Goal: Transaction & Acquisition: Obtain resource

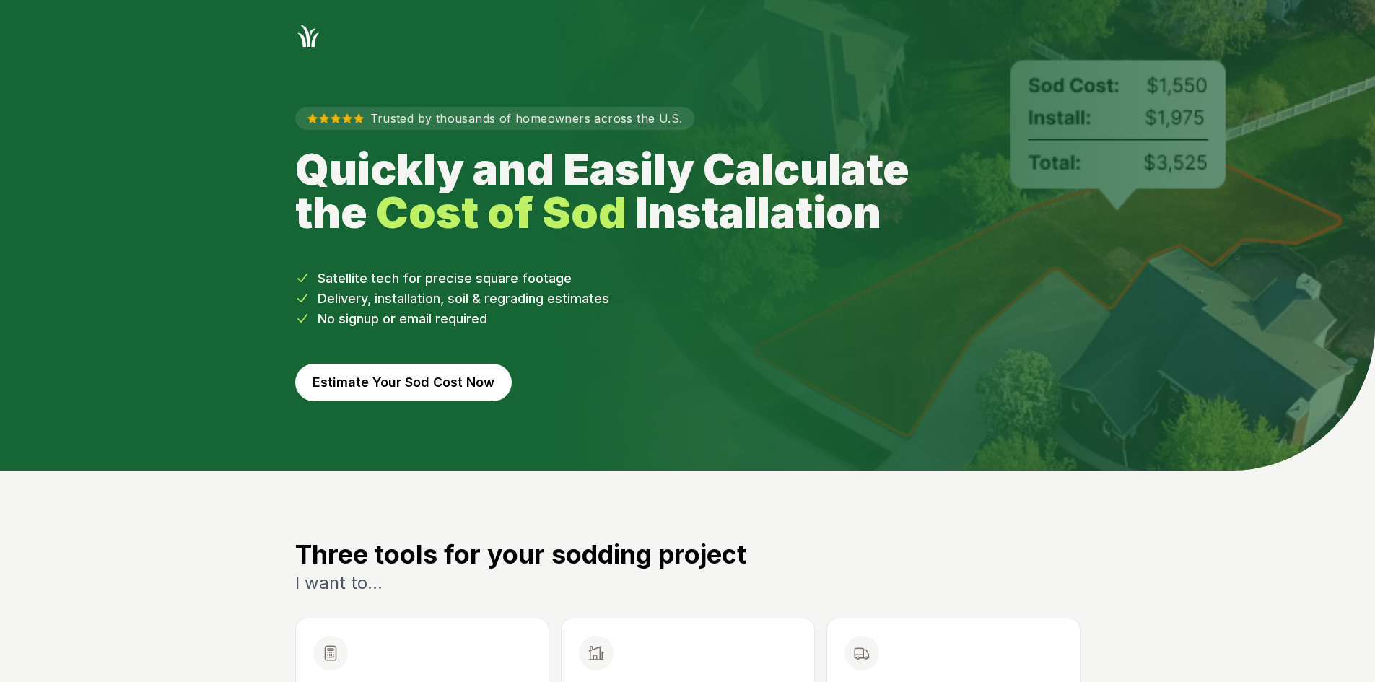
click at [379, 383] on button "Estimate Your Sod Cost Now" at bounding box center [403, 383] width 217 height 38
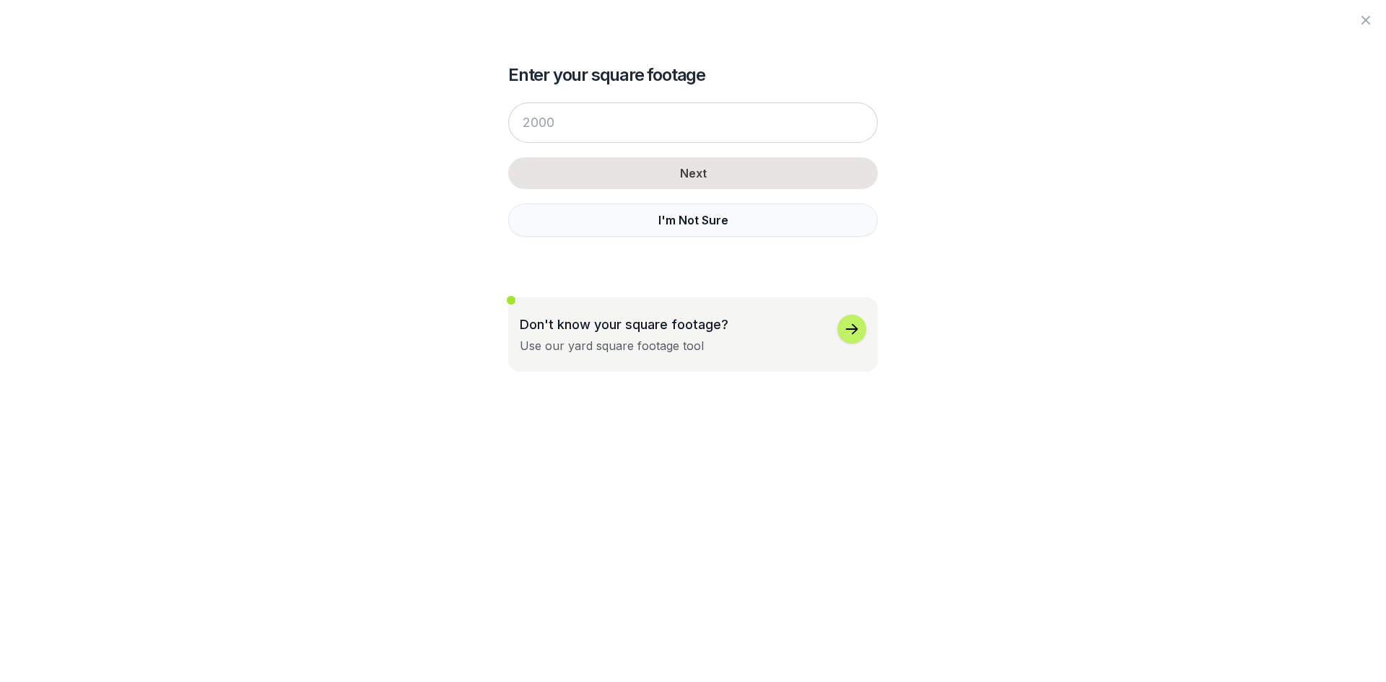
click at [575, 225] on button "I'm Not Sure" at bounding box center [693, 220] width 370 height 33
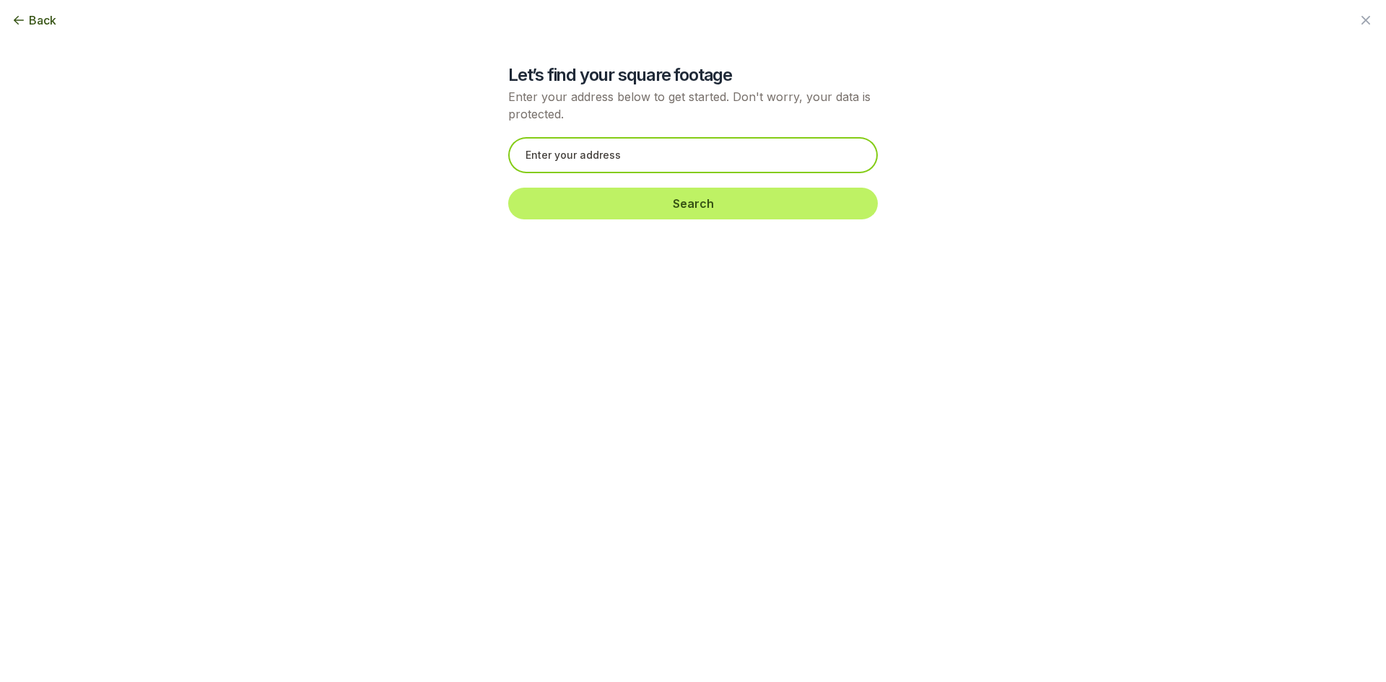
click at [555, 139] on input "text" at bounding box center [693, 155] width 370 height 36
paste input "1065 Great Oaks Dr Lawrenceville, GA 30045"
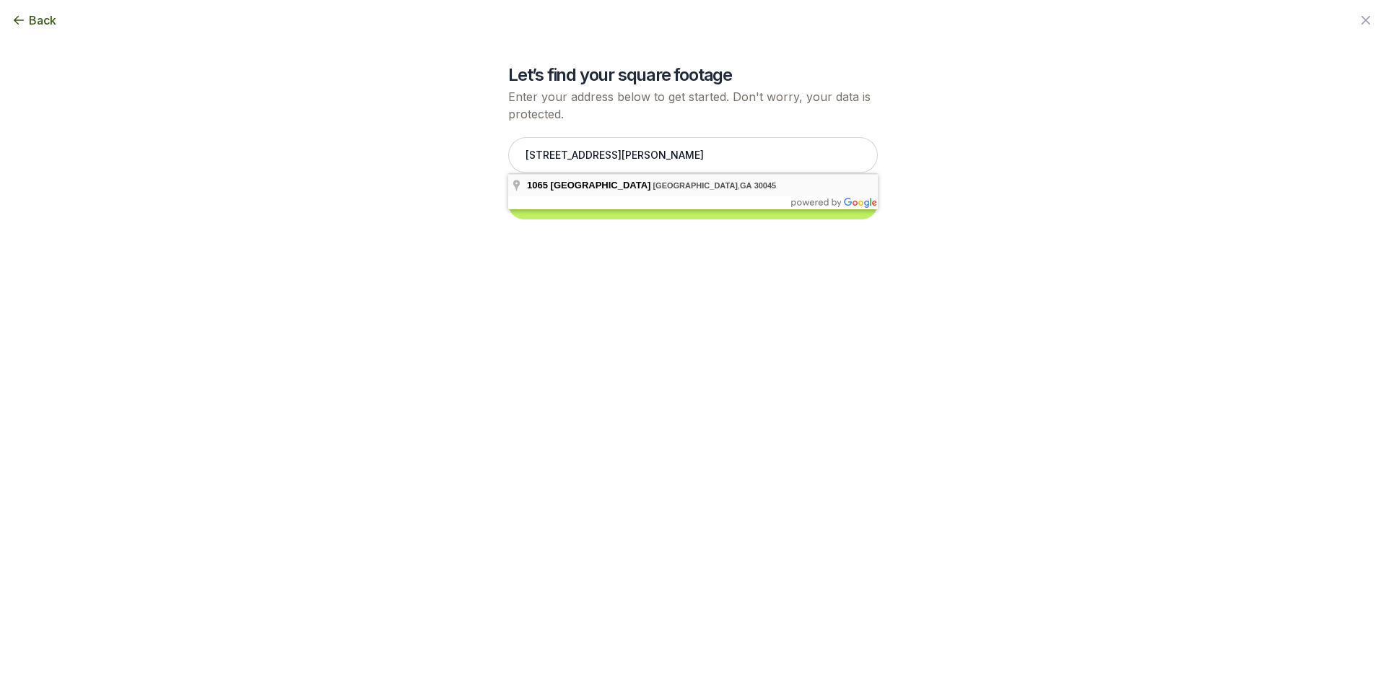
type input "1065 Great Oaks Dr, Lawrenceville, GA 30045"
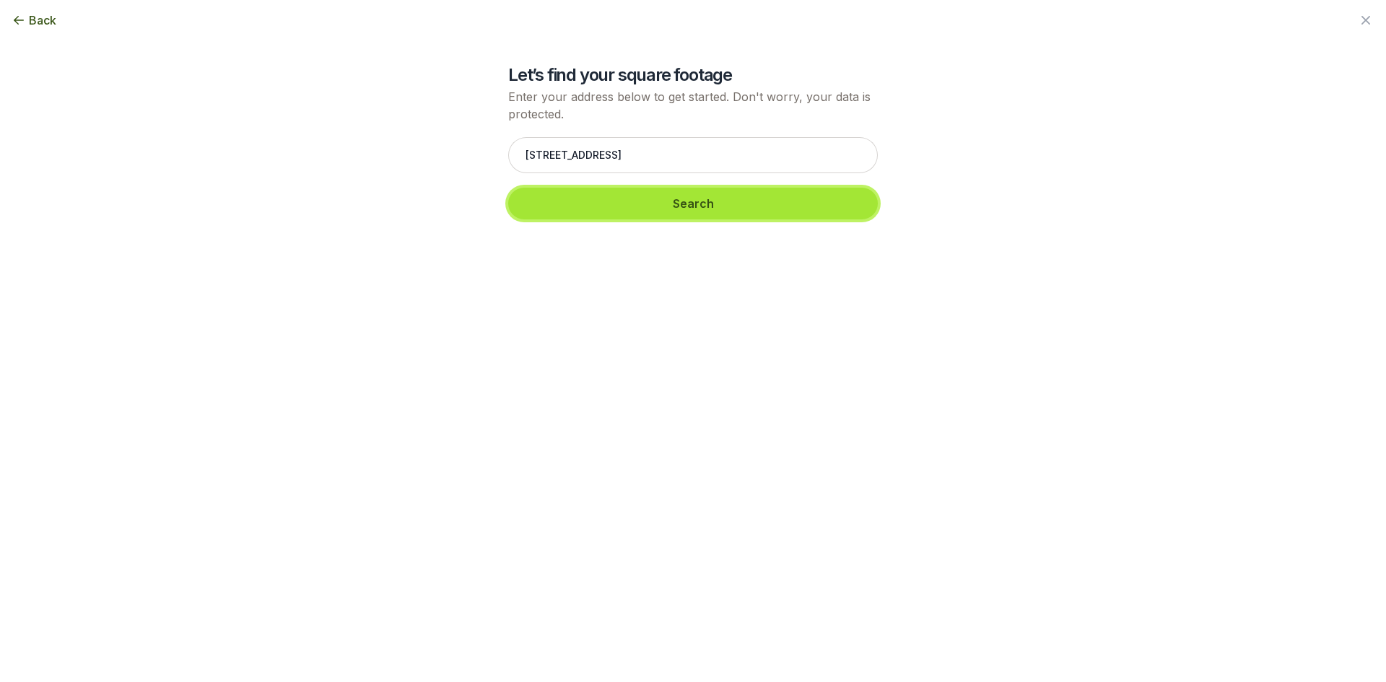
click at [678, 203] on button "Search" at bounding box center [693, 204] width 370 height 32
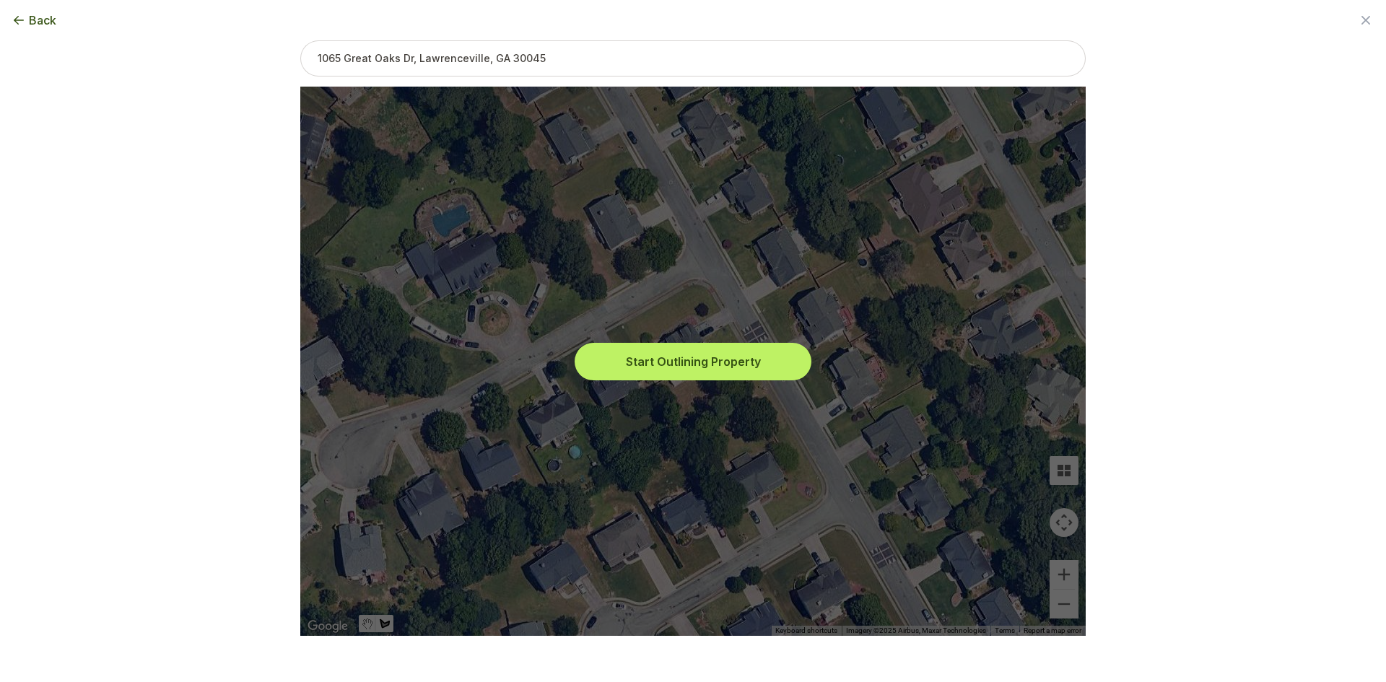
click at [632, 360] on button "Start Outlining Property" at bounding box center [692, 362] width 231 height 32
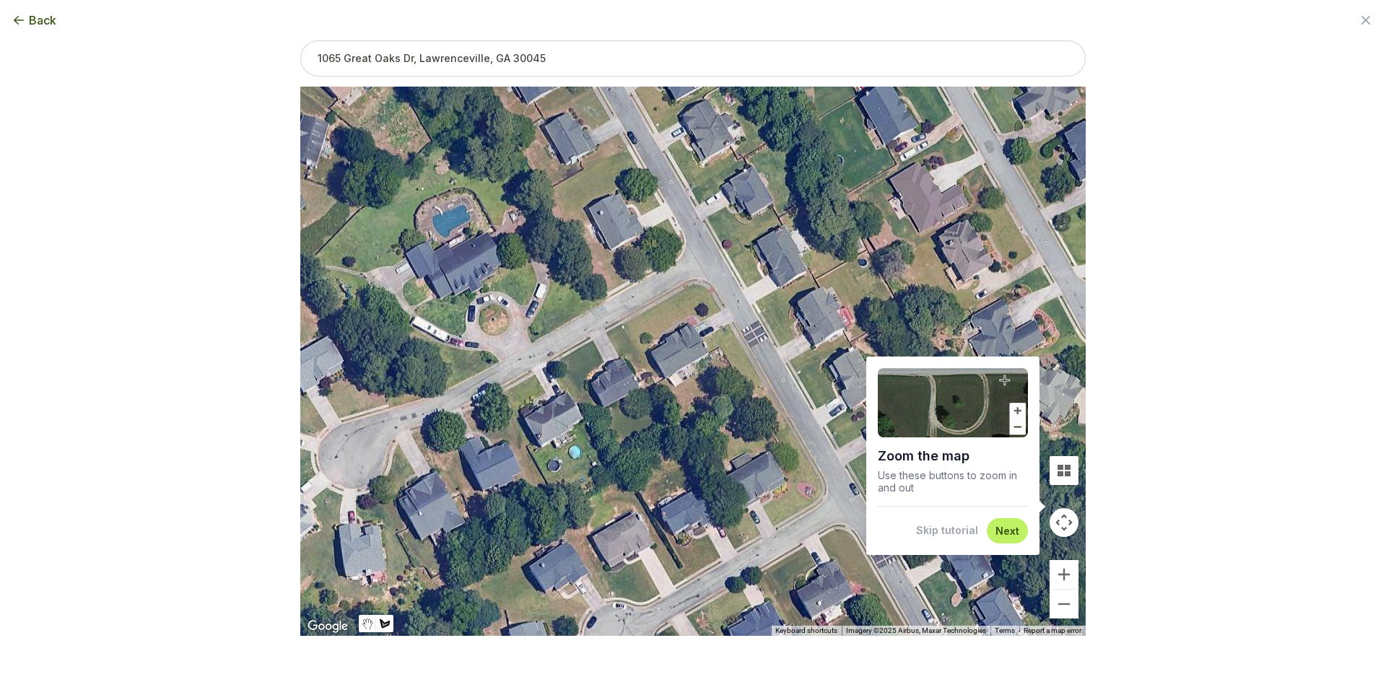
click at [966, 529] on button "Skip tutorial" at bounding box center [947, 530] width 62 height 14
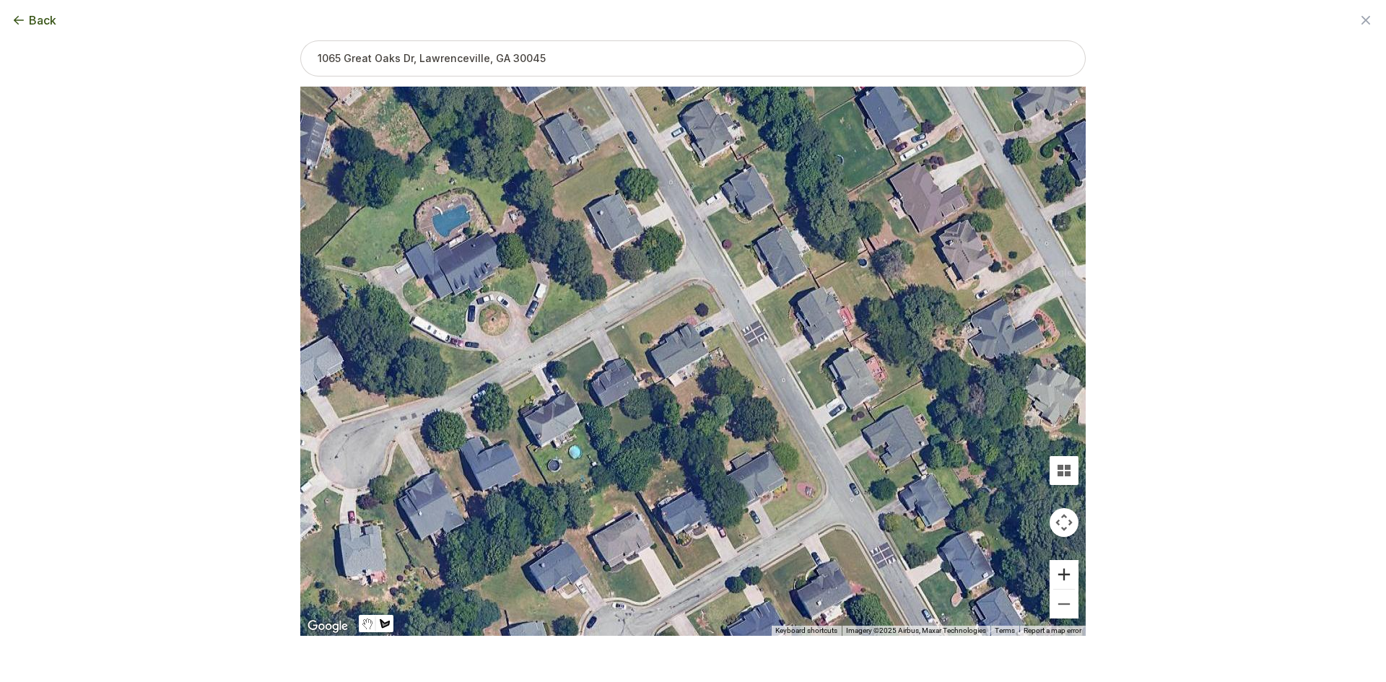
click at [1057, 573] on button "Zoom in" at bounding box center [1063, 574] width 29 height 29
click at [1058, 573] on button "Zoom in" at bounding box center [1063, 574] width 29 height 29
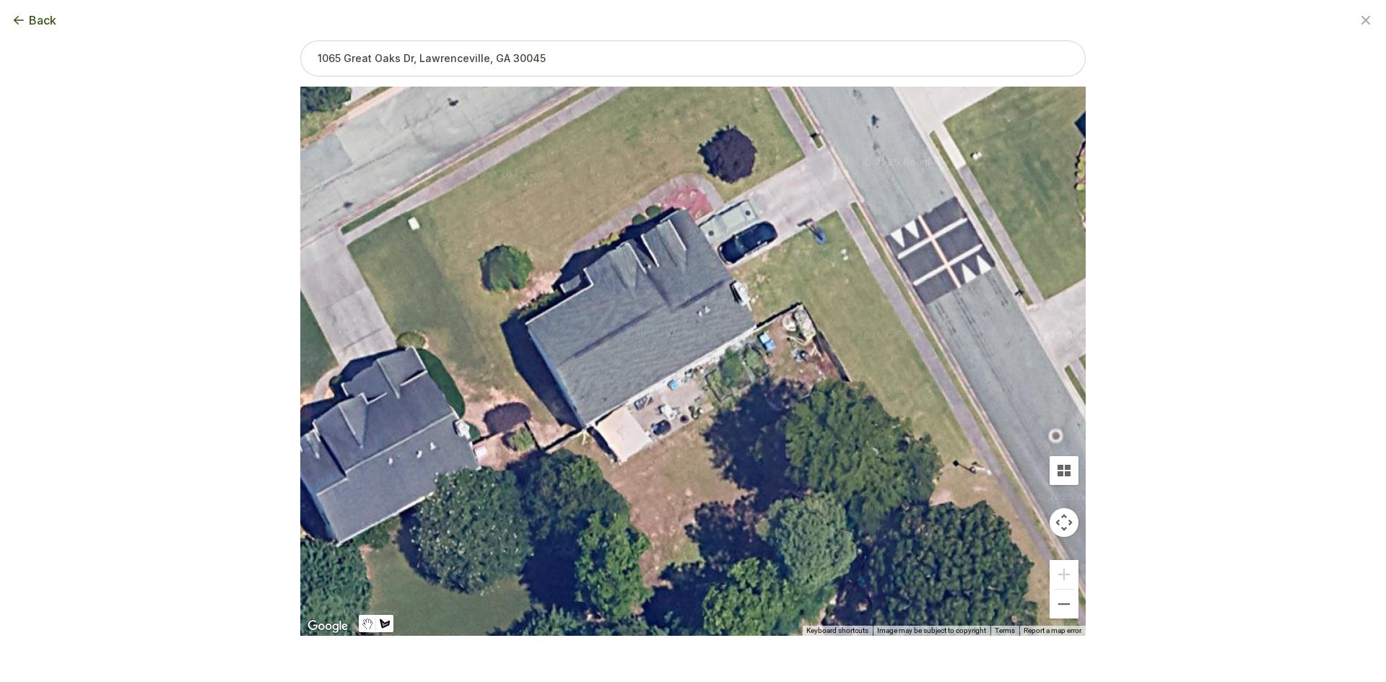
click at [580, 429] on div at bounding box center [692, 361] width 785 height 549
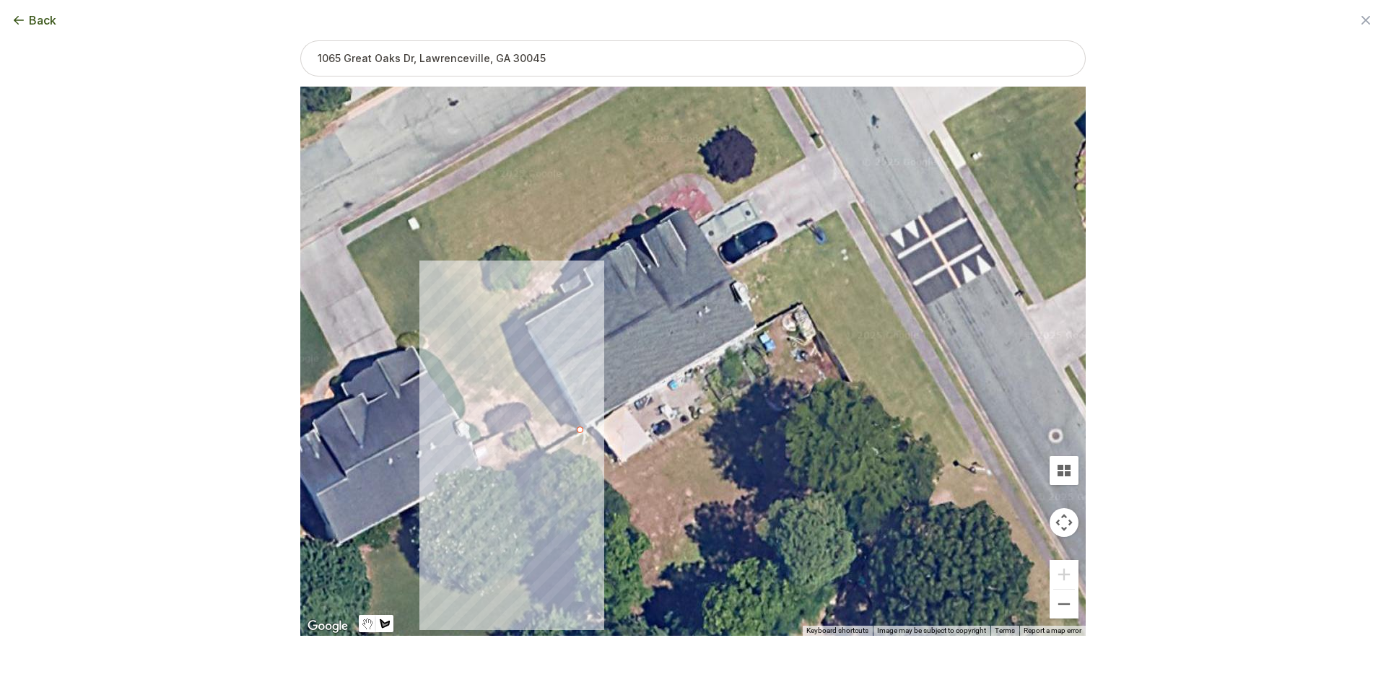
click at [543, 447] on div at bounding box center [692, 361] width 785 height 549
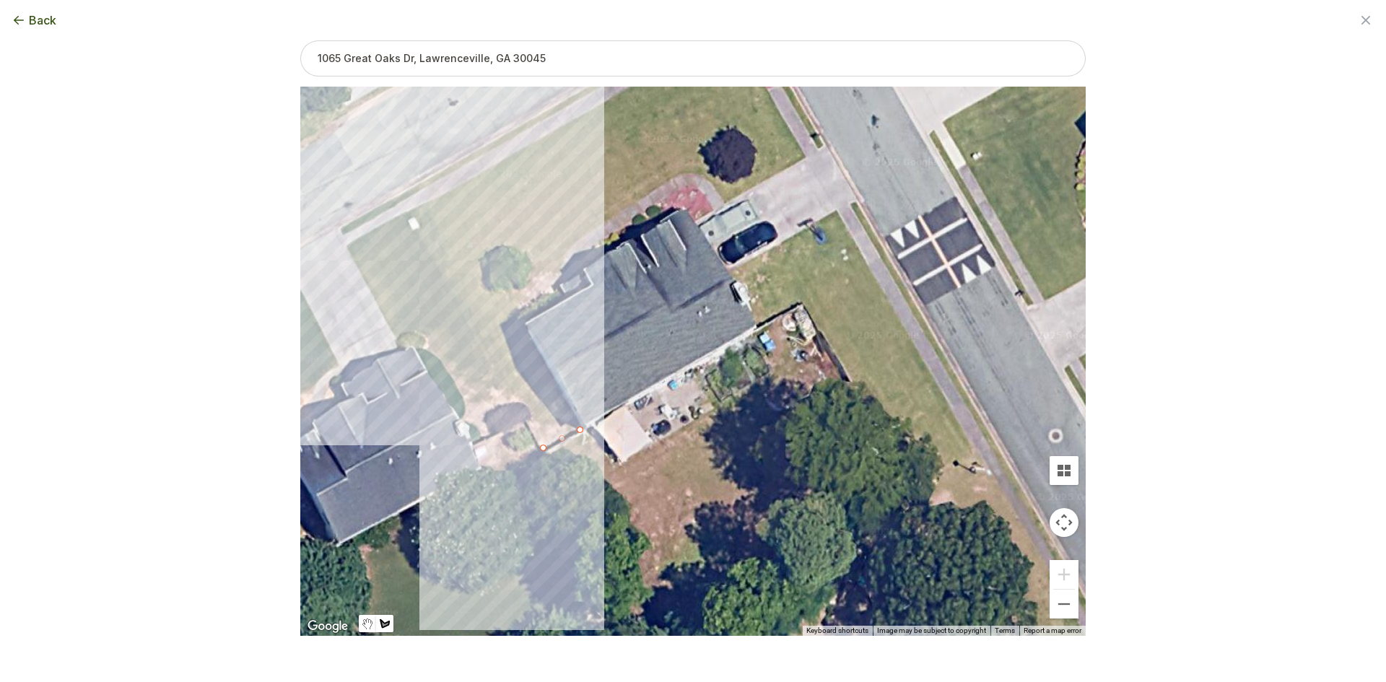
click at [407, 214] on div at bounding box center [692, 361] width 785 height 549
click at [431, 201] on div at bounding box center [692, 361] width 785 height 549
click at [487, 167] on div at bounding box center [692, 361] width 785 height 549
click at [553, 131] on div at bounding box center [692, 361] width 785 height 549
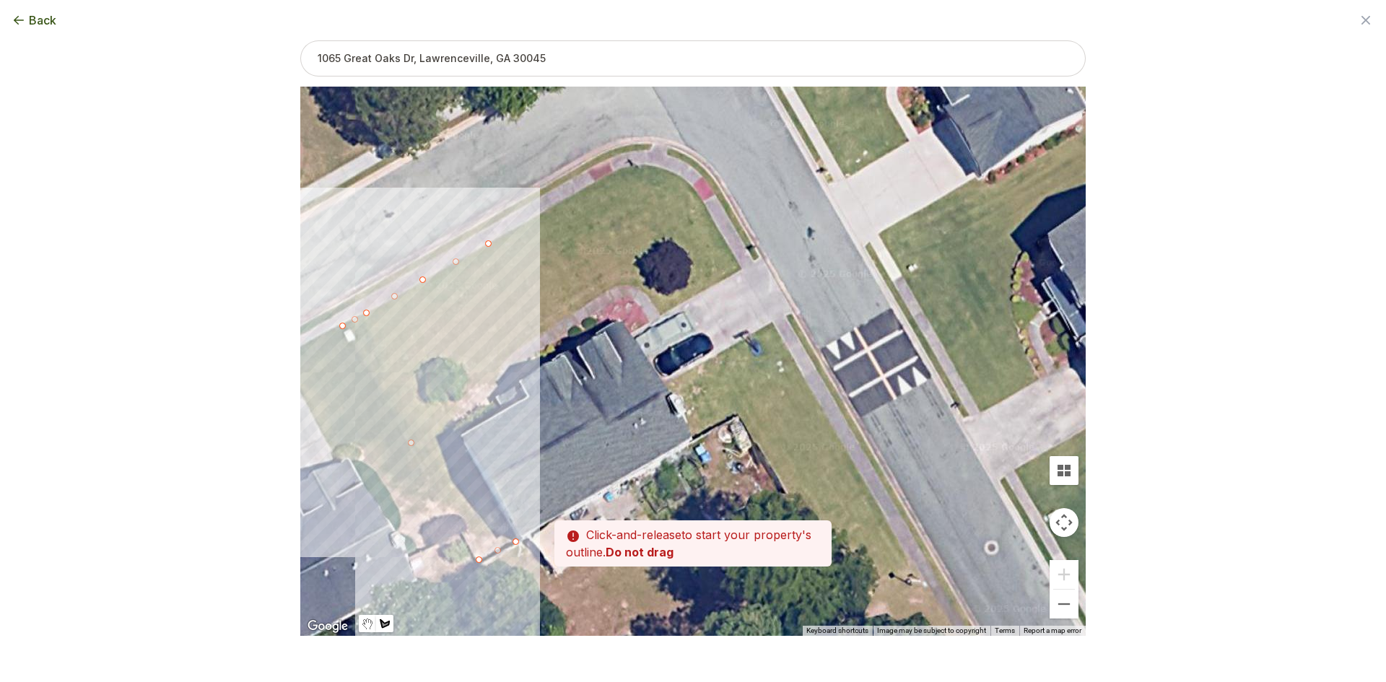
drag, startPoint x: 588, startPoint y: 113, endPoint x: 521, endPoint y: 235, distance: 138.9
click at [521, 235] on div at bounding box center [692, 361] width 785 height 549
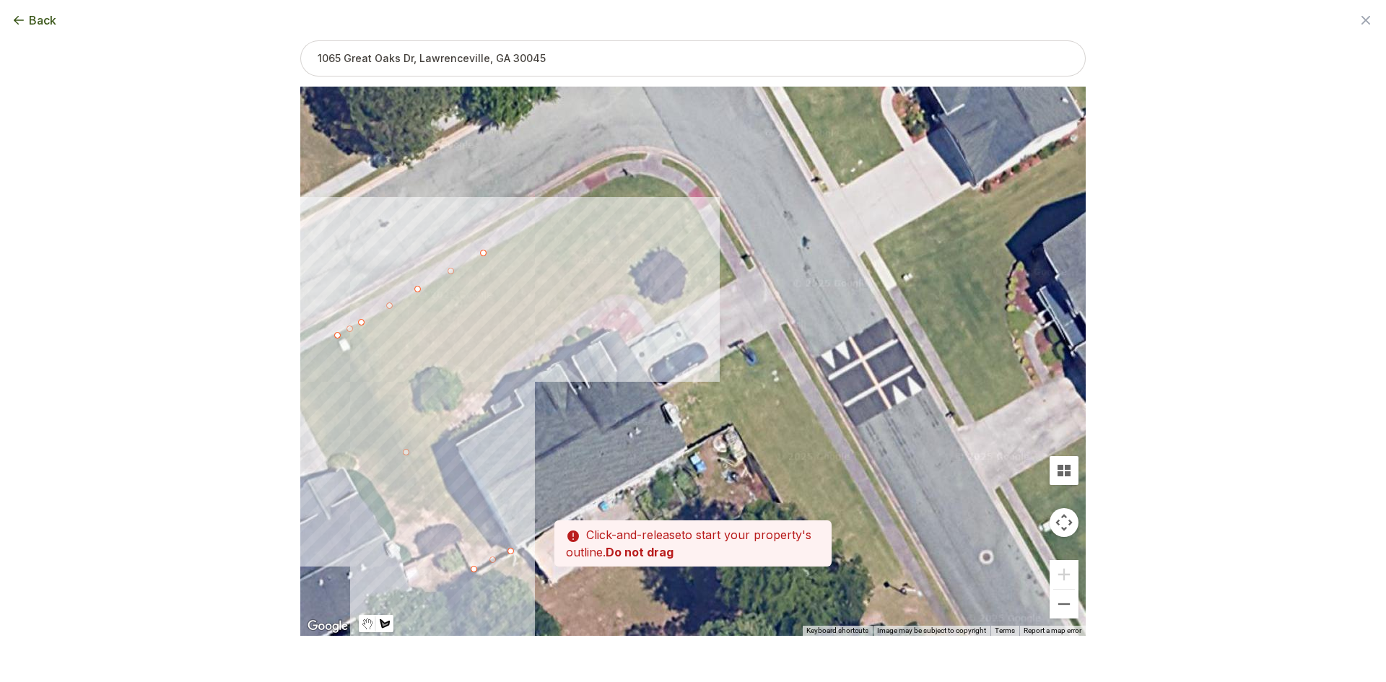
click at [532, 224] on div at bounding box center [692, 361] width 785 height 549
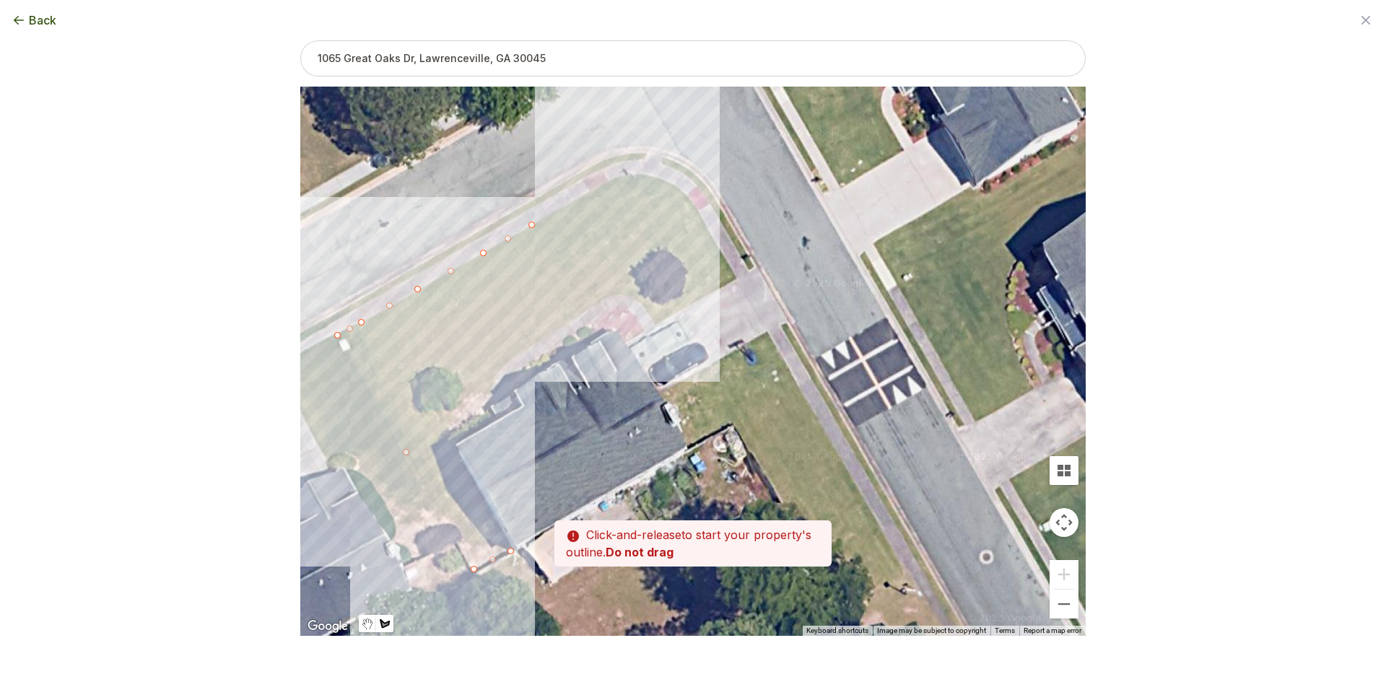
click at [573, 201] on div at bounding box center [692, 361] width 785 height 549
click at [611, 179] on div at bounding box center [692, 361] width 785 height 549
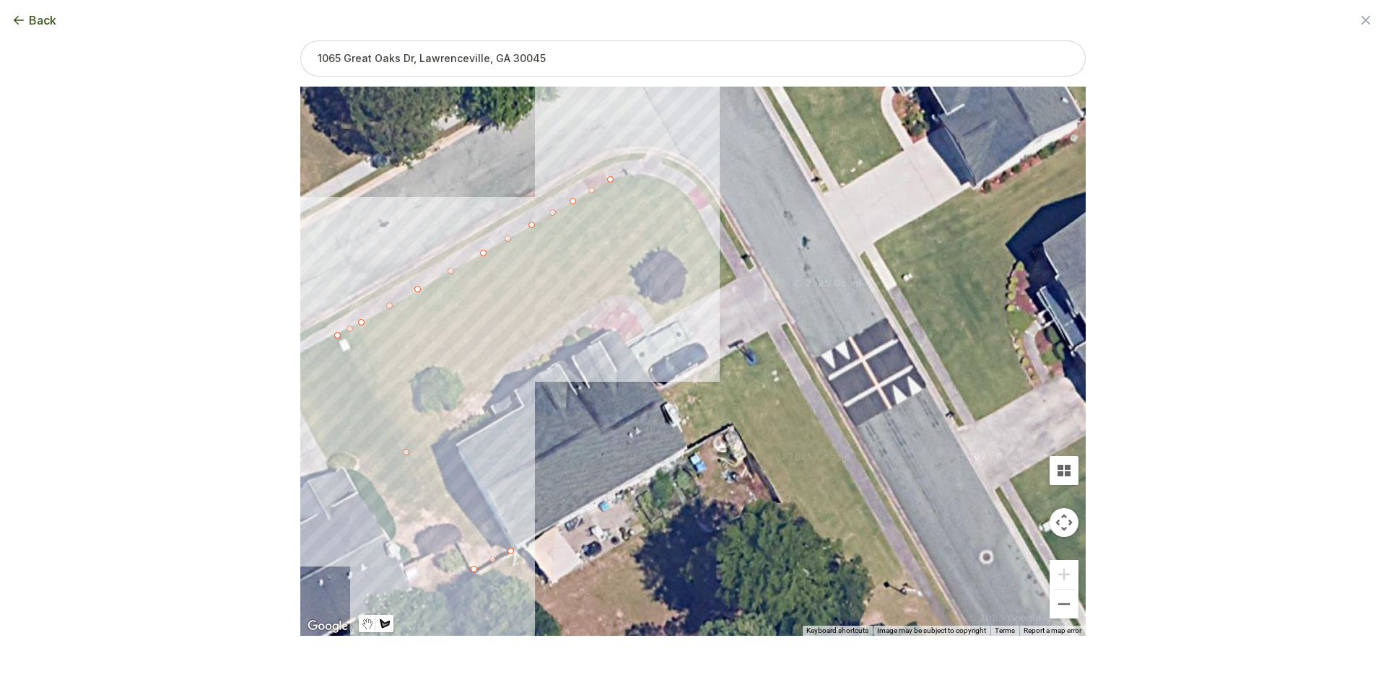
click at [626, 173] on div at bounding box center [692, 361] width 785 height 549
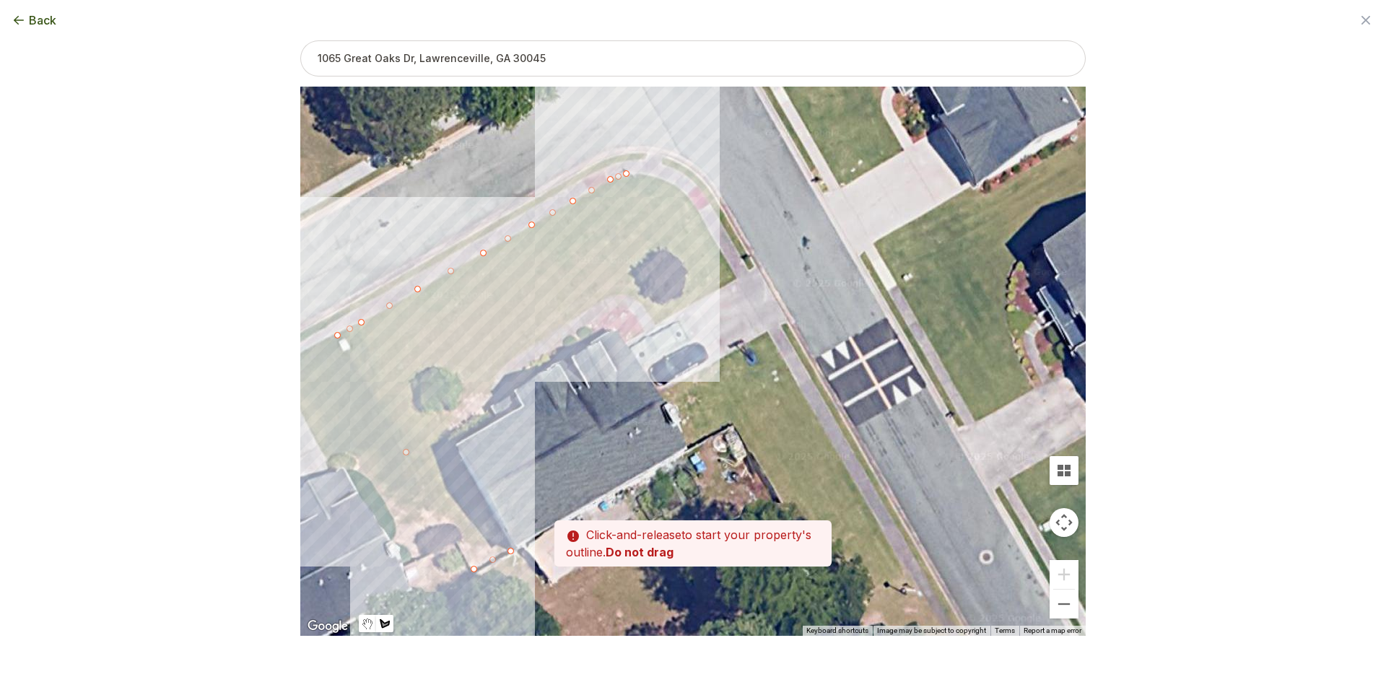
click at [653, 174] on div at bounding box center [692, 361] width 785 height 549
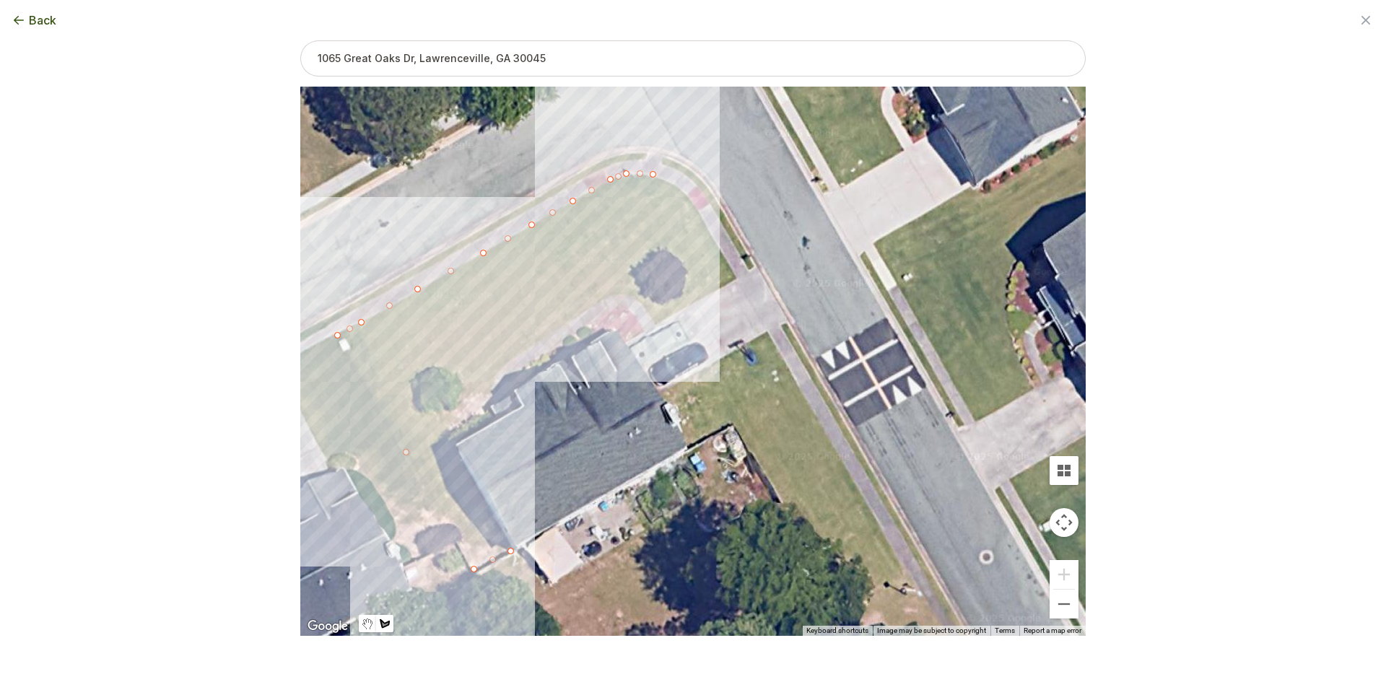
click at [679, 187] on div at bounding box center [692, 361] width 785 height 549
click at [694, 201] on div at bounding box center [692, 361] width 785 height 549
click at [704, 219] on div at bounding box center [692, 361] width 785 height 549
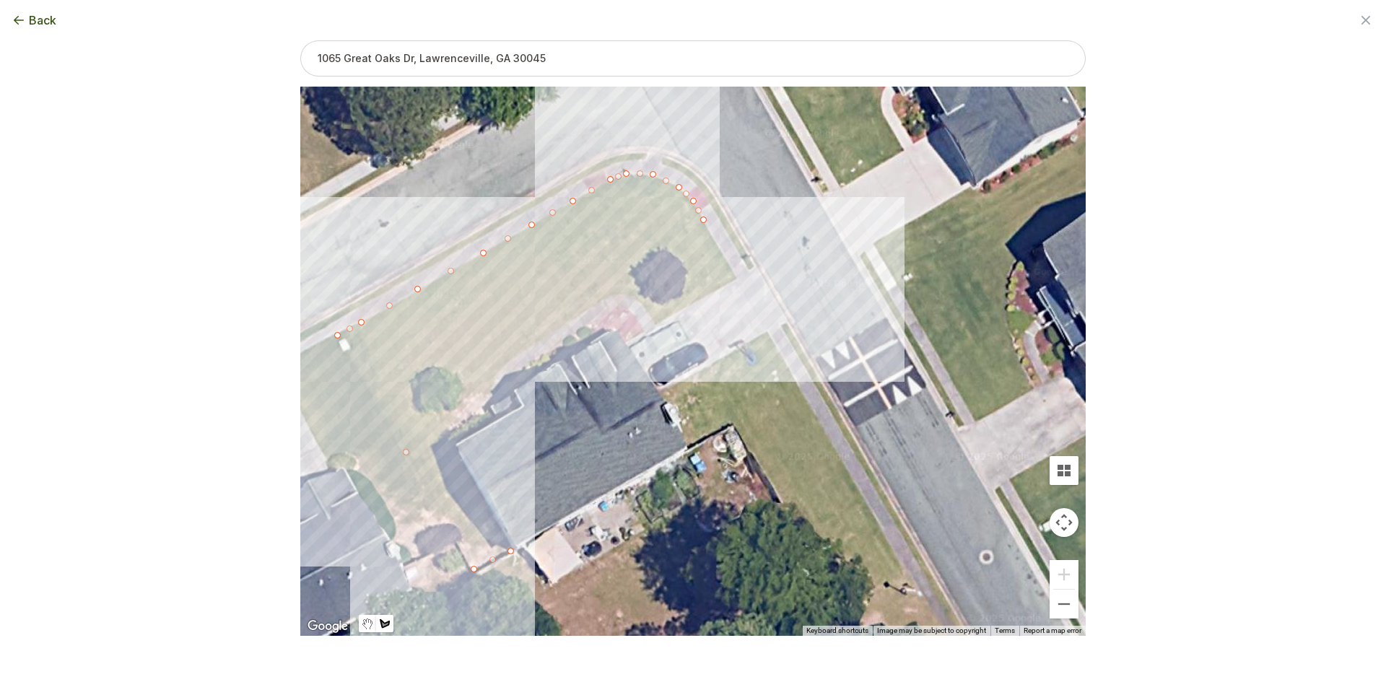
click at [737, 279] on div at bounding box center [692, 361] width 785 height 549
click at [654, 325] on div at bounding box center [692, 361] width 785 height 549
click at [642, 306] on div at bounding box center [692, 361] width 785 height 549
click at [629, 295] on div at bounding box center [692, 361] width 785 height 549
click at [611, 292] on div at bounding box center [692, 361] width 785 height 549
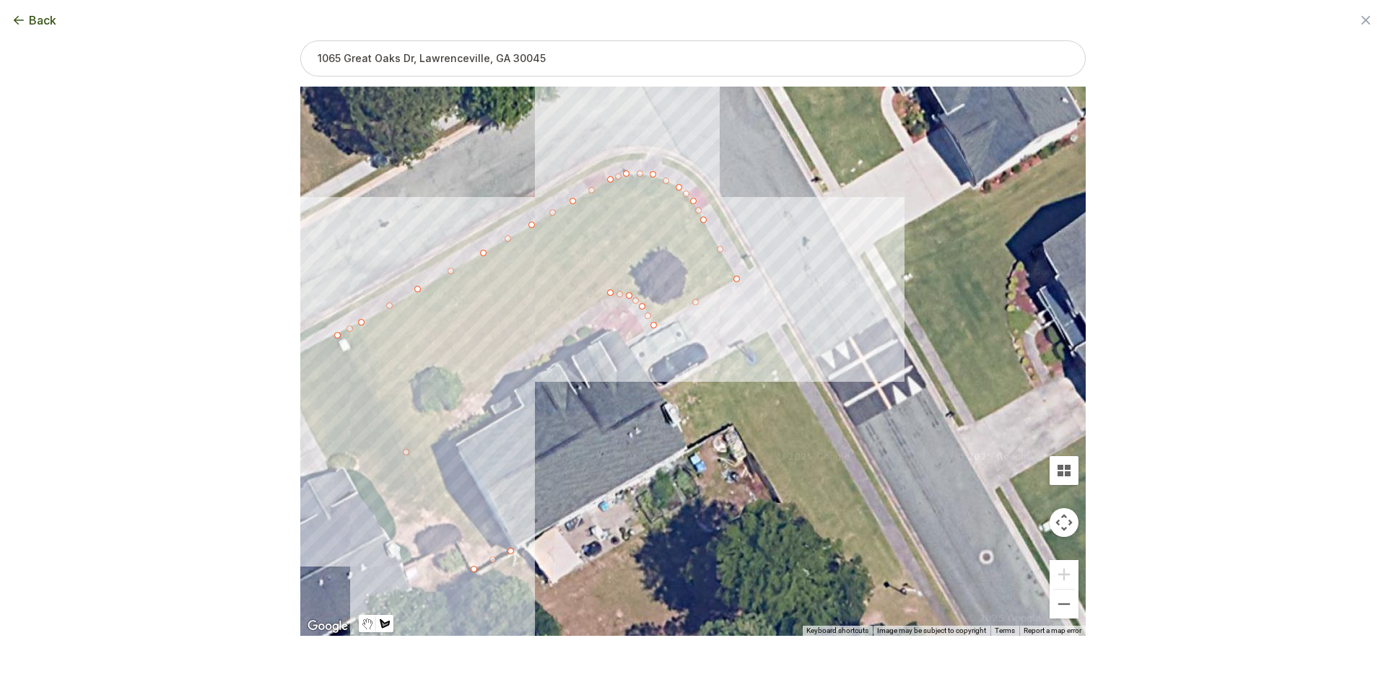
click at [575, 315] on div at bounding box center [692, 361] width 785 height 549
click at [495, 371] on div at bounding box center [692, 361] width 785 height 549
click at [492, 393] on div at bounding box center [692, 361] width 785 height 549
click at [479, 411] on div at bounding box center [692, 361] width 785 height 549
click at [442, 440] on div at bounding box center [692, 361] width 785 height 549
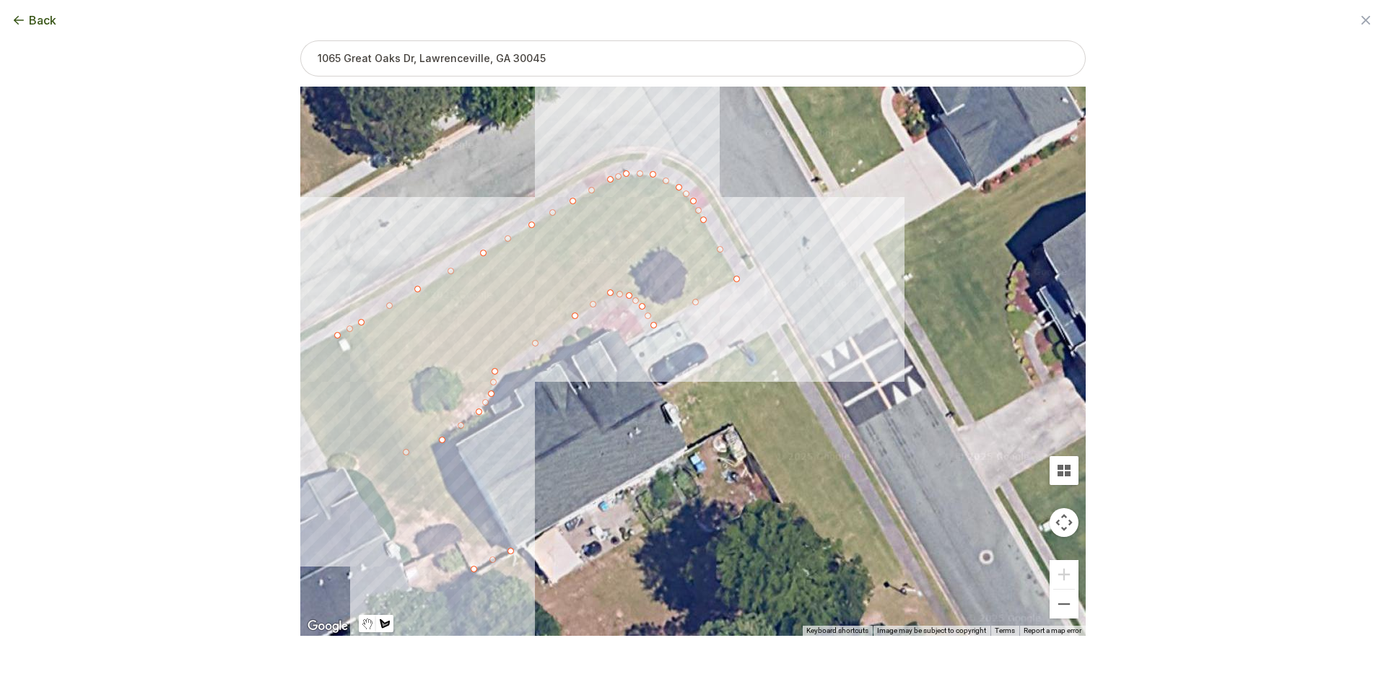
click at [511, 550] on div at bounding box center [692, 361] width 785 height 549
click at [555, 664] on button "Select another area" at bounding box center [594, 659] width 103 height 14
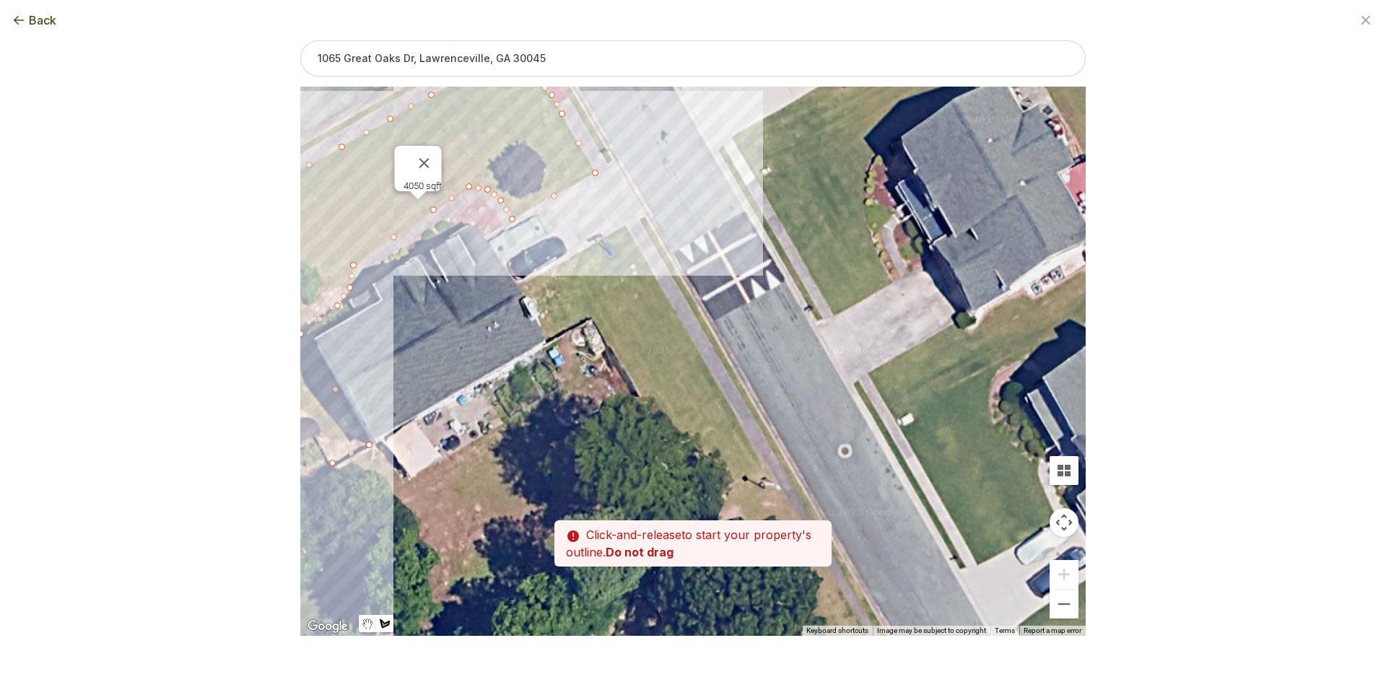
drag, startPoint x: 686, startPoint y: 526, endPoint x: 544, endPoint y: 418, distance: 178.7
click at [544, 418] on div at bounding box center [692, 361] width 785 height 549
click at [549, 338] on div at bounding box center [692, 361] width 785 height 549
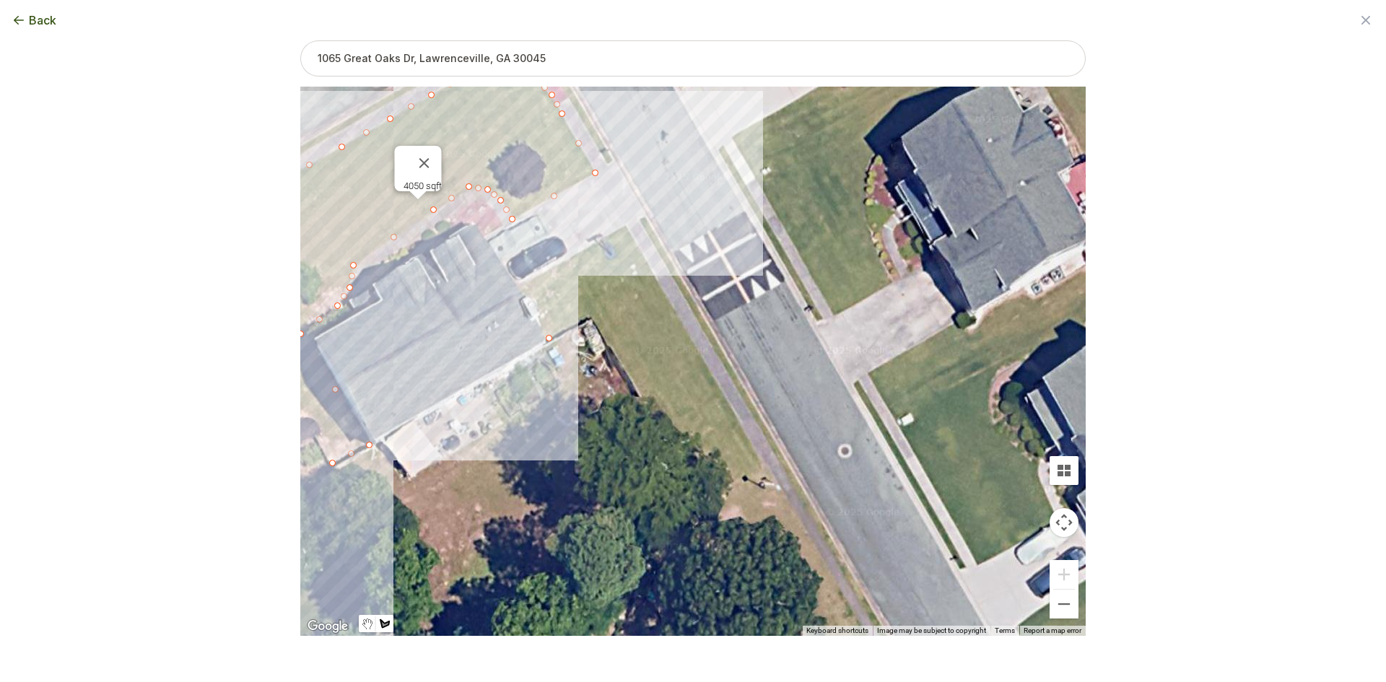
click at [519, 285] on div at bounding box center [692, 361] width 785 height 549
click at [626, 226] on div at bounding box center [692, 361] width 785 height 549
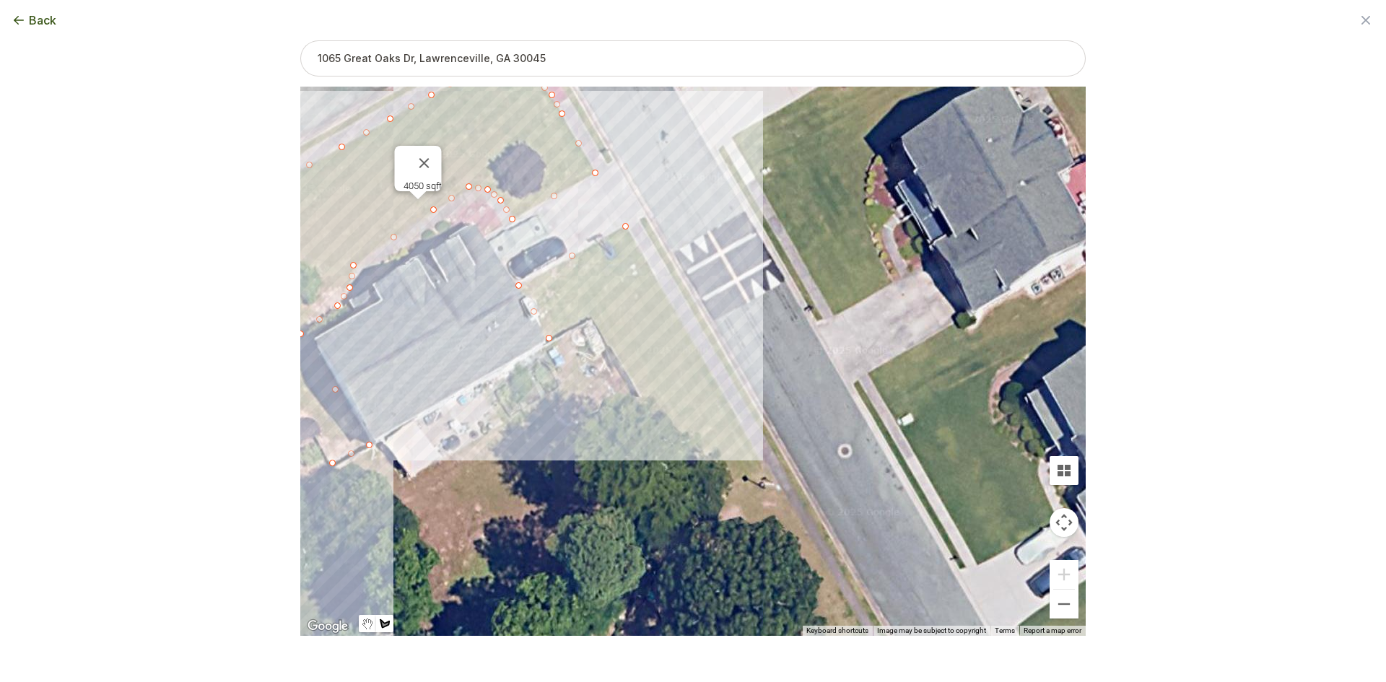
click at [670, 305] on div at bounding box center [692, 361] width 785 height 549
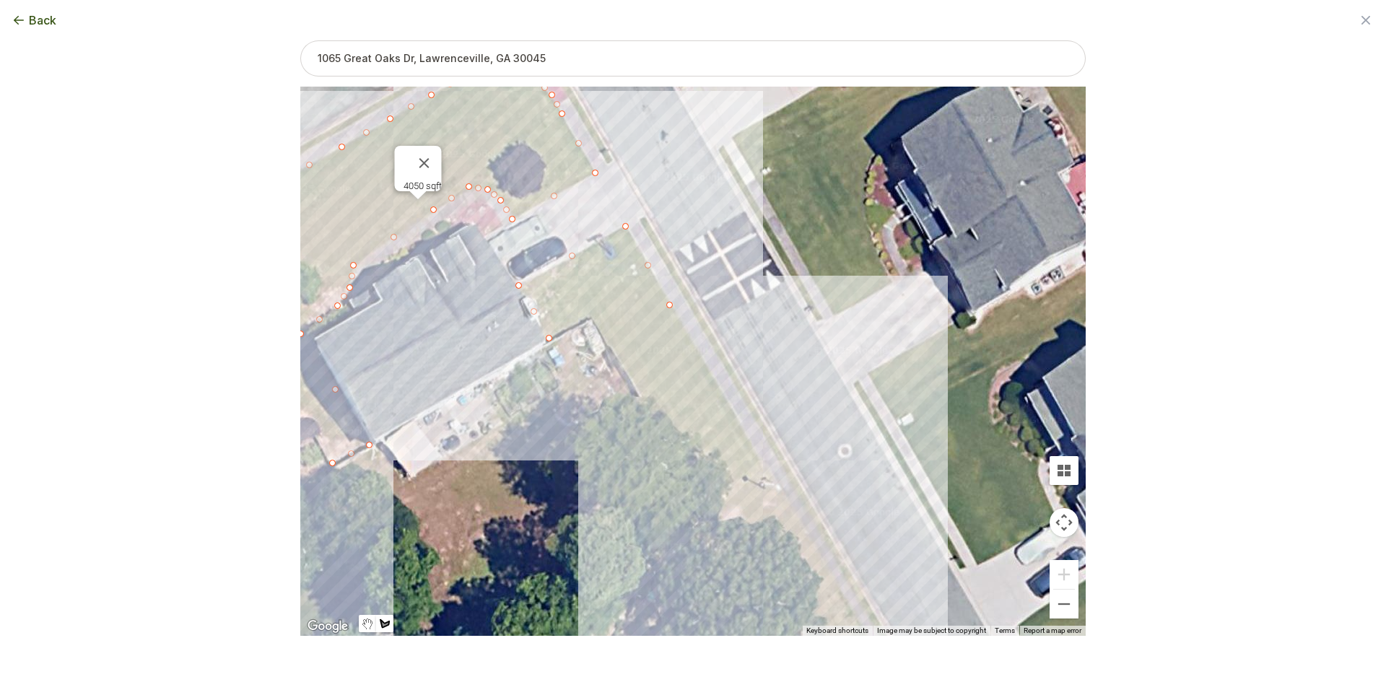
click at [766, 468] on div at bounding box center [692, 361] width 785 height 549
click at [699, 502] on div at bounding box center [692, 361] width 785 height 549
click at [588, 314] on div at bounding box center [692, 361] width 785 height 549
click at [551, 340] on div at bounding box center [692, 361] width 785 height 549
drag, startPoint x: 699, startPoint y: 503, endPoint x: 697, endPoint y: 494, distance: 8.8
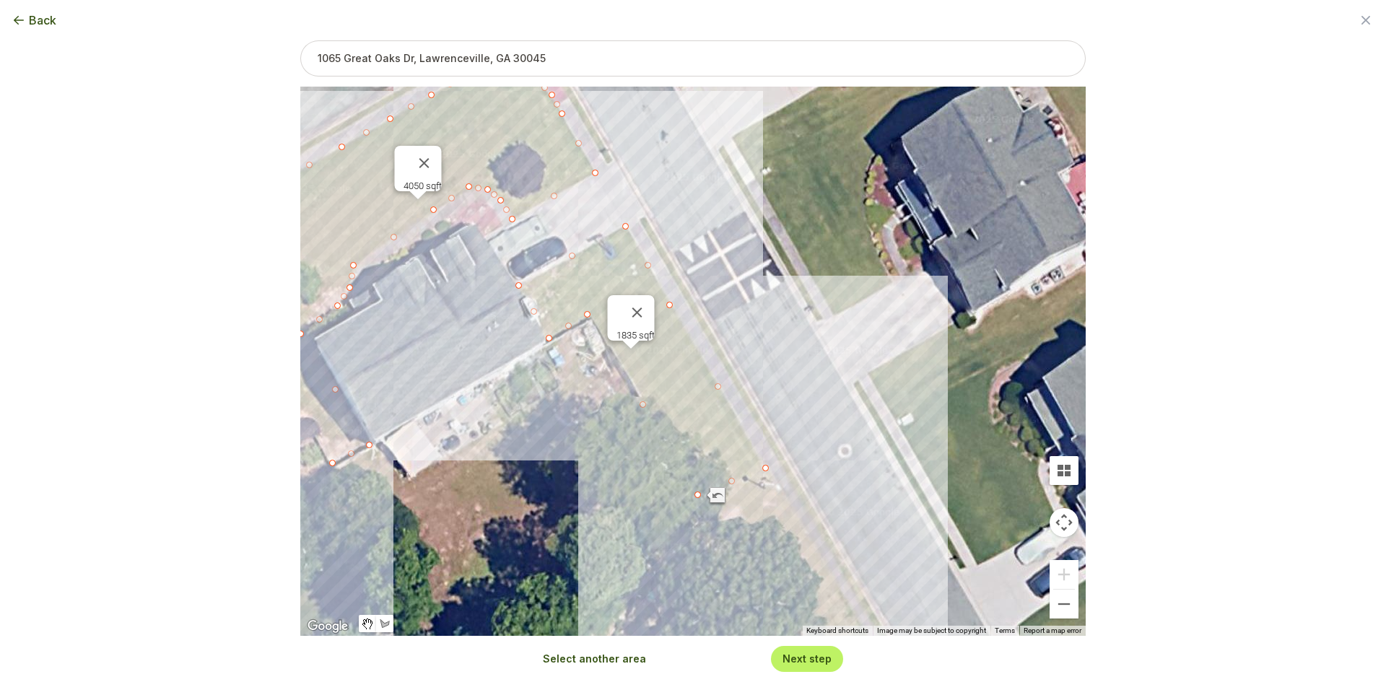
click at [577, 655] on button "Select another area" at bounding box center [594, 659] width 103 height 14
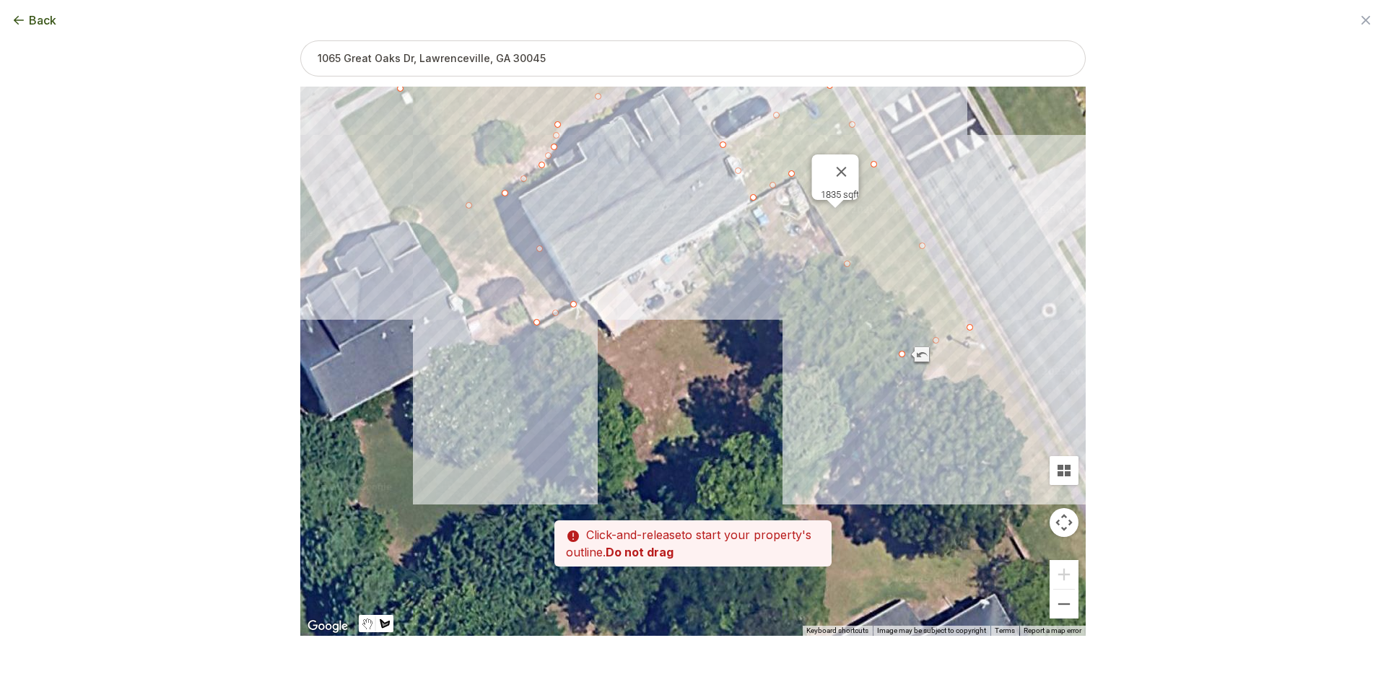
drag, startPoint x: 479, startPoint y: 504, endPoint x: 685, endPoint y: 361, distance: 250.5
click at [685, 361] on div at bounding box center [692, 361] width 785 height 549
click at [579, 308] on div at bounding box center [692, 361] width 785 height 549
click at [540, 327] on div at bounding box center [692, 361] width 785 height 549
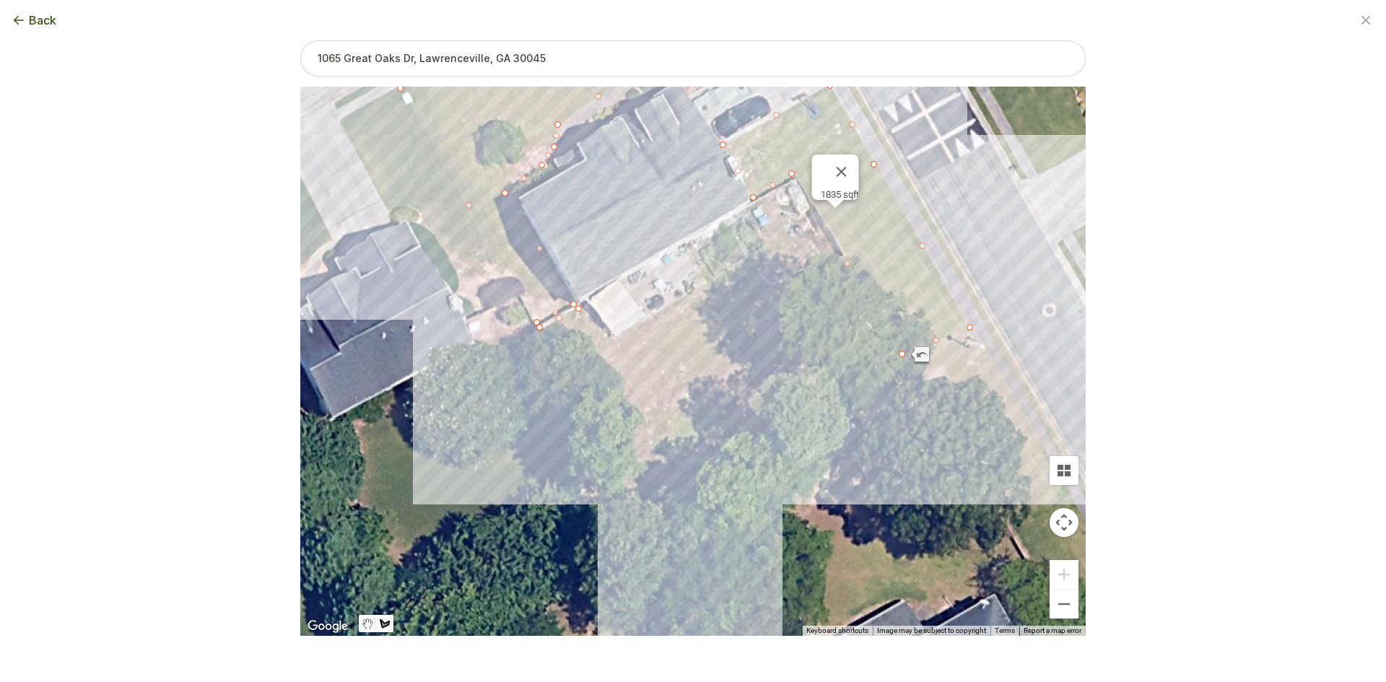
click at [643, 523] on div at bounding box center [692, 361] width 785 height 549
click at [901, 359] on div at bounding box center [692, 361] width 785 height 549
click at [791, 182] on div at bounding box center [692, 361] width 785 height 549
click at [738, 211] on div at bounding box center [692, 361] width 785 height 549
click at [768, 255] on div at bounding box center [692, 361] width 785 height 549
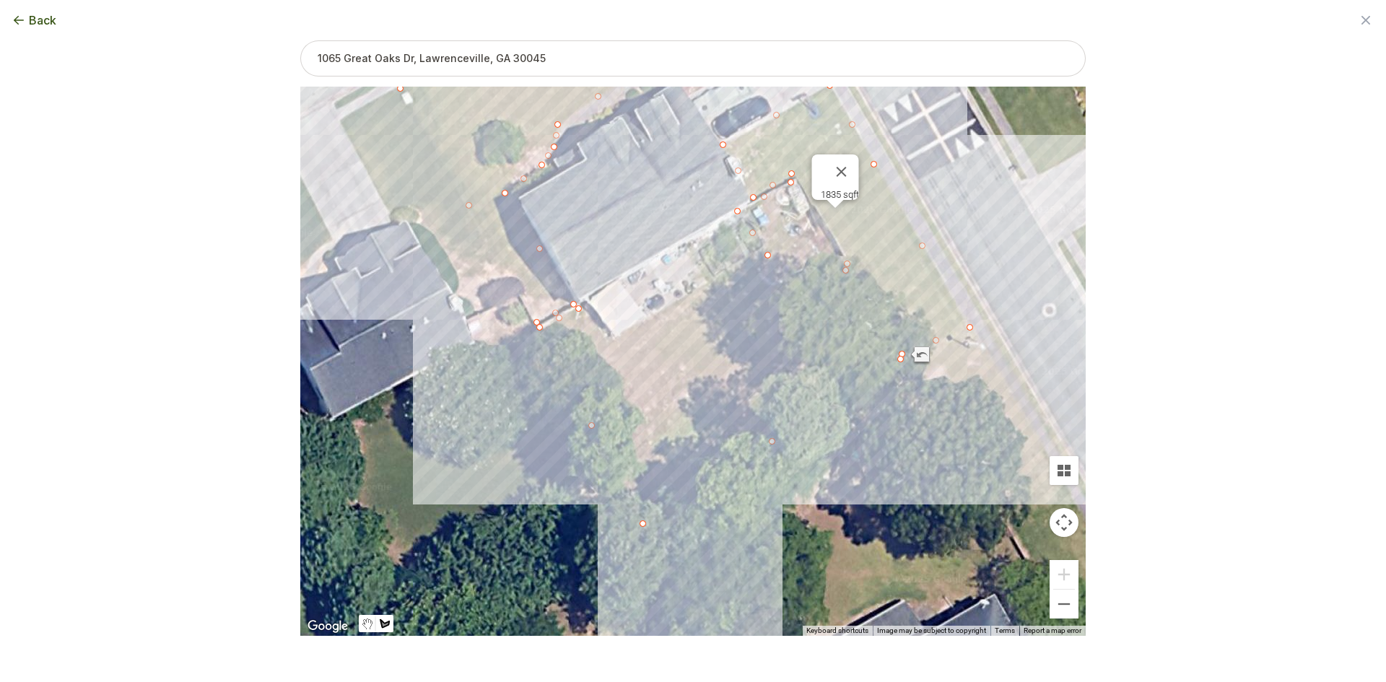
click at [608, 346] on div at bounding box center [692, 361] width 785 height 549
click at [579, 306] on div at bounding box center [692, 361] width 785 height 549
type input "10205"
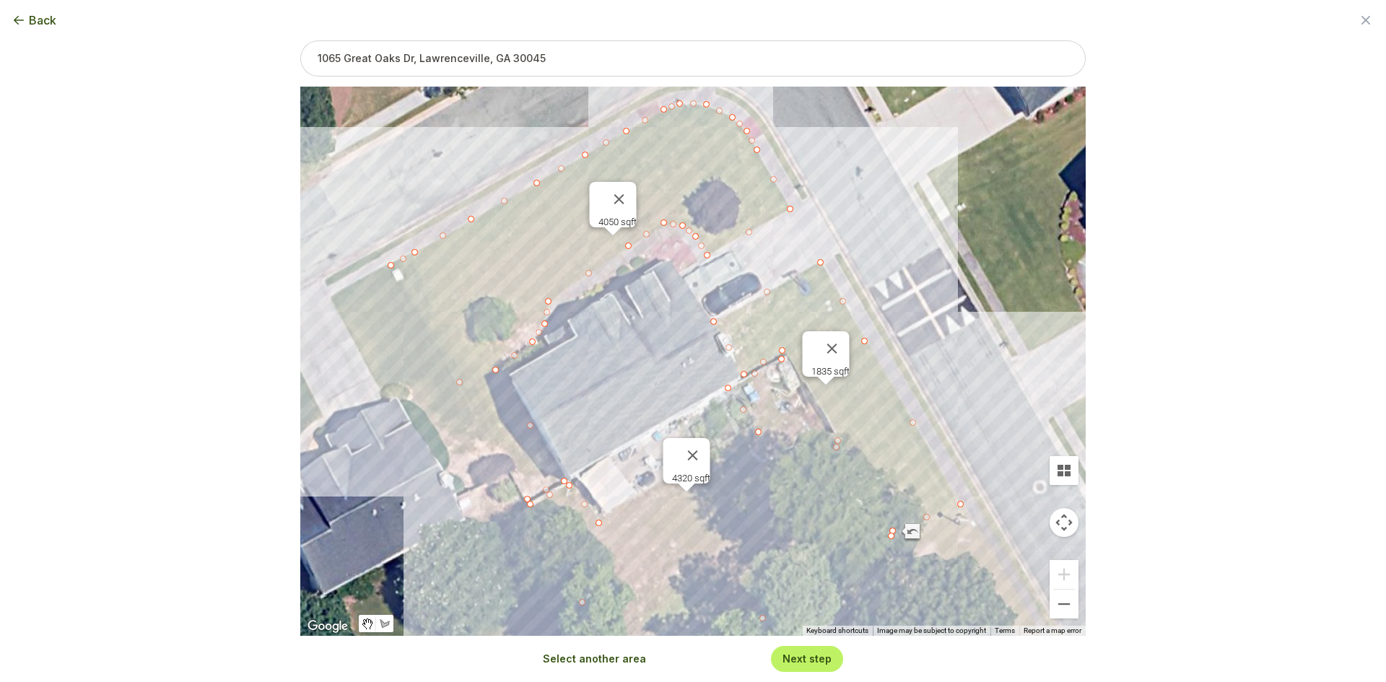
drag, startPoint x: 658, startPoint y: 214, endPoint x: 650, endPoint y: 393, distance: 178.5
click at [650, 393] on div "4050 sqft 1835 sqft 4320 sqft" at bounding box center [692, 361] width 785 height 549
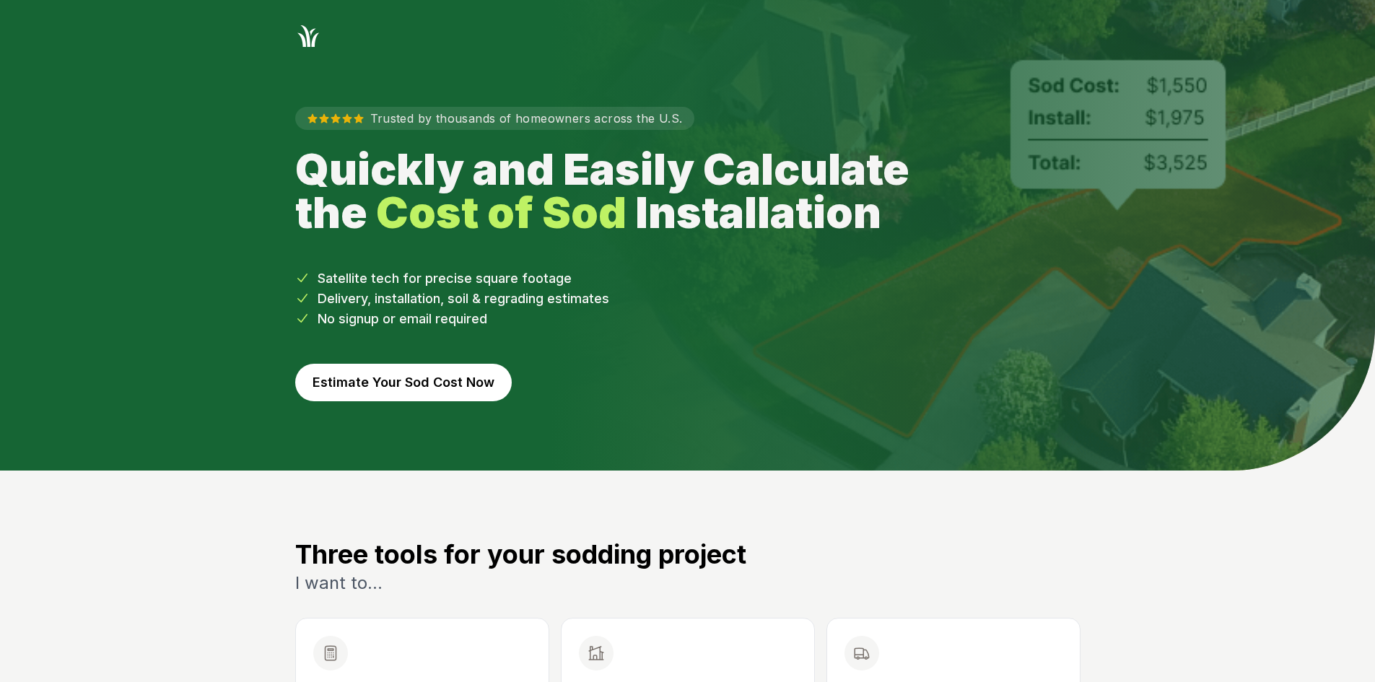
click at [418, 377] on button "Estimate Your Sod Cost Now" at bounding box center [403, 383] width 217 height 38
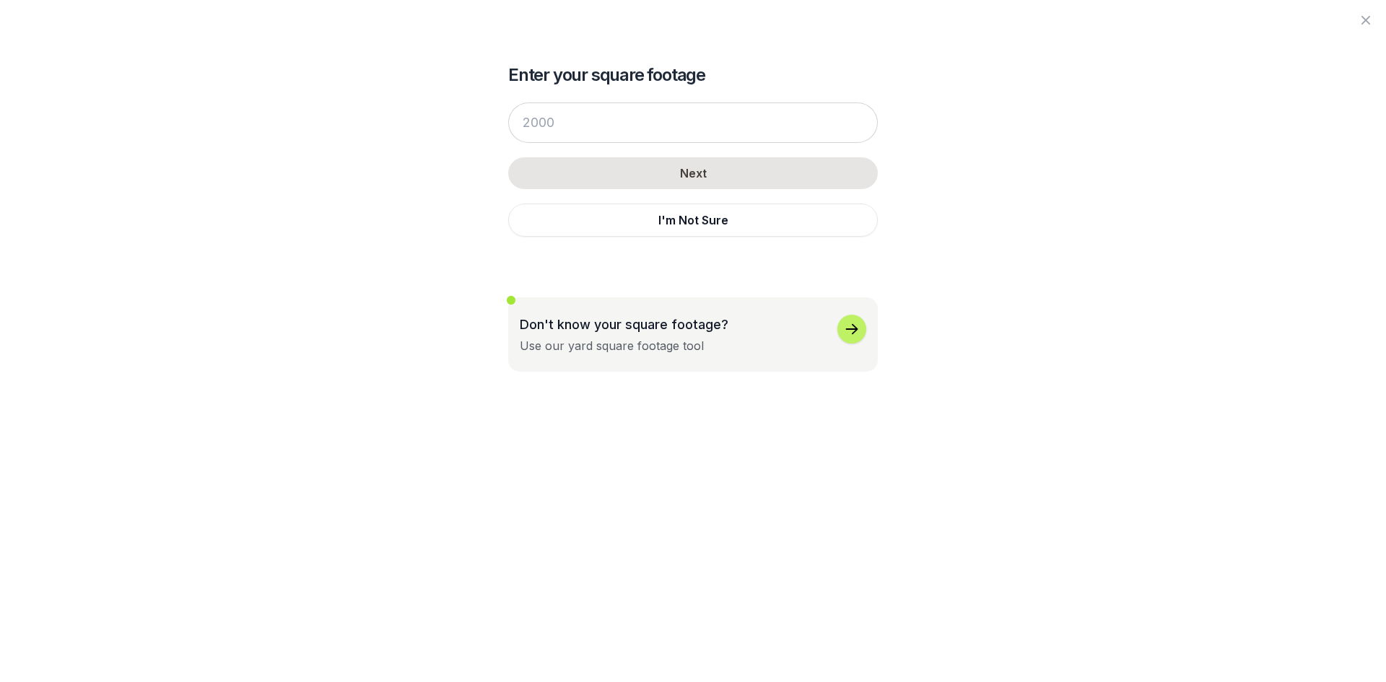
click at [588, 217] on button "I'm Not Sure" at bounding box center [693, 220] width 370 height 33
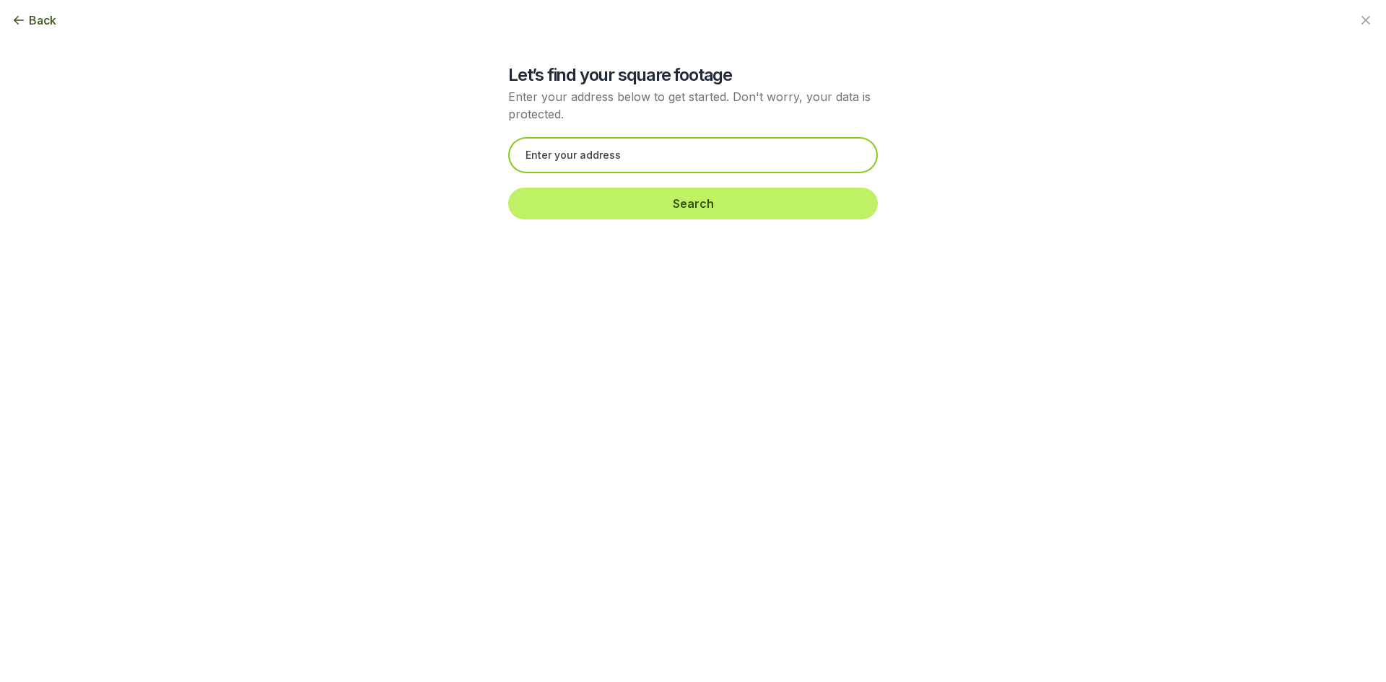
click at [603, 148] on input "text" at bounding box center [693, 155] width 370 height 36
paste input "[STREET_ADDRESS]"
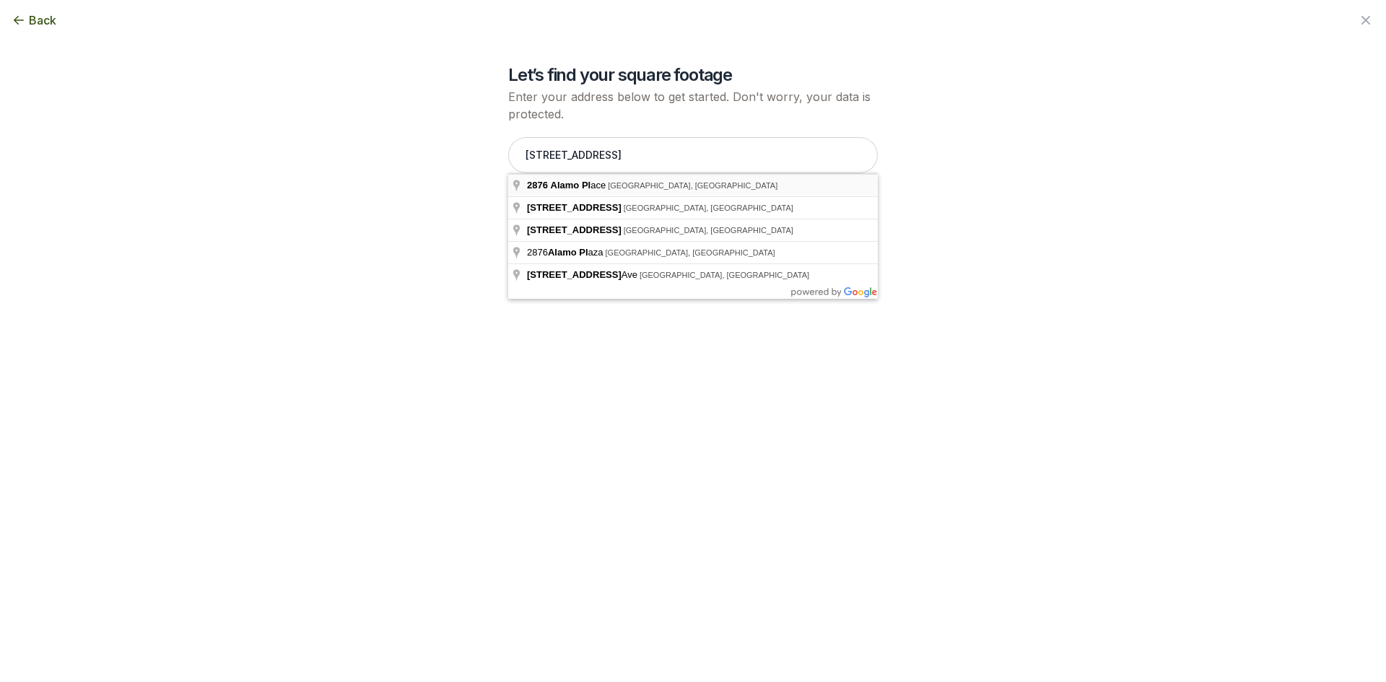
type input "[STREET_ADDRESS]"
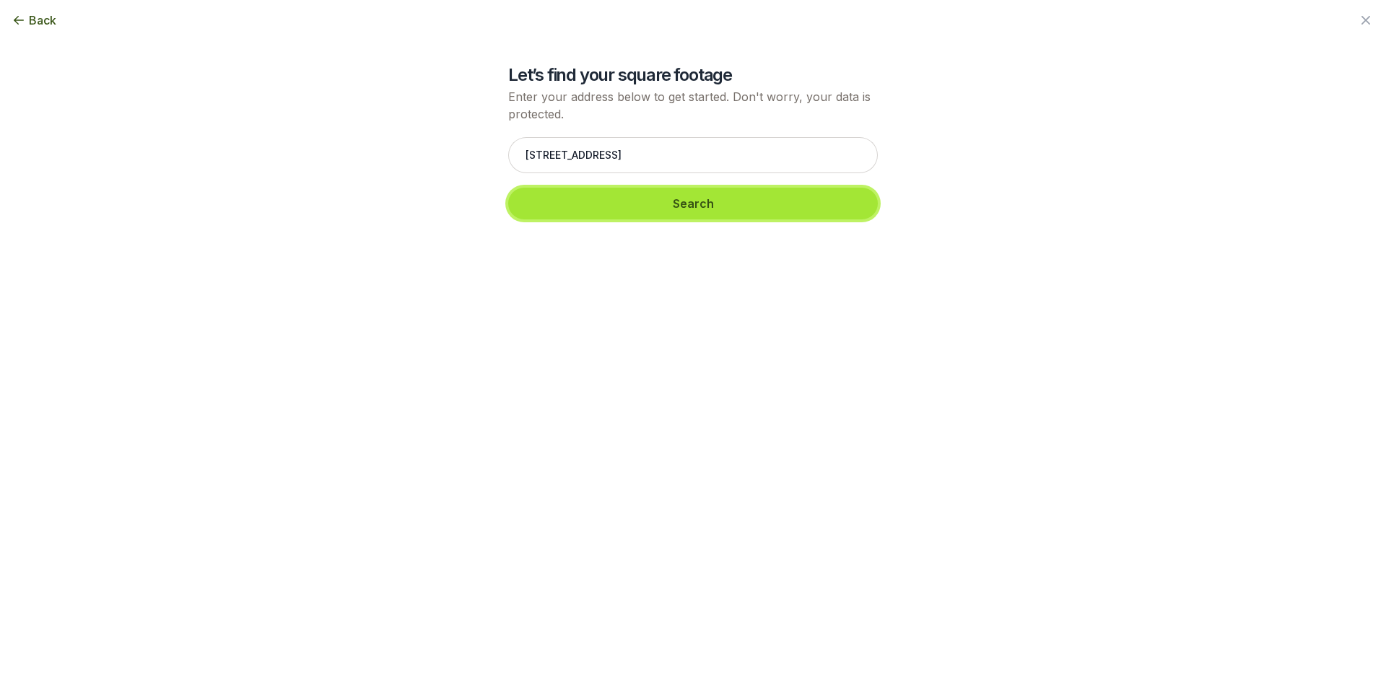
click at [590, 206] on button "Search" at bounding box center [693, 204] width 370 height 32
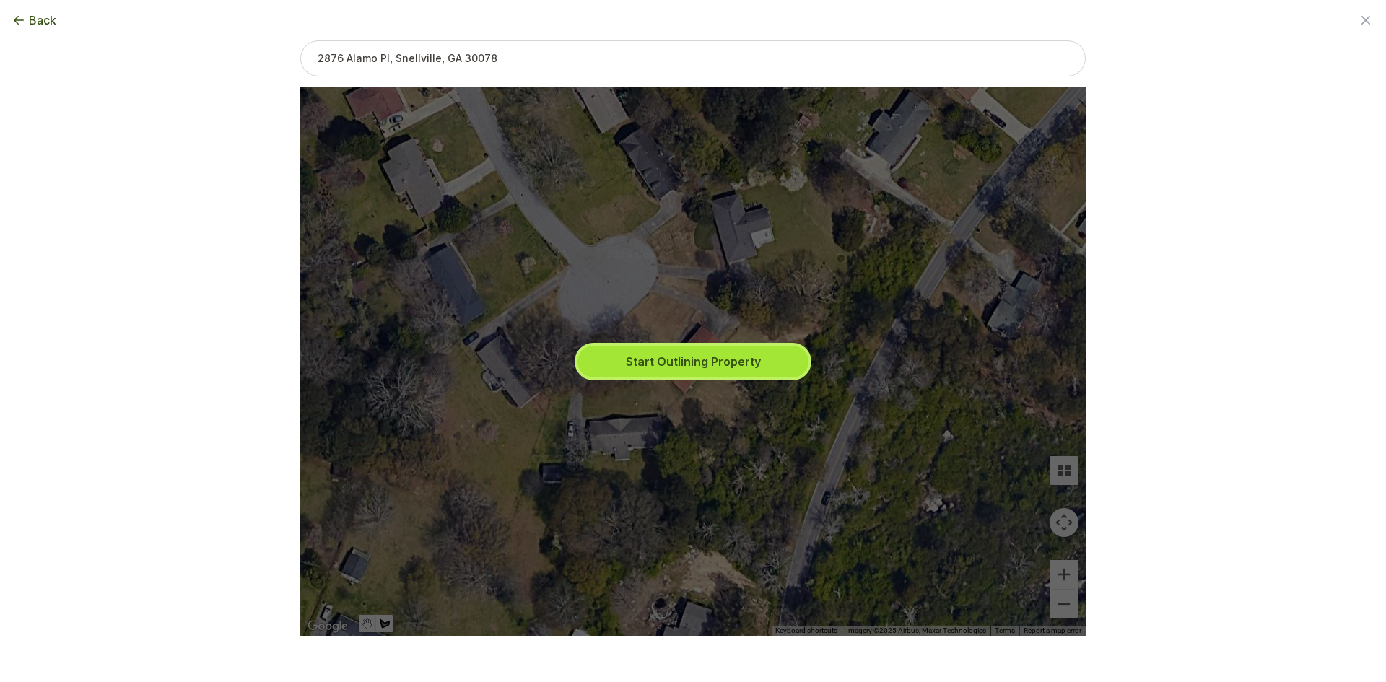
click at [656, 365] on button "Start Outlining Property" at bounding box center [692, 362] width 231 height 32
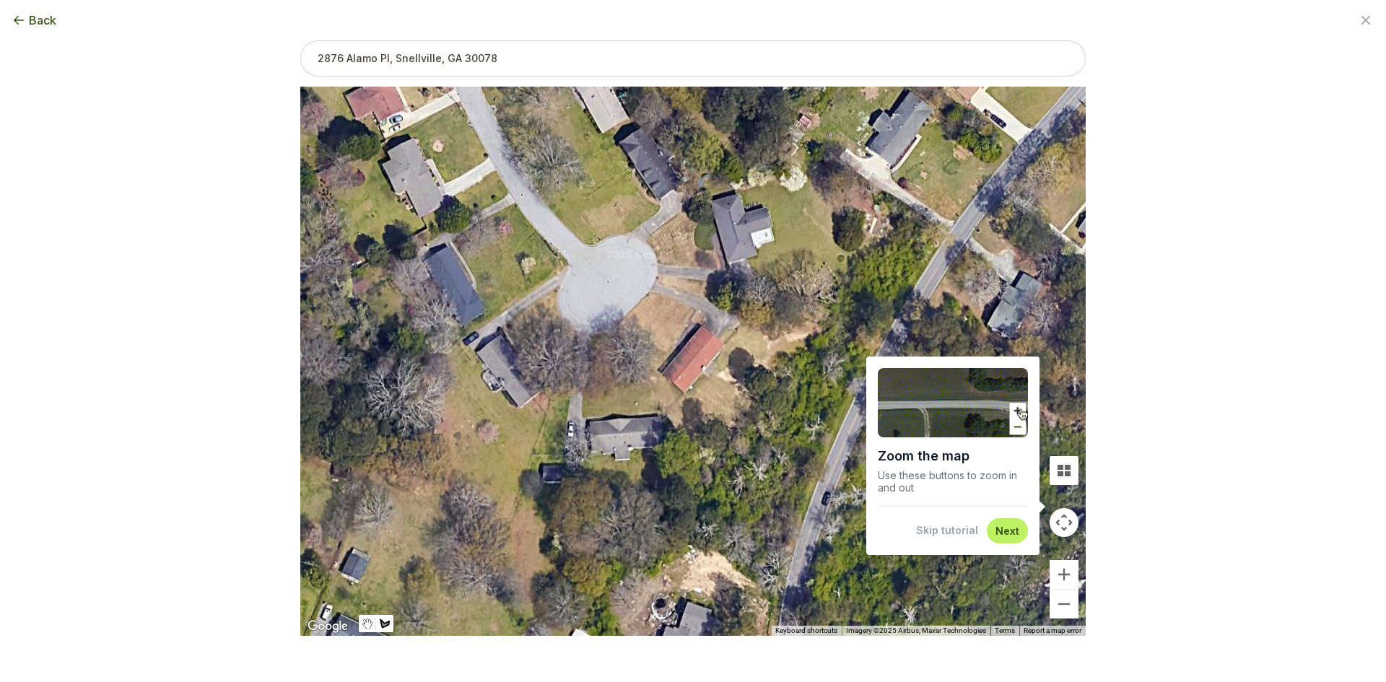
click at [953, 536] on button "Skip tutorial" at bounding box center [947, 530] width 62 height 14
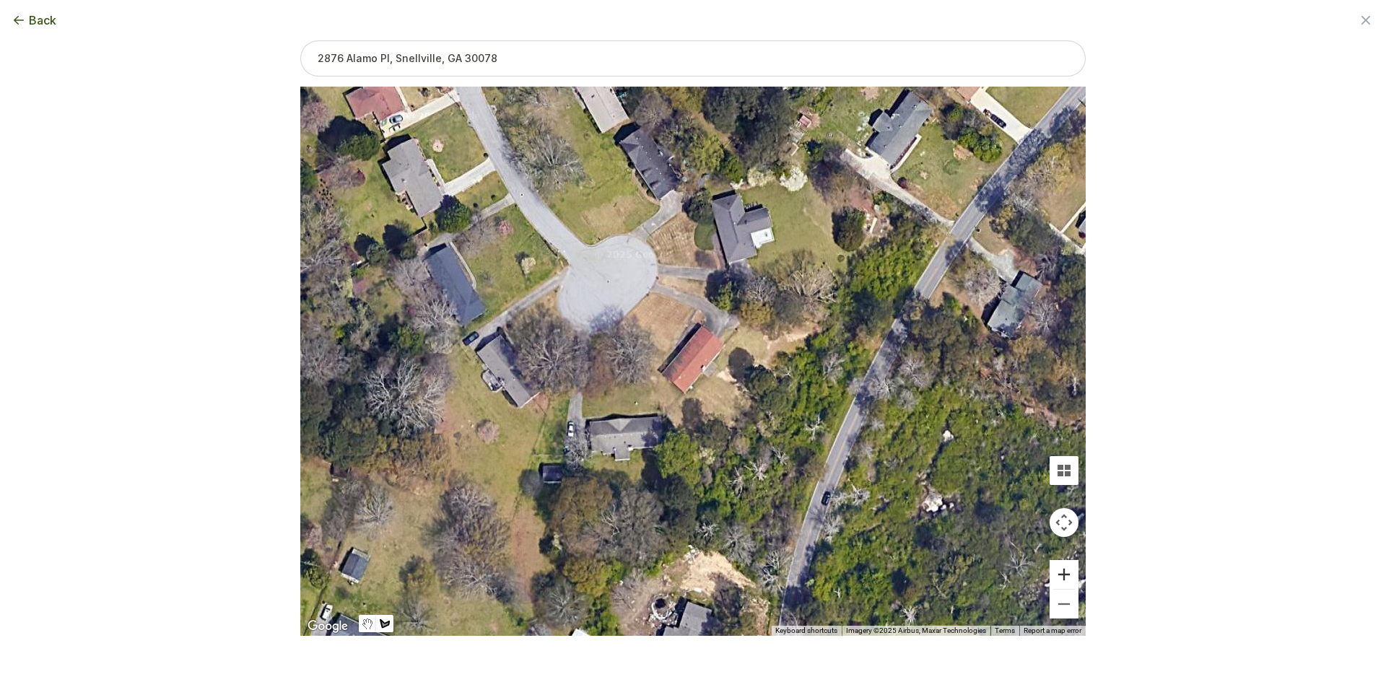
click at [1056, 580] on button "Zoom in" at bounding box center [1063, 574] width 29 height 29
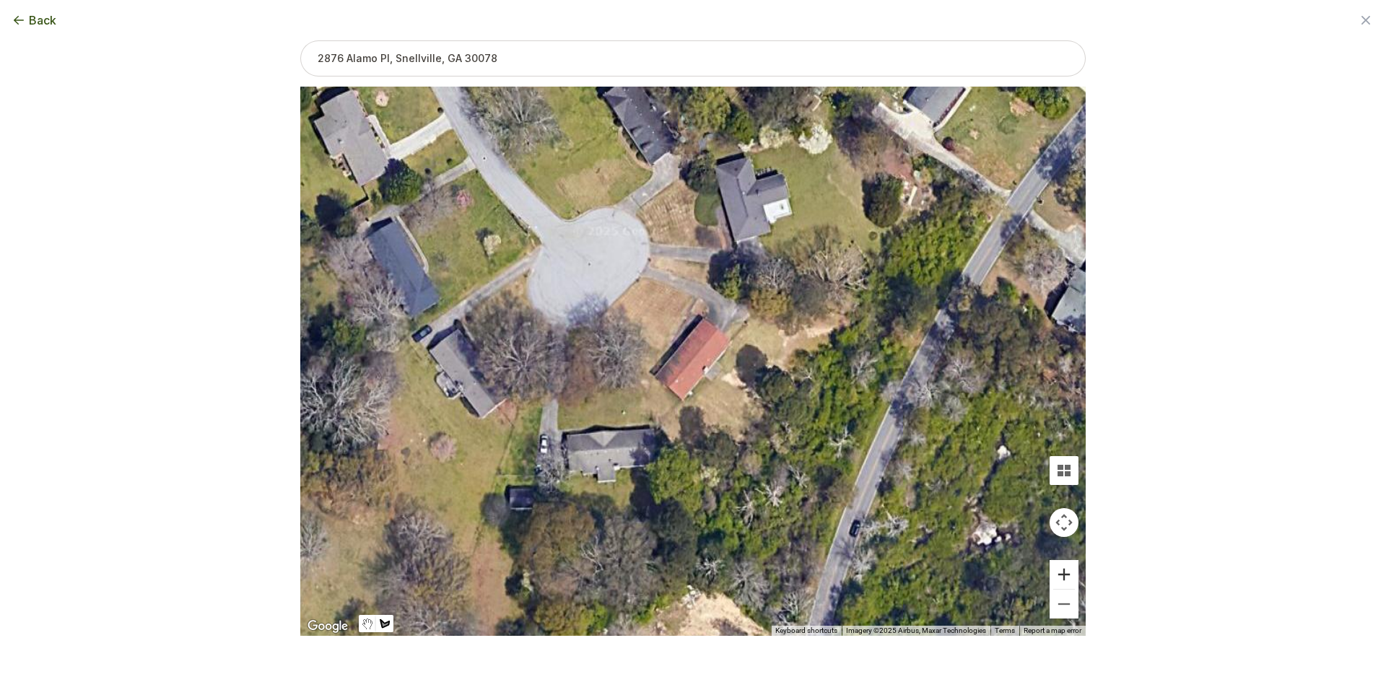
click at [1056, 580] on button "Zoom in" at bounding box center [1063, 574] width 29 height 29
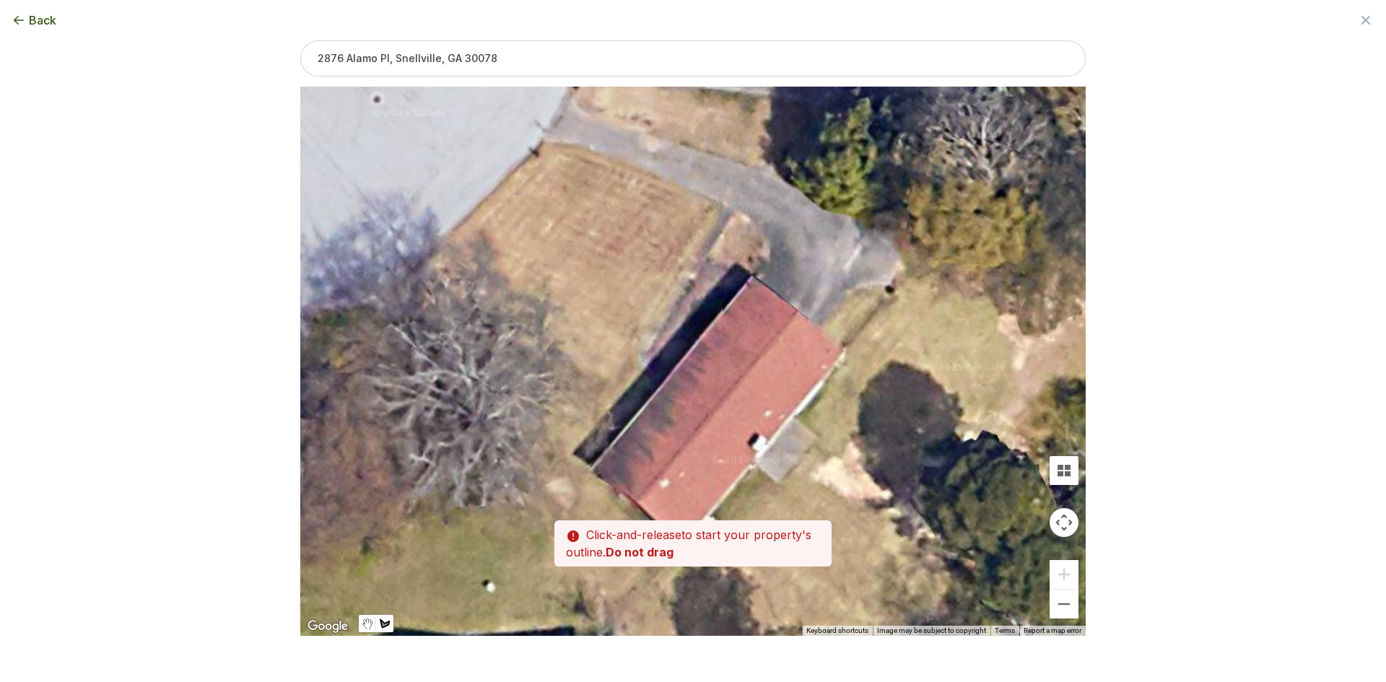
drag, startPoint x: 669, startPoint y: 304, endPoint x: 693, endPoint y: 365, distance: 65.8
click at [693, 365] on div at bounding box center [692, 361] width 785 height 549
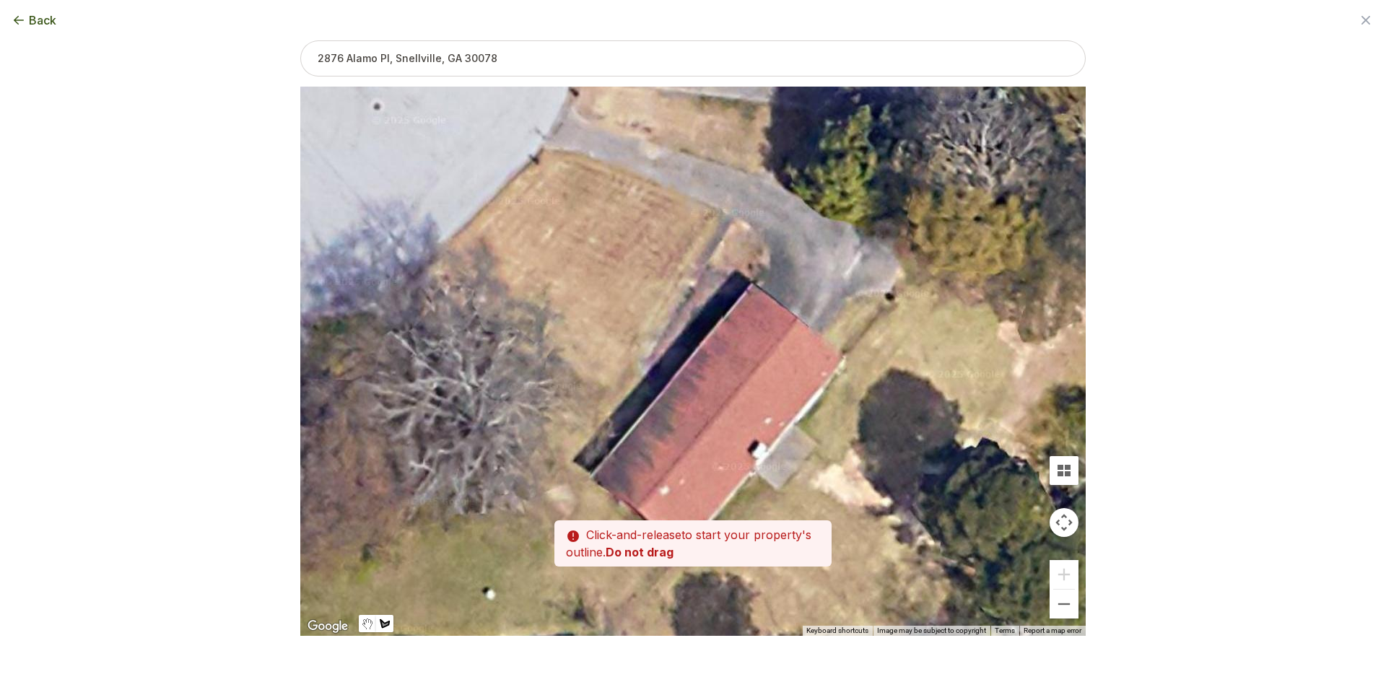
click at [754, 281] on div at bounding box center [692, 361] width 785 height 549
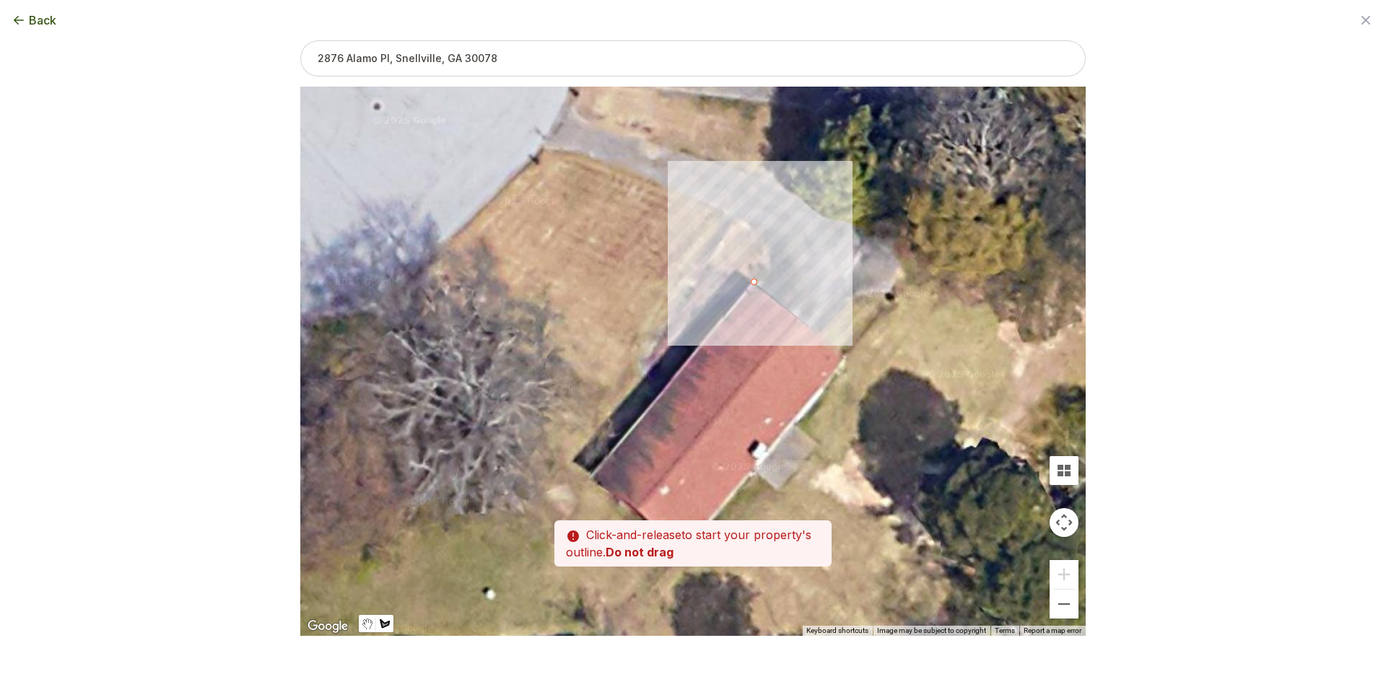
click at [768, 270] on div at bounding box center [692, 361] width 785 height 549
click at [771, 248] on div at bounding box center [692, 361] width 785 height 549
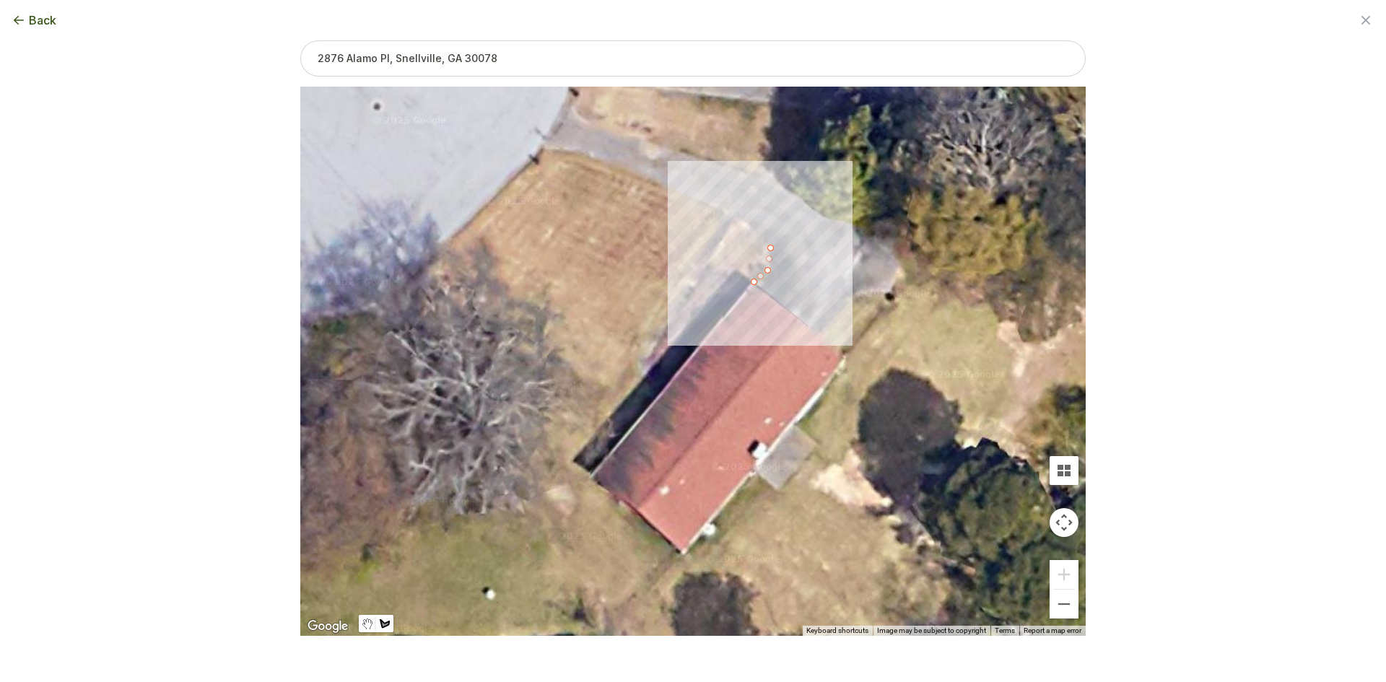
click at [748, 224] on div at bounding box center [692, 361] width 785 height 549
click at [709, 205] on div at bounding box center [692, 361] width 785 height 549
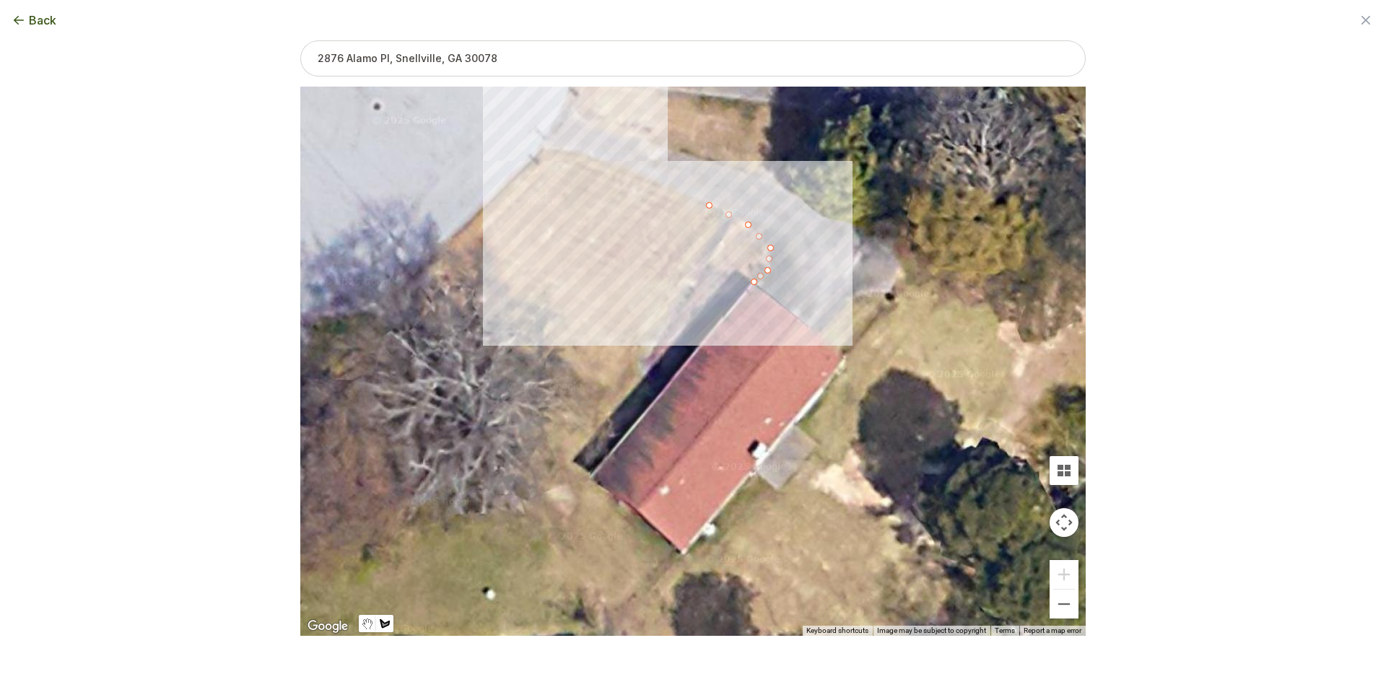
click at [608, 162] on div at bounding box center [692, 361] width 785 height 549
click at [578, 149] on div at bounding box center [692, 361] width 785 height 549
click at [541, 147] on div at bounding box center [692, 361] width 785 height 549
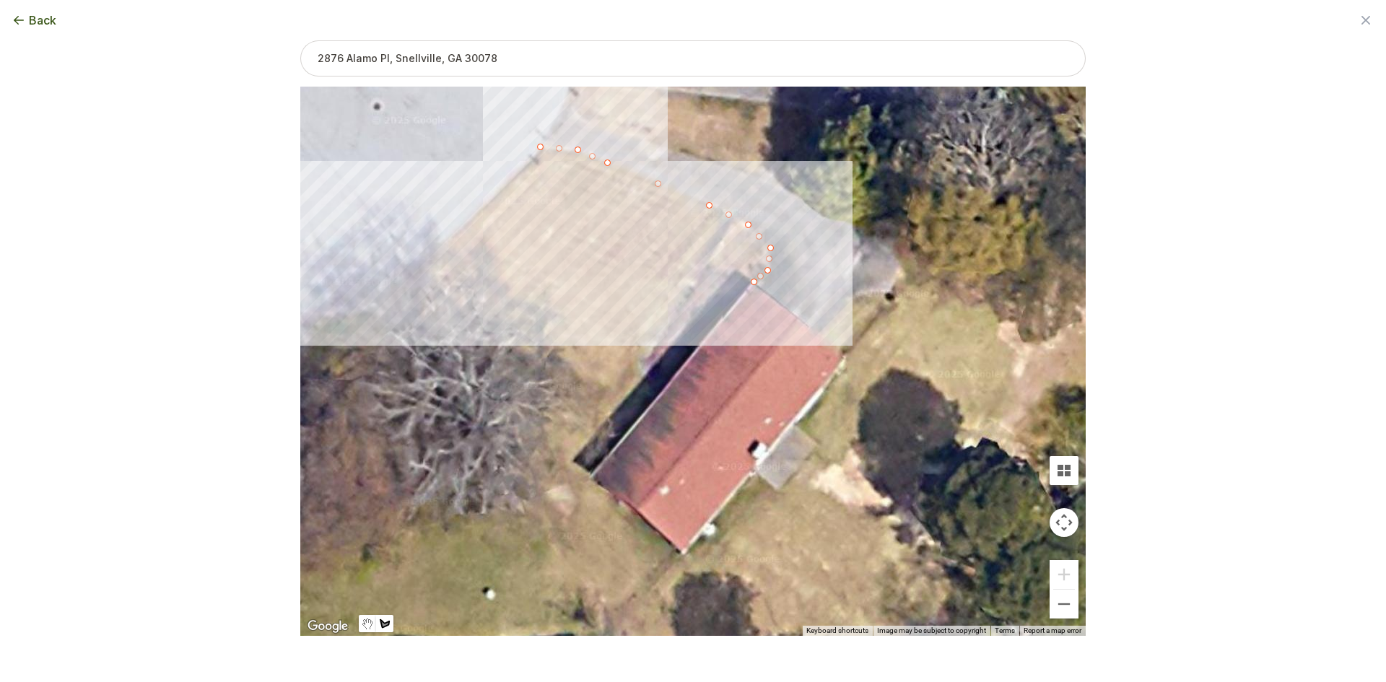
click at [367, 324] on div at bounding box center [692, 361] width 785 height 549
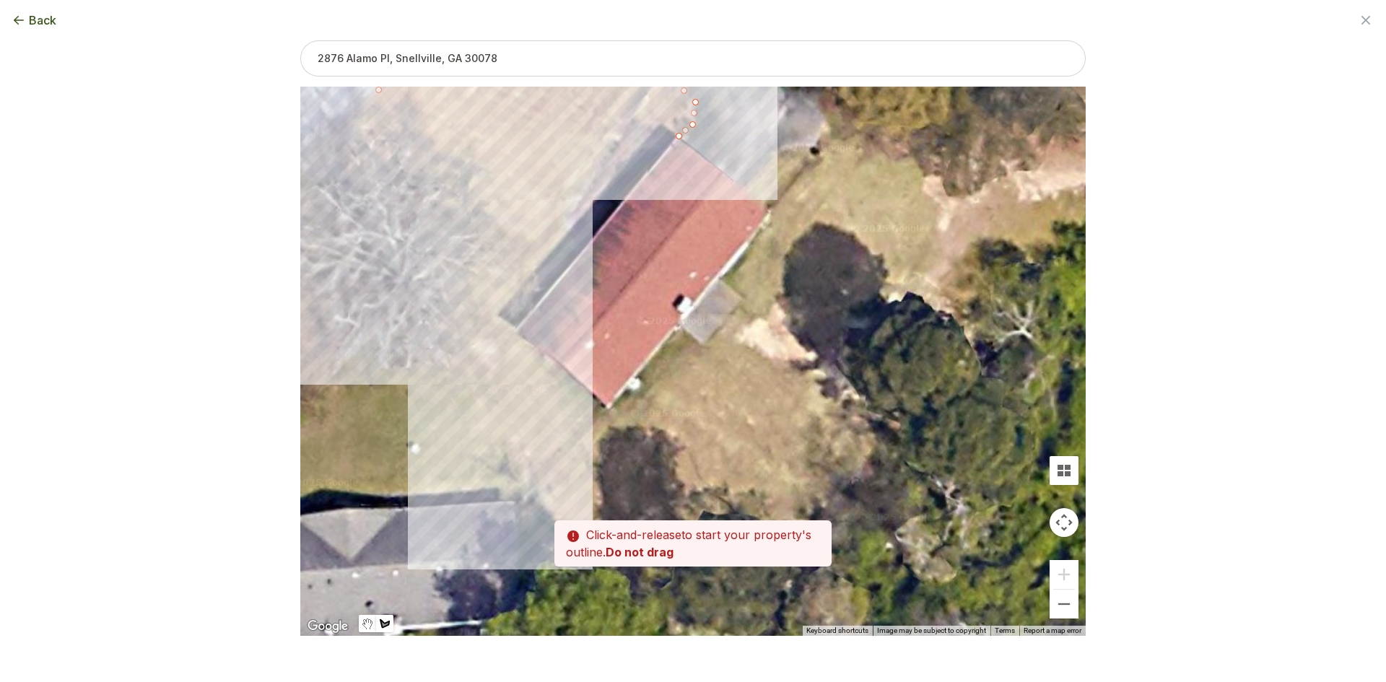
drag, startPoint x: 601, startPoint y: 607, endPoint x: 526, endPoint y: 453, distance: 171.4
click at [526, 453] on div at bounding box center [692, 361] width 785 height 549
click at [554, 470] on div at bounding box center [692, 361] width 785 height 549
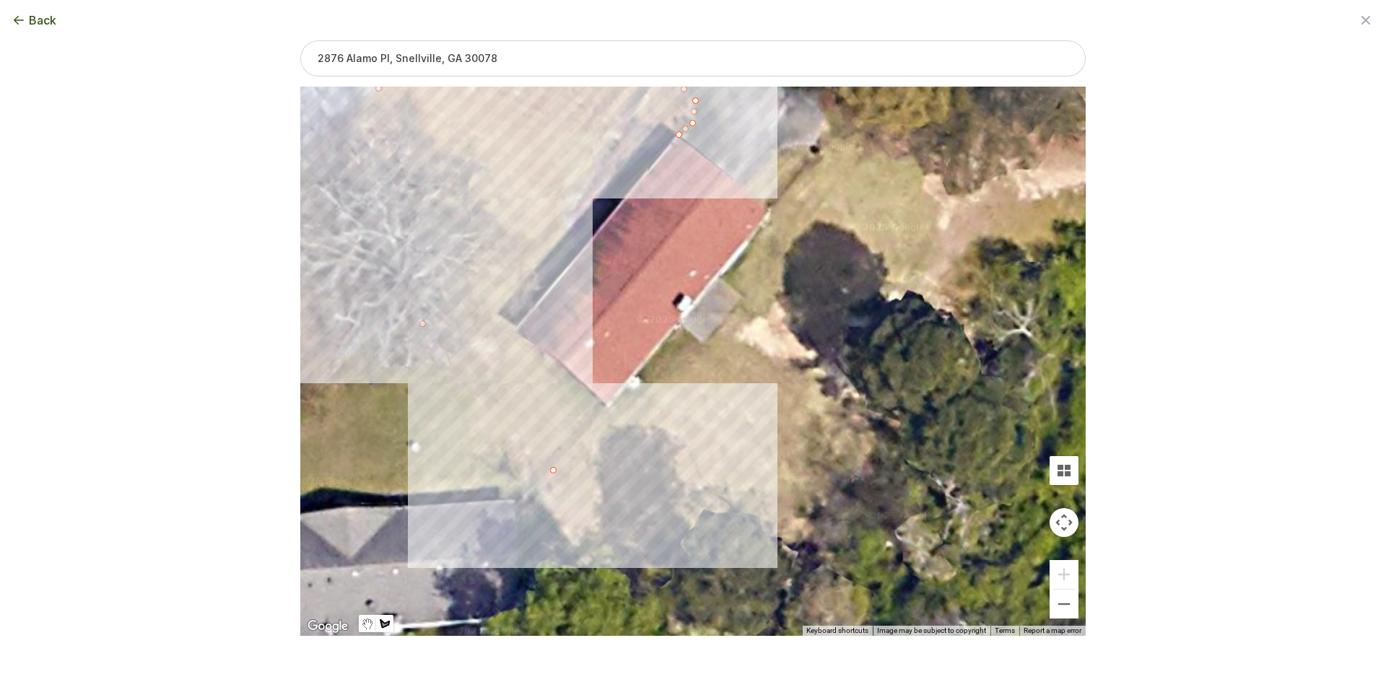
click at [606, 409] on div at bounding box center [692, 361] width 785 height 549
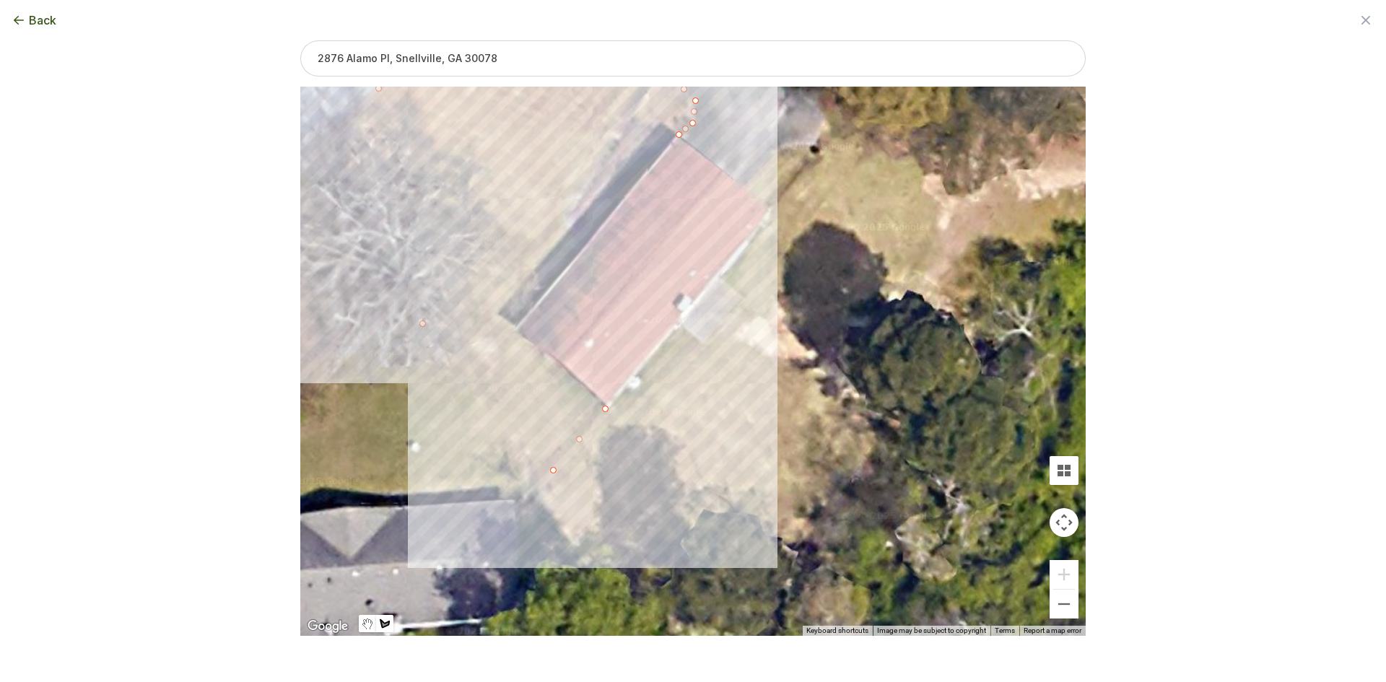
click at [512, 328] on div at bounding box center [692, 361] width 785 height 549
click at [581, 250] on div at bounding box center [692, 361] width 785 height 549
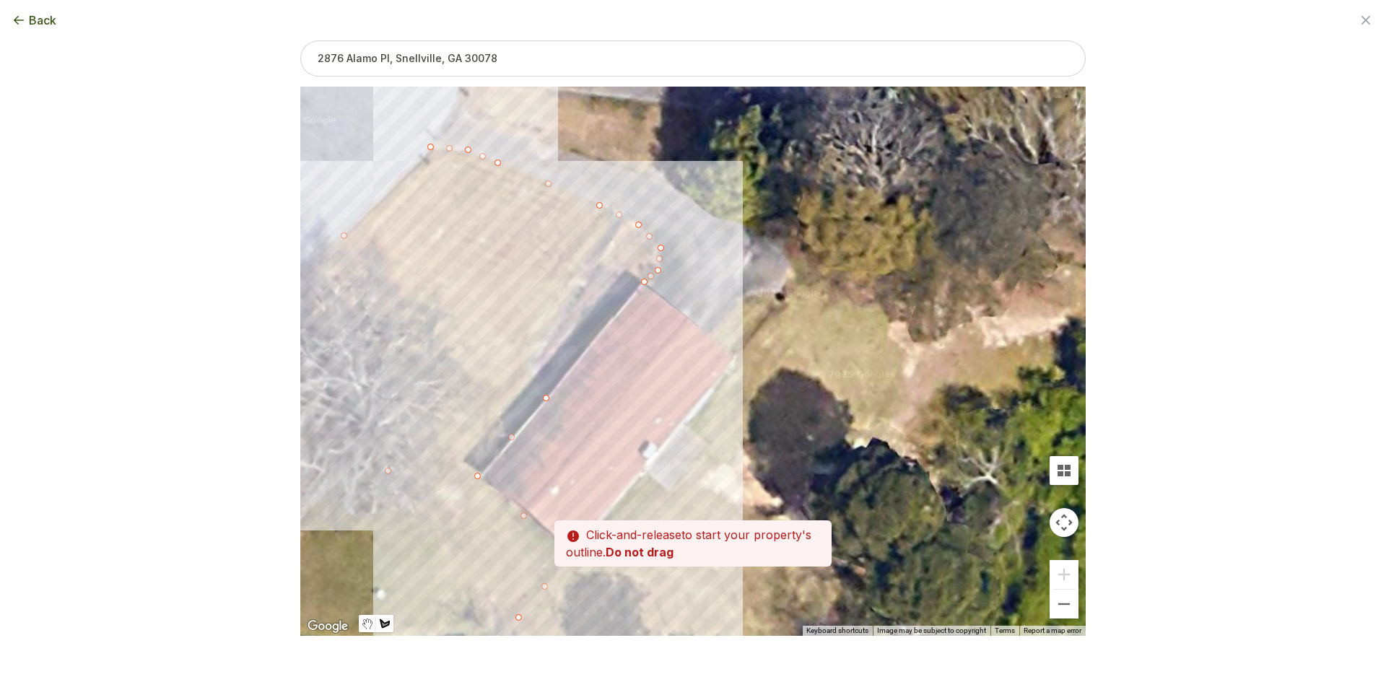
drag, startPoint x: 582, startPoint y: 220, endPoint x: 549, endPoint y: 354, distance: 137.6
click at [549, 354] on div at bounding box center [692, 361] width 785 height 549
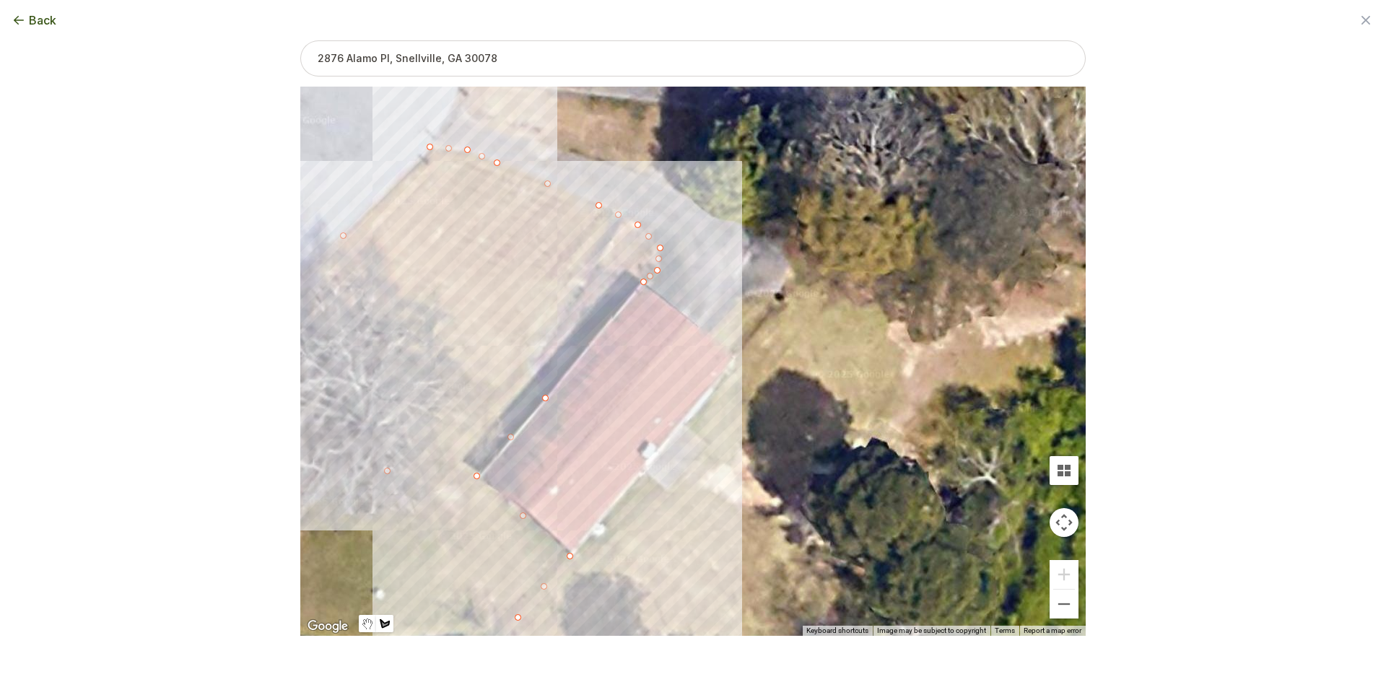
click at [533, 366] on div at bounding box center [692, 361] width 785 height 549
click at [621, 270] on div at bounding box center [692, 361] width 785 height 549
click at [645, 284] on div at bounding box center [692, 361] width 785 height 549
click at [582, 660] on button "Select another area" at bounding box center [594, 659] width 103 height 14
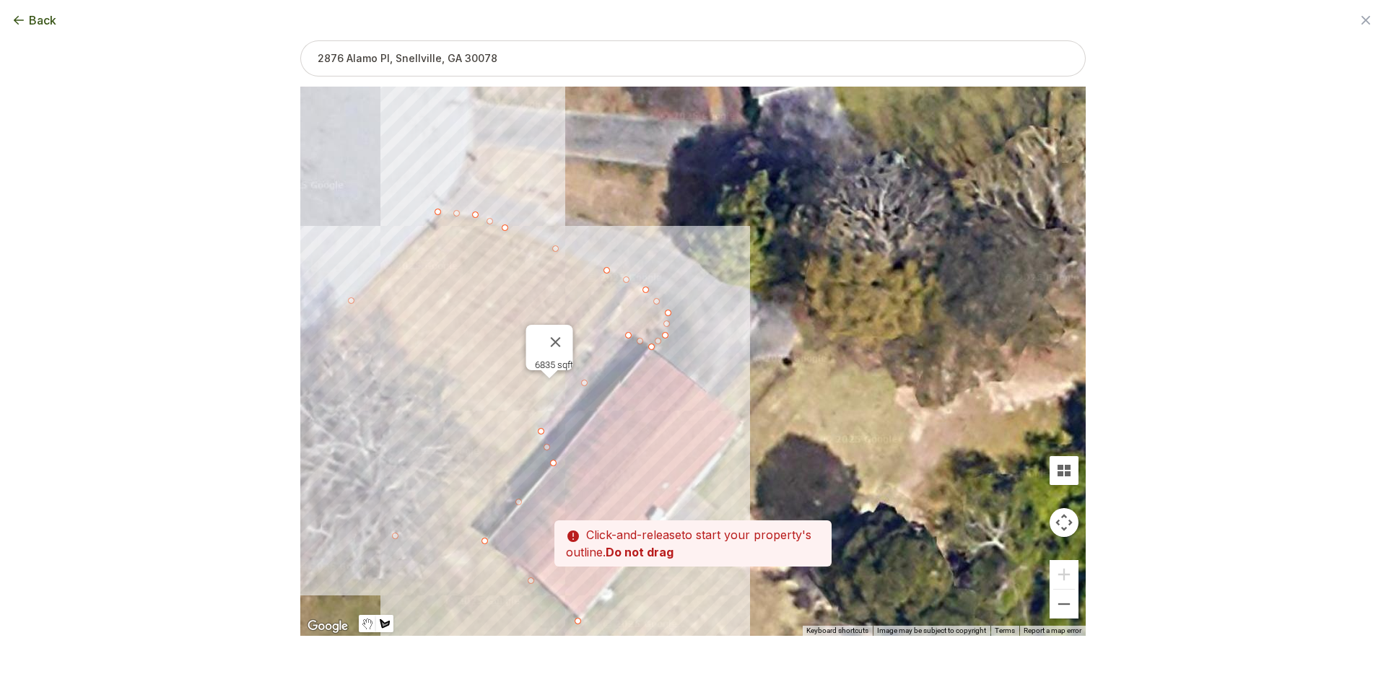
drag, startPoint x: 607, startPoint y: 438, endPoint x: 637, endPoint y: 574, distance: 138.9
click at [637, 574] on div at bounding box center [692, 361] width 785 height 549
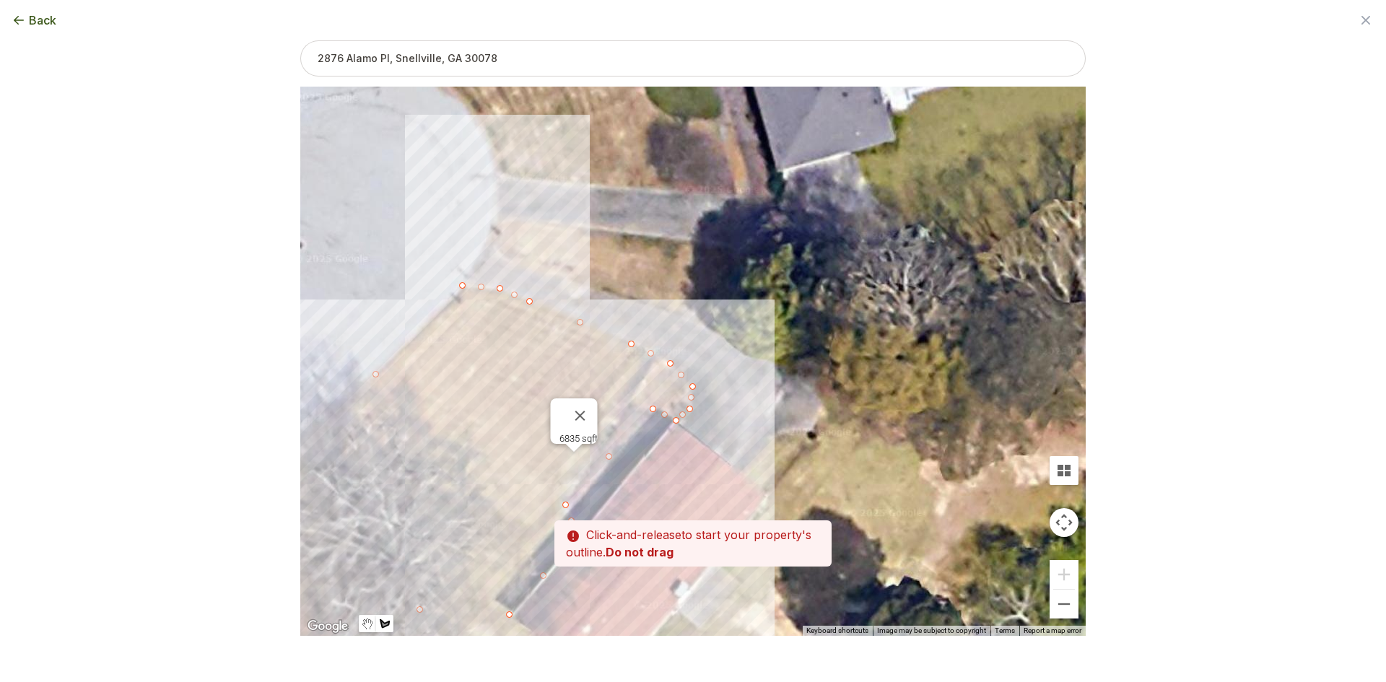
click at [494, 233] on div at bounding box center [692, 361] width 785 height 549
click at [492, 244] on div at bounding box center [692, 361] width 785 height 549
click at [502, 254] on div at bounding box center [692, 361] width 785 height 549
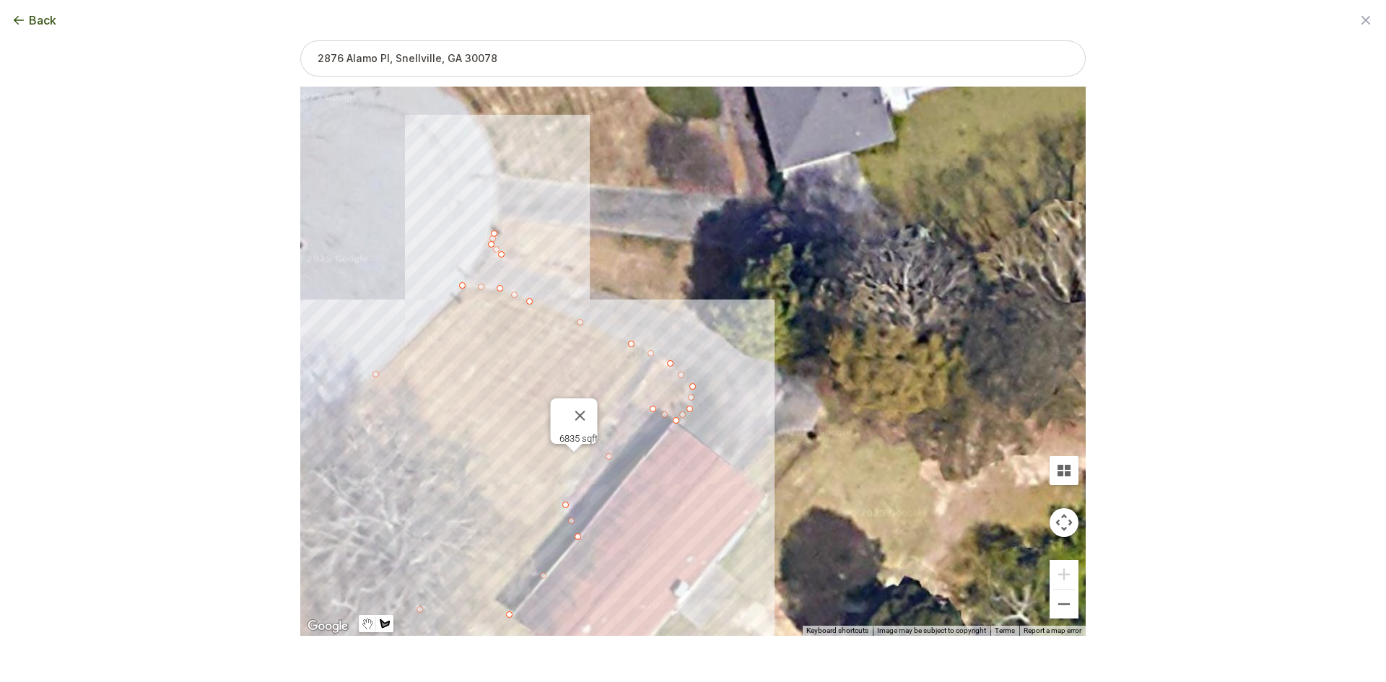
click at [524, 266] on div at bounding box center [692, 361] width 785 height 549
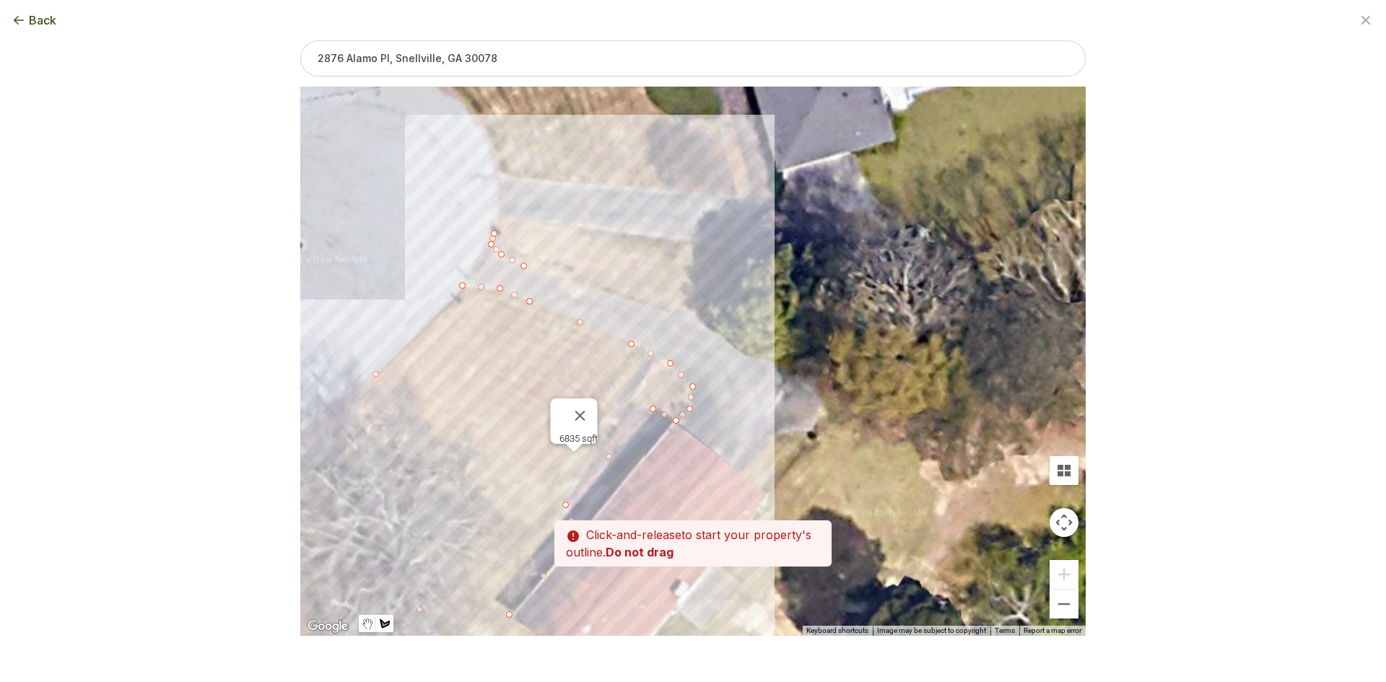
click at [616, 296] on div at bounding box center [692, 361] width 785 height 549
click at [712, 326] on div at bounding box center [692, 361] width 785 height 549
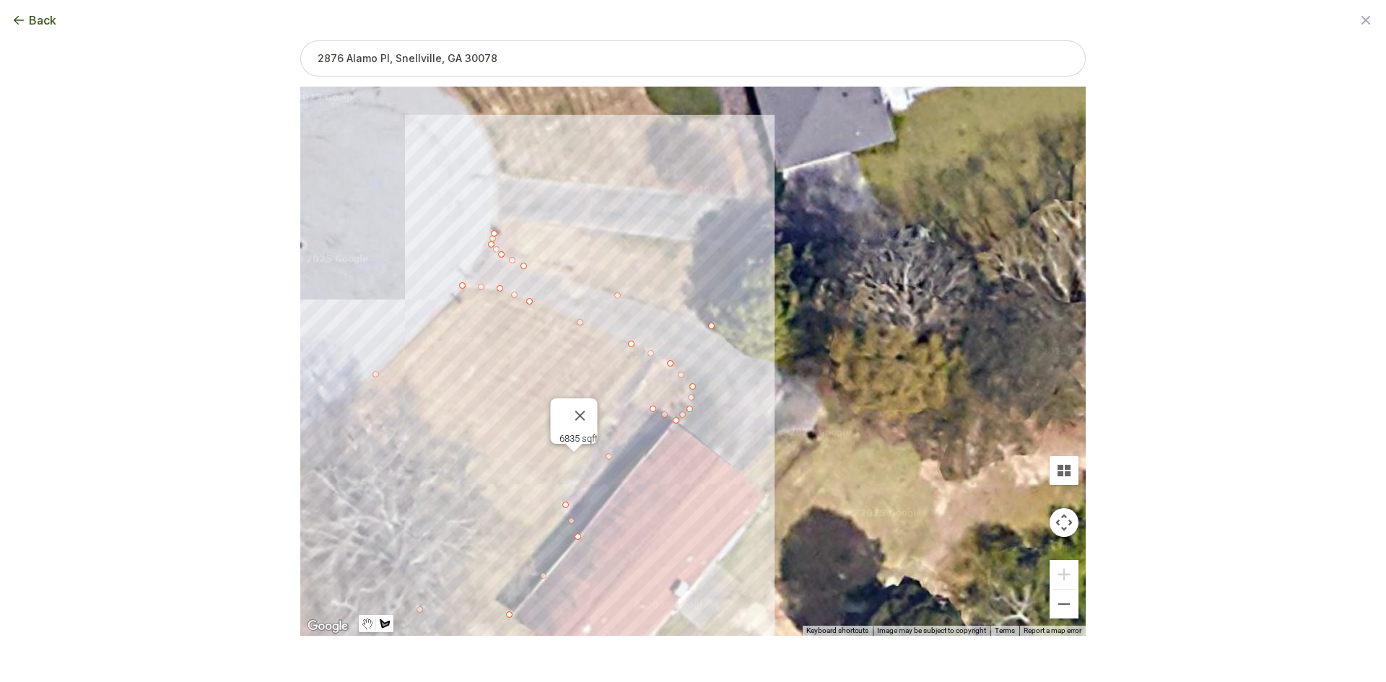
click at [720, 300] on div at bounding box center [692, 361] width 785 height 549
click at [735, 287] on div at bounding box center [692, 361] width 785 height 549
click at [494, 231] on div at bounding box center [692, 361] width 785 height 549
click at [632, 652] on button "Select another area" at bounding box center [594, 659] width 103 height 14
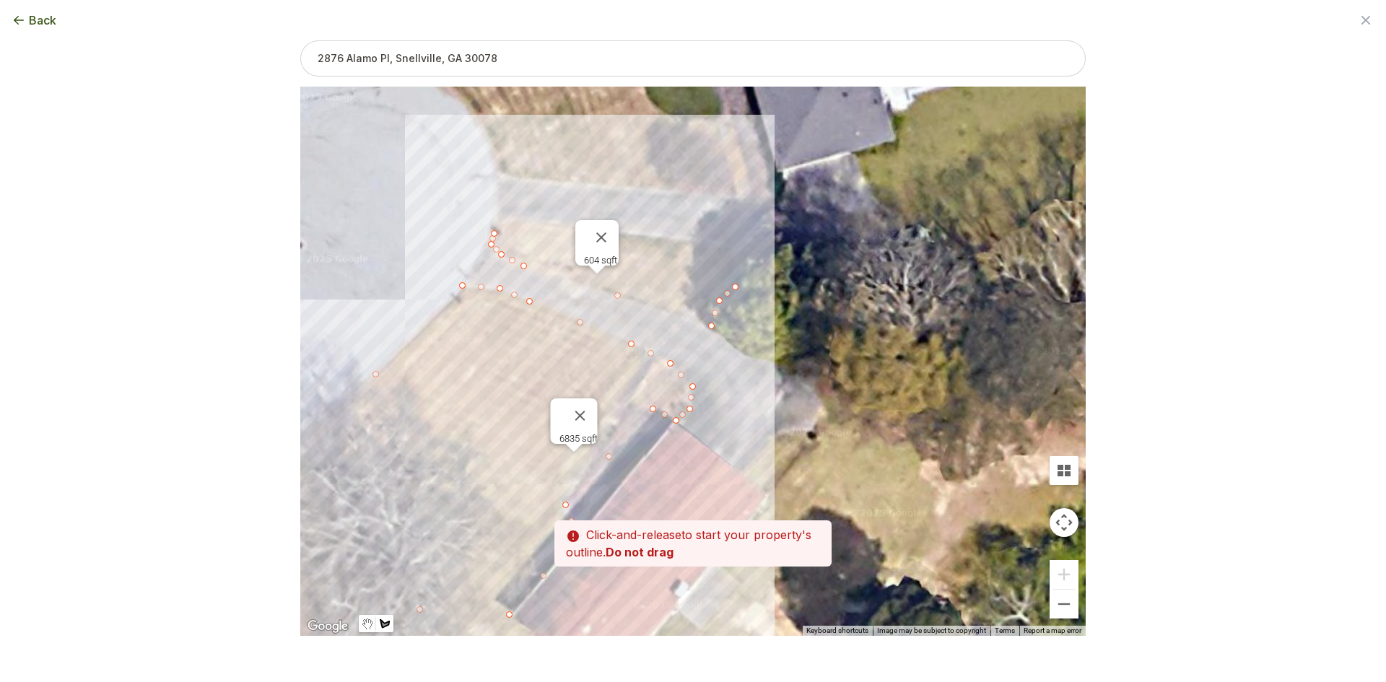
drag, startPoint x: 700, startPoint y: 471, endPoint x: 717, endPoint y: 322, distance: 150.3
click at [717, 322] on div at bounding box center [692, 361] width 785 height 549
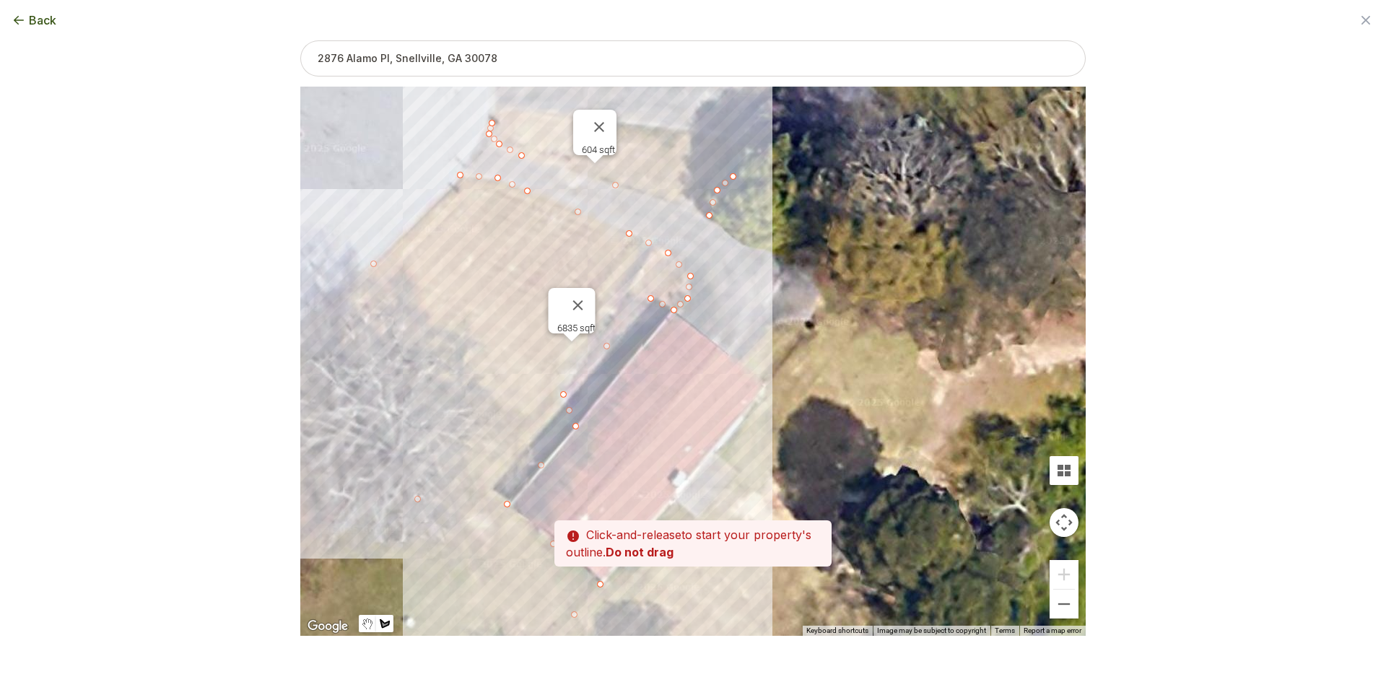
drag, startPoint x: 750, startPoint y: 452, endPoint x: 729, endPoint y: 276, distance: 176.6
click at [729, 276] on div at bounding box center [692, 361] width 785 height 549
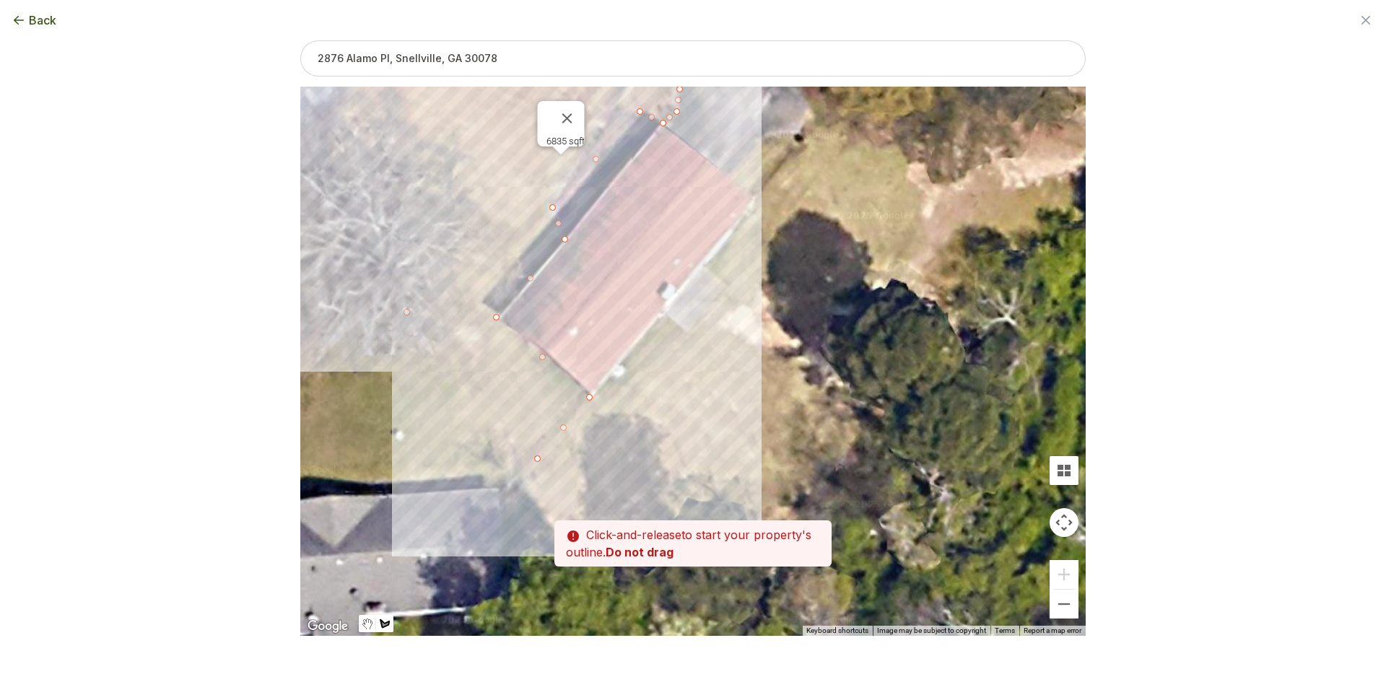
drag, startPoint x: 699, startPoint y: 402, endPoint x: 709, endPoint y: 282, distance: 120.2
click at [709, 277] on div at bounding box center [692, 361] width 785 height 549
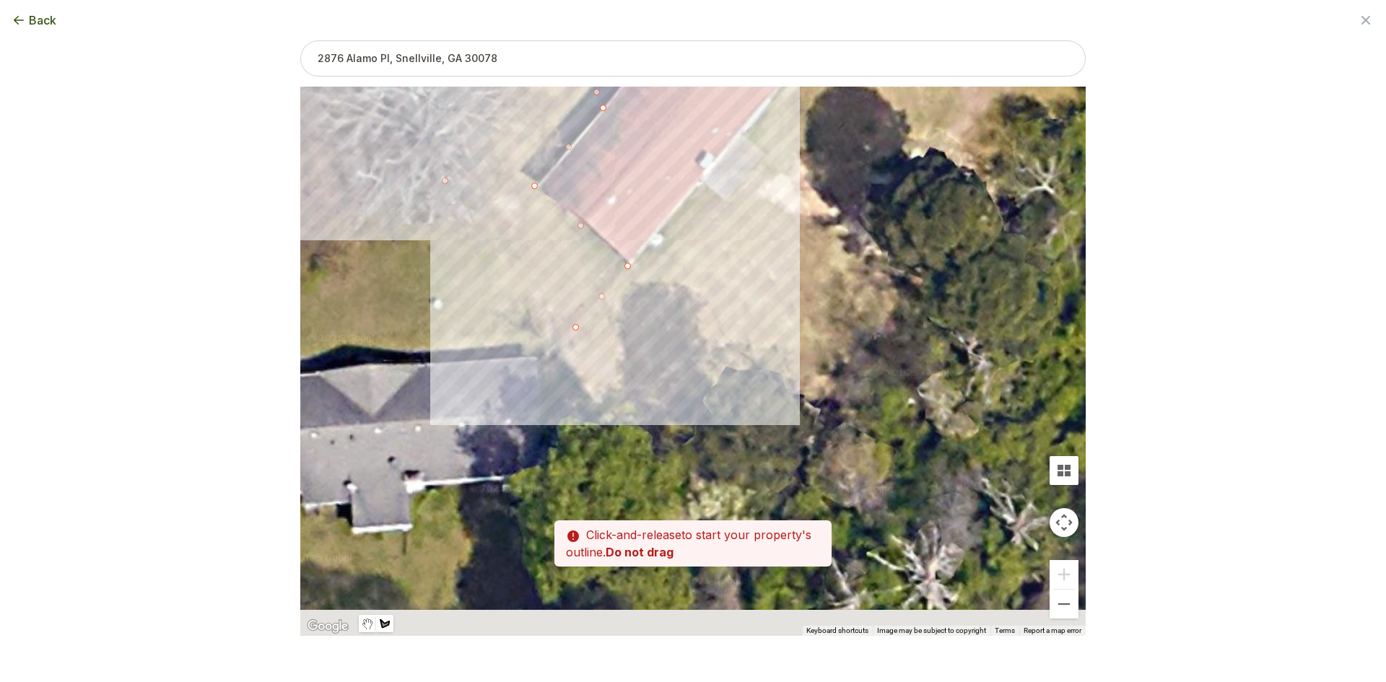
drag, startPoint x: 691, startPoint y: 388, endPoint x: 727, endPoint y: 284, distance: 110.0
click at [727, 284] on div at bounding box center [692, 361] width 785 height 549
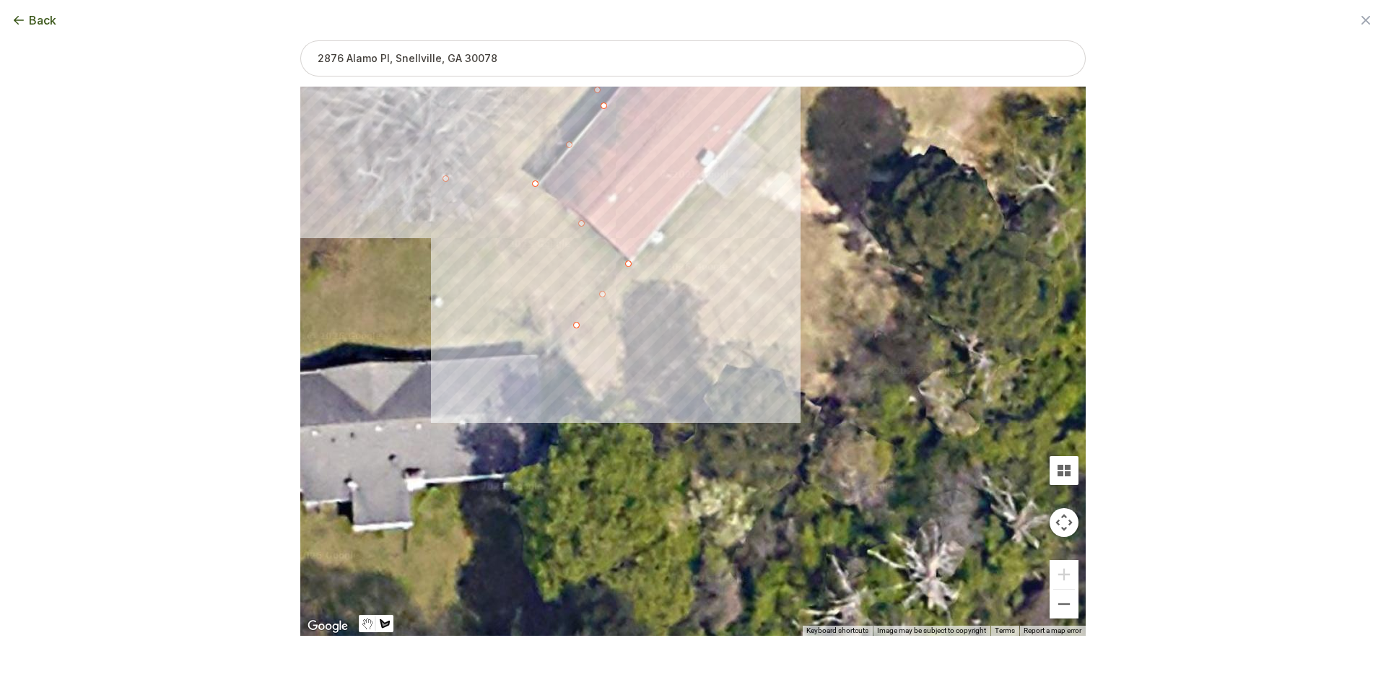
click at [578, 328] on div at bounding box center [692, 361] width 785 height 549
click at [554, 349] on div at bounding box center [692, 361] width 785 height 549
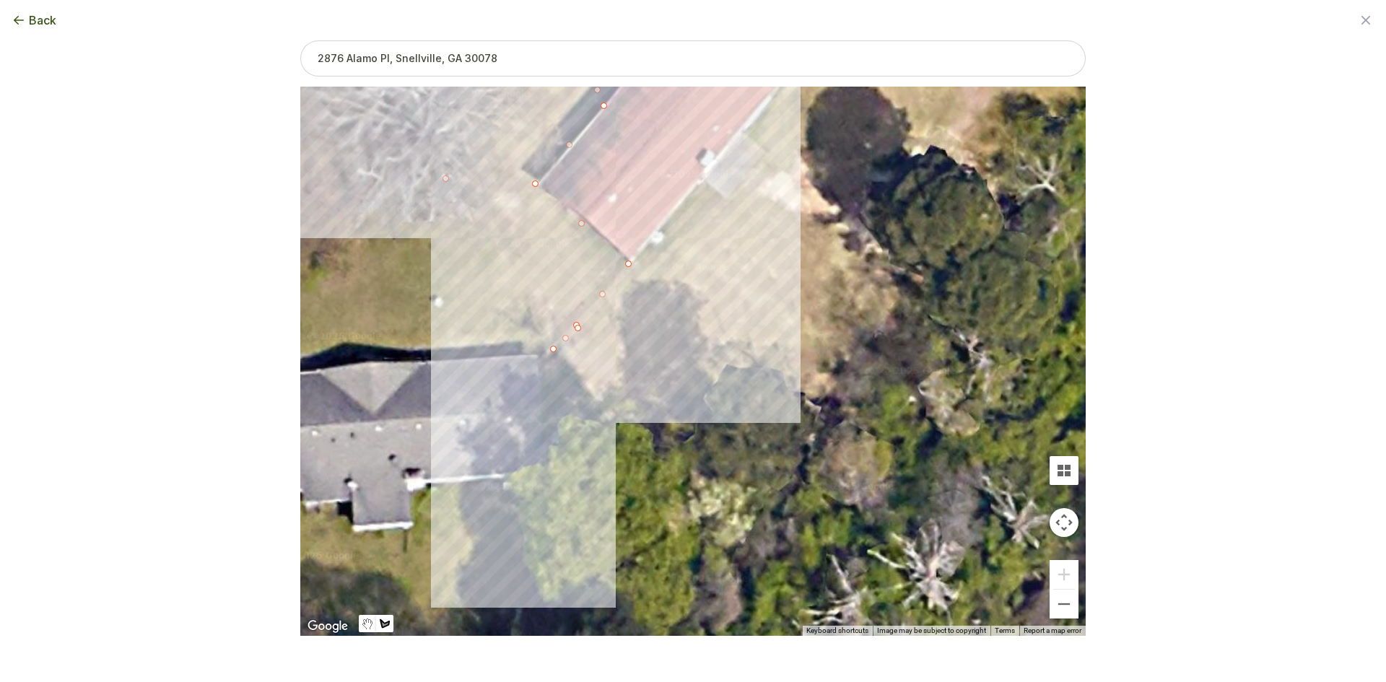
click at [593, 420] on div at bounding box center [692, 361] width 785 height 549
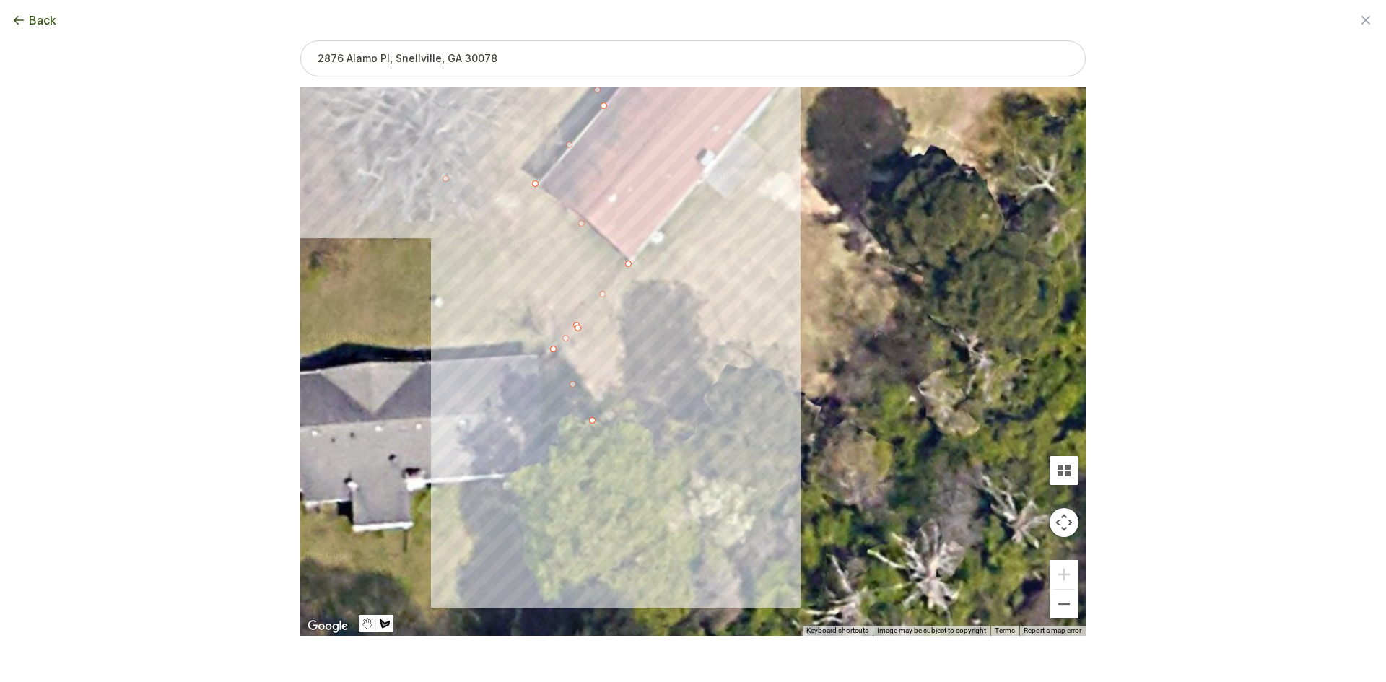
click at [655, 515] on div at bounding box center [692, 361] width 785 height 549
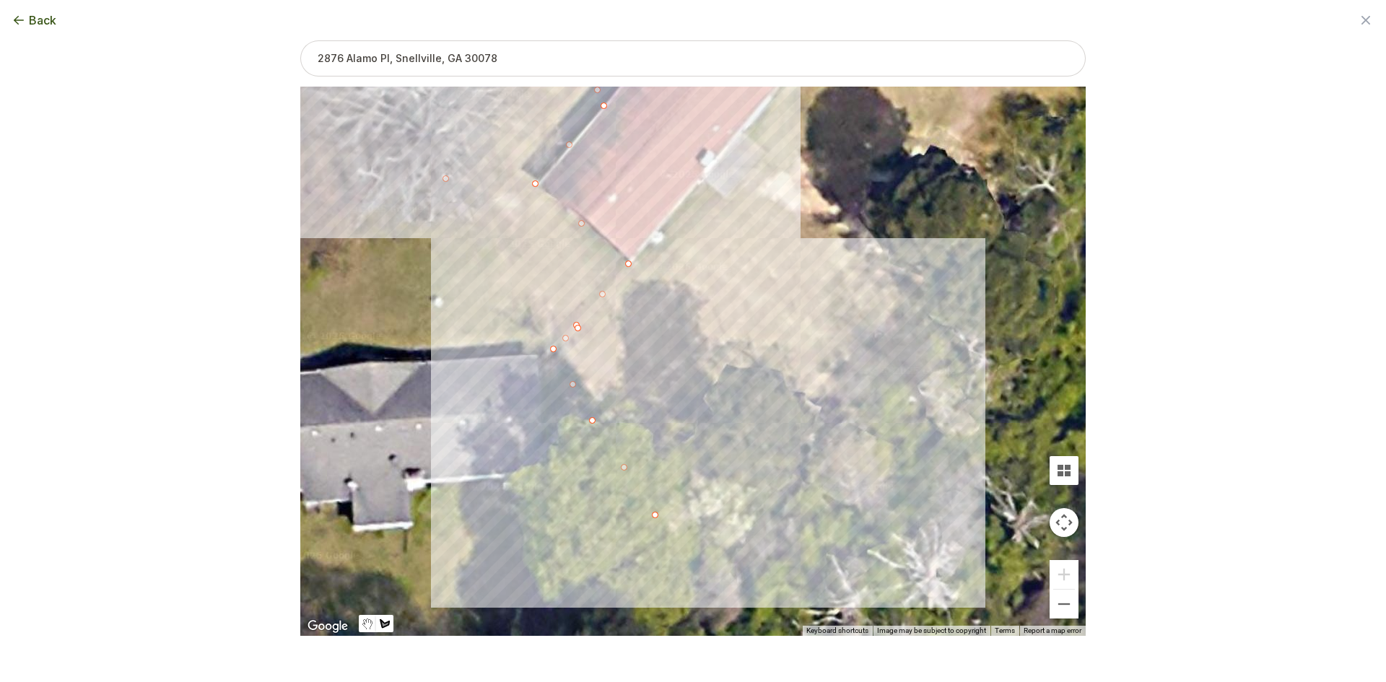
click at [840, 399] on div at bounding box center [692, 361] width 785 height 549
click at [918, 305] on div at bounding box center [692, 361] width 785 height 549
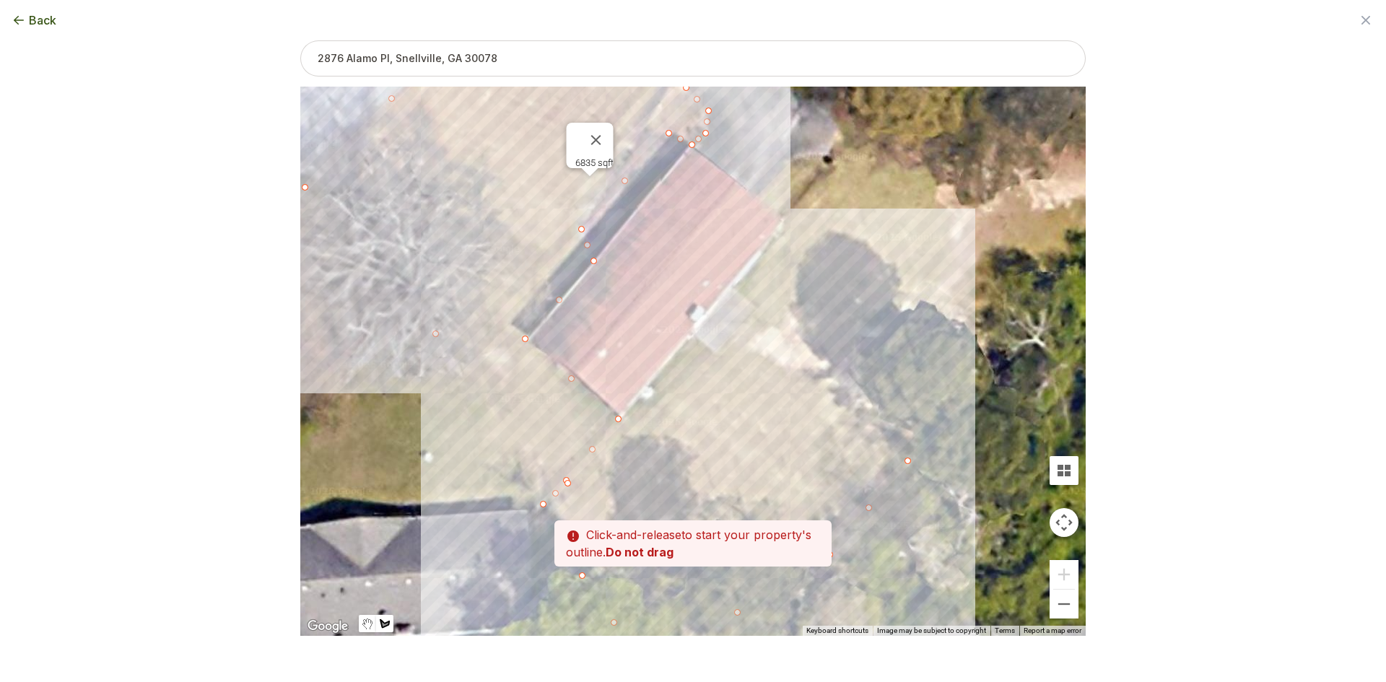
drag, startPoint x: 916, startPoint y: 228, endPoint x: 906, endPoint y: 385, distance: 157.7
click at [906, 385] on div at bounding box center [692, 361] width 785 height 549
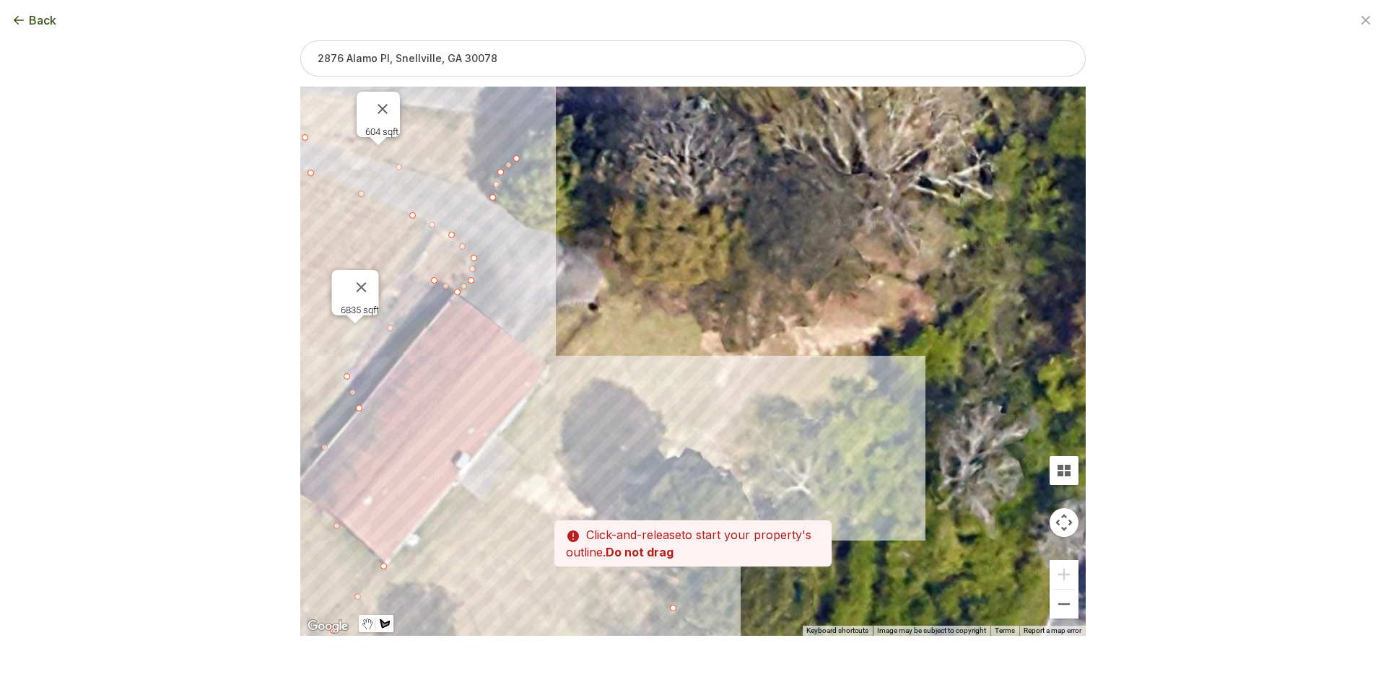
drag, startPoint x: 1013, startPoint y: 305, endPoint x: 774, endPoint y: 450, distance: 279.3
click at [774, 450] on div at bounding box center [692, 361] width 785 height 549
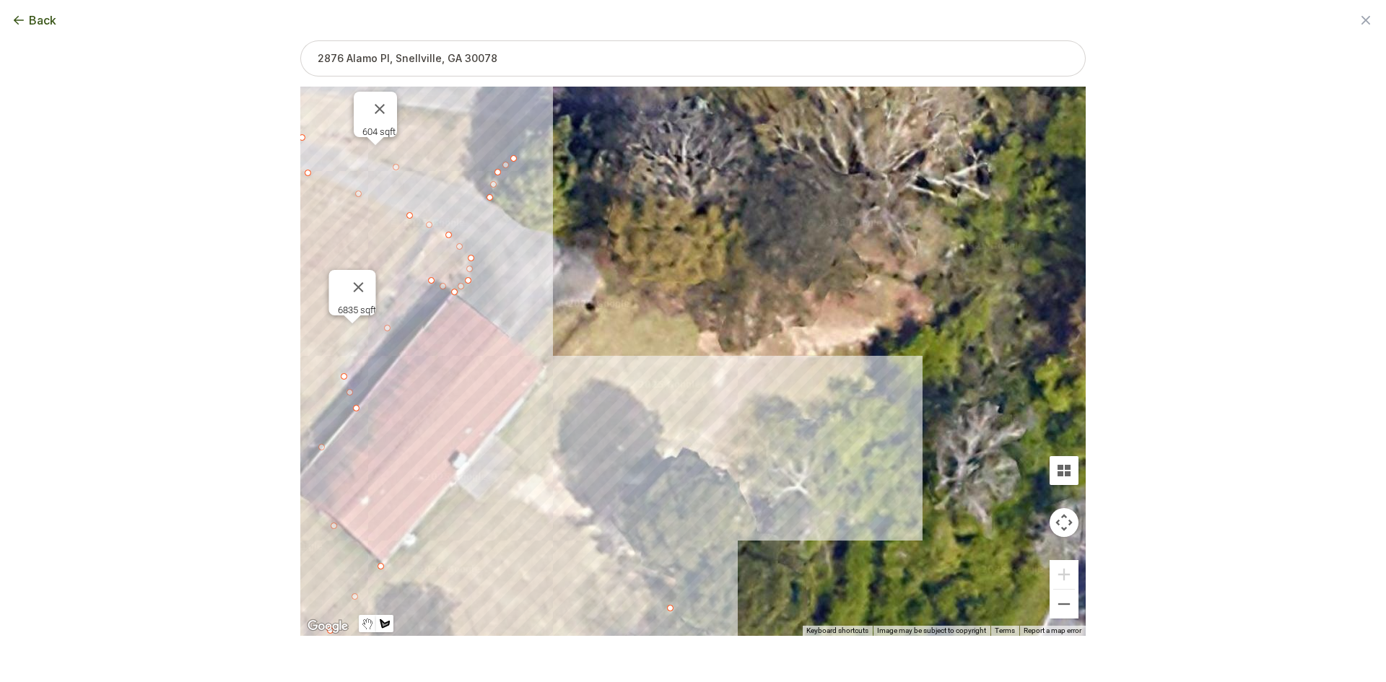
click at [805, 406] on div at bounding box center [692, 361] width 785 height 549
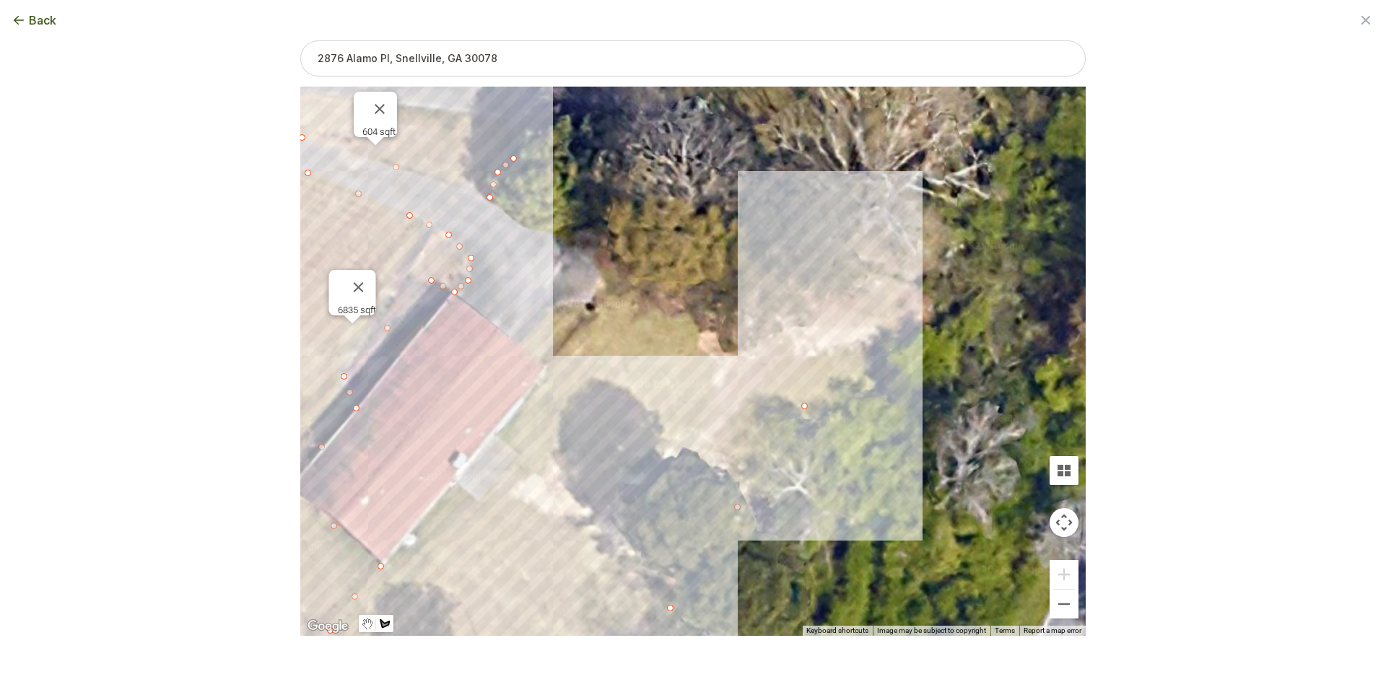
click at [899, 339] on div at bounding box center [692, 361] width 785 height 549
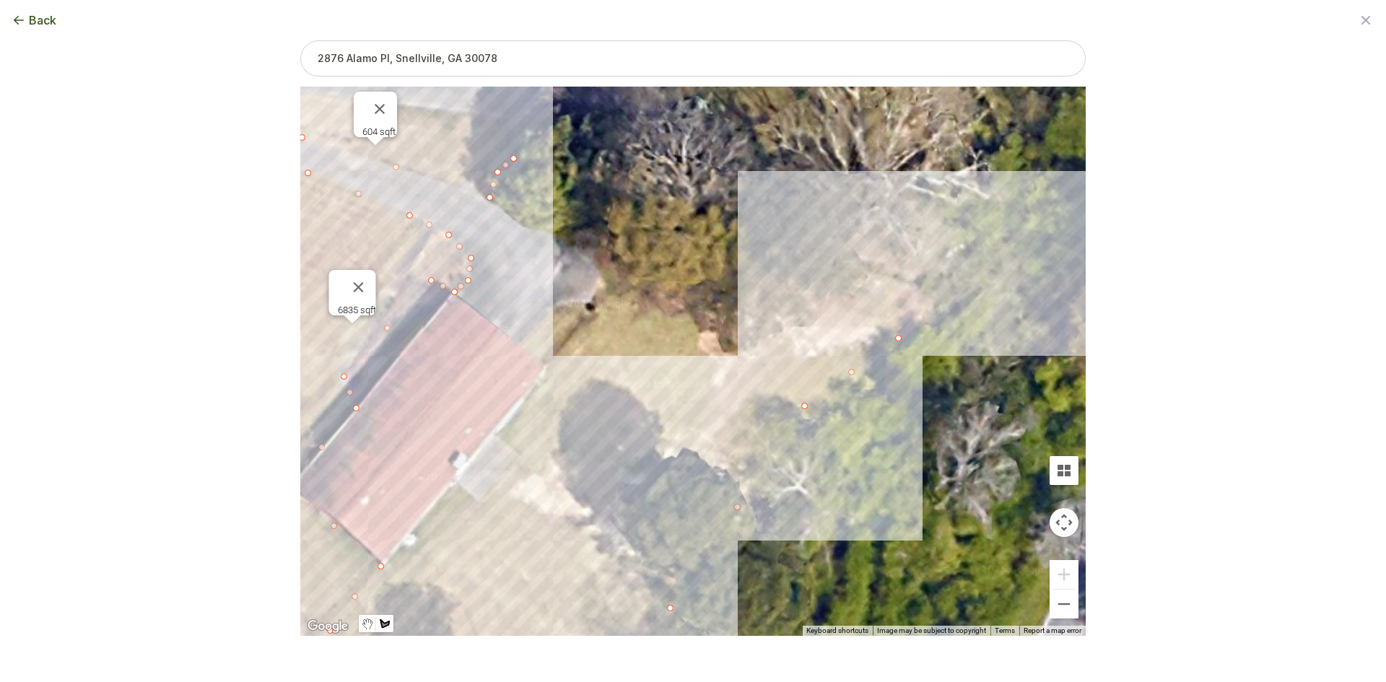
click at [935, 300] on div at bounding box center [692, 361] width 785 height 549
drag, startPoint x: 877, startPoint y: 276, endPoint x: 851, endPoint y: 274, distance: 26.1
click at [876, 276] on div at bounding box center [692, 361] width 785 height 549
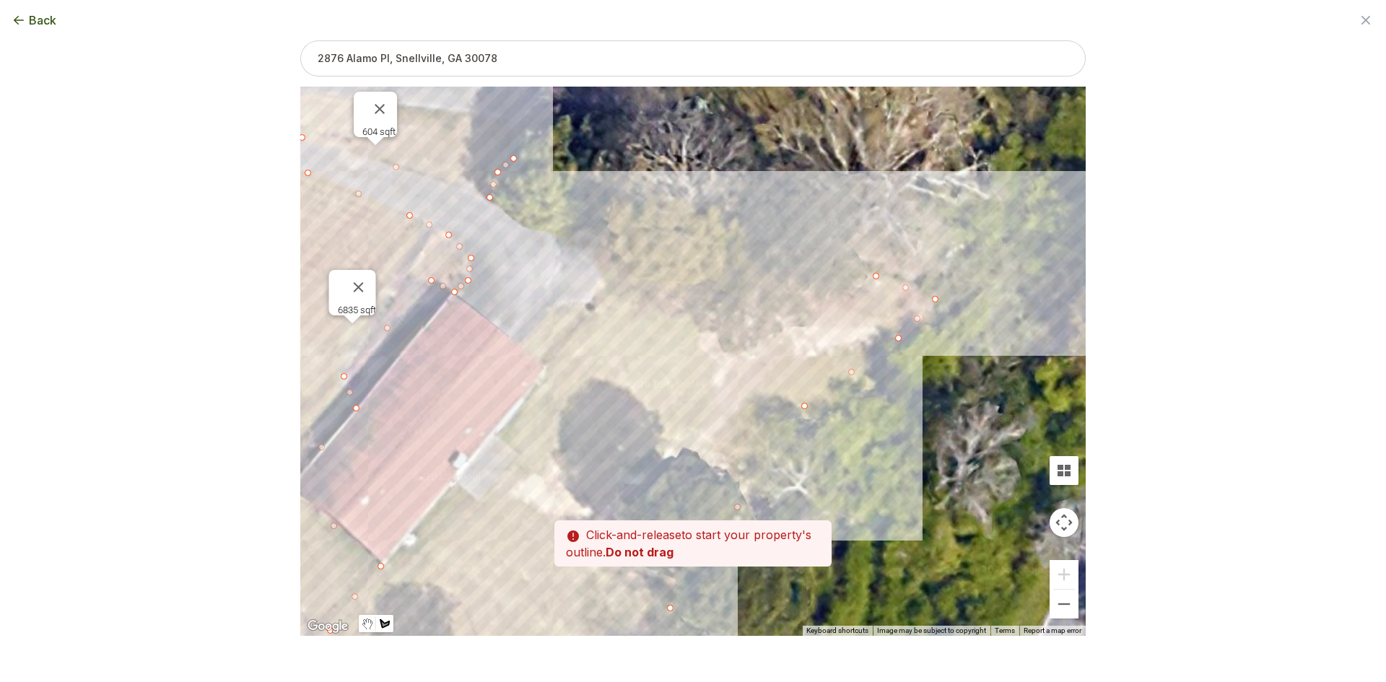
click at [717, 284] on div at bounding box center [692, 361] width 785 height 549
click at [610, 259] on div at bounding box center [692, 361] width 785 height 549
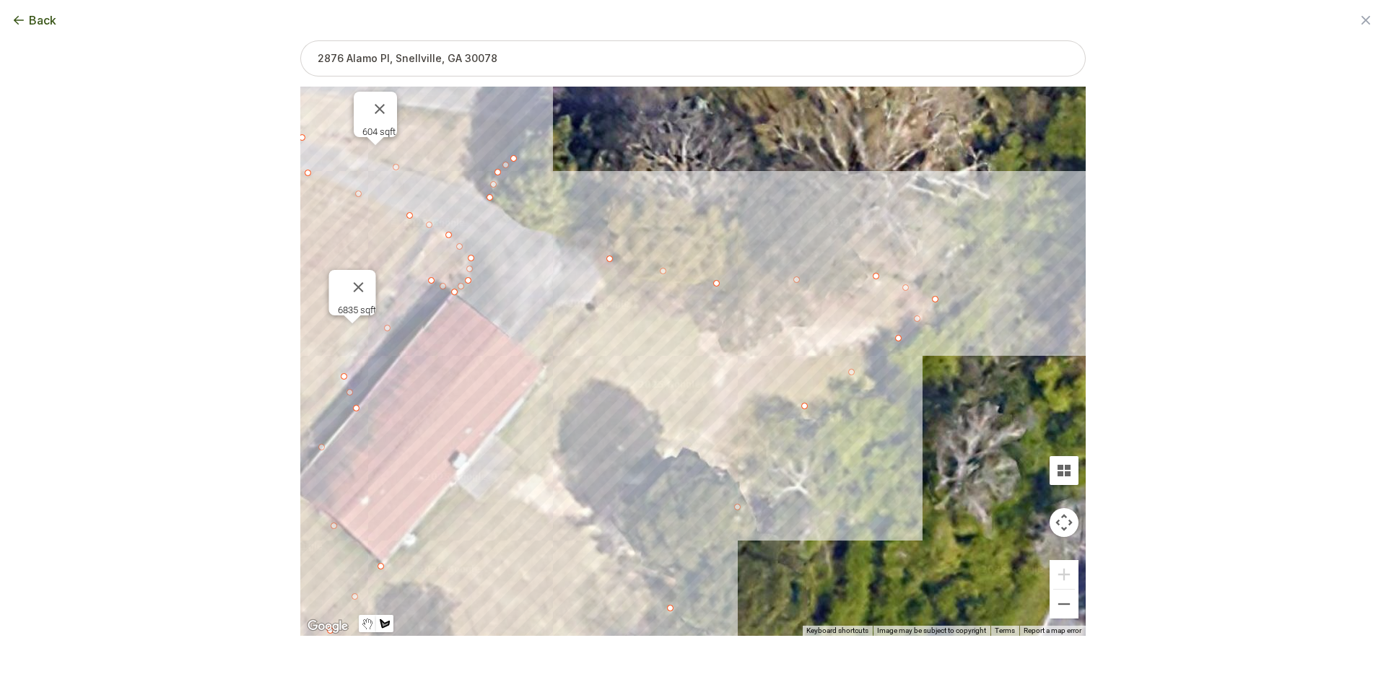
click at [590, 301] on div at bounding box center [692, 361] width 785 height 549
click at [553, 307] on div at bounding box center [692, 361] width 785 height 549
click at [534, 323] on div at bounding box center [692, 361] width 785 height 549
click at [520, 345] on div at bounding box center [692, 361] width 785 height 549
click at [549, 367] on div at bounding box center [692, 361] width 785 height 549
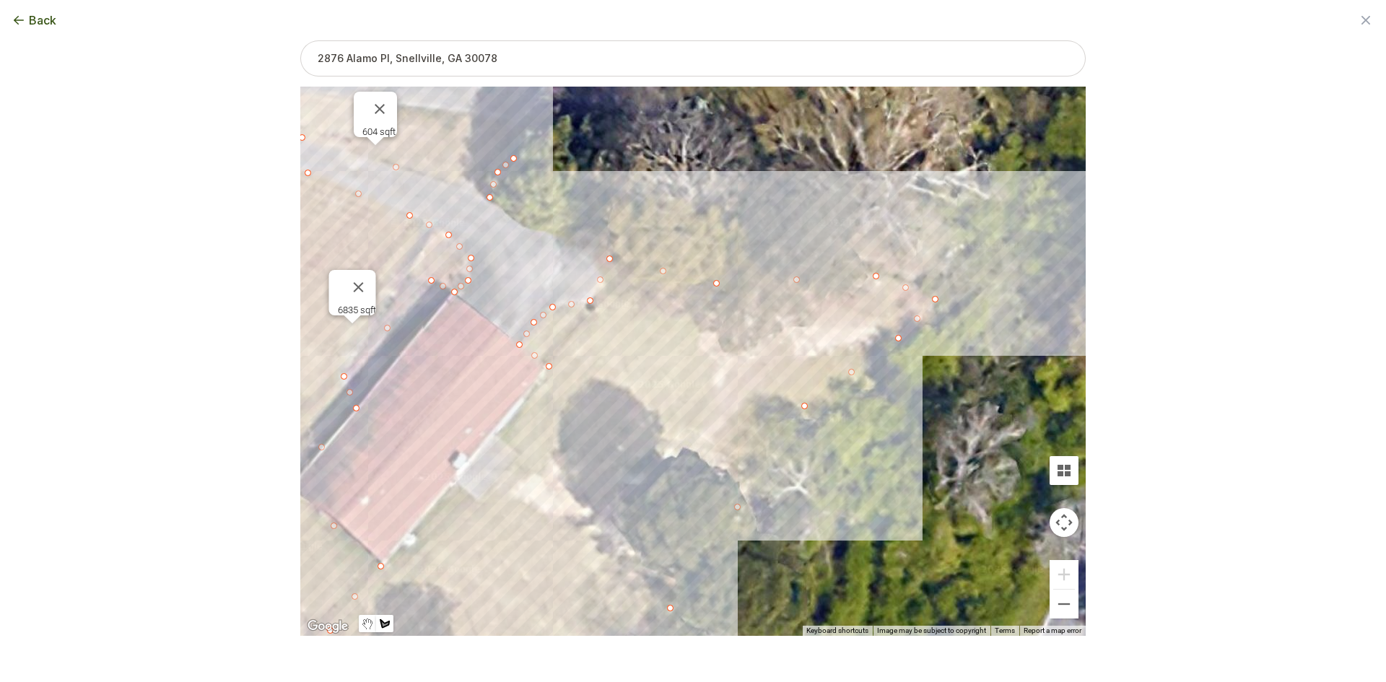
click at [537, 392] on div at bounding box center [692, 361] width 785 height 549
click at [499, 437] on div at bounding box center [692, 361] width 785 height 549
click at [521, 453] on div at bounding box center [692, 361] width 785 height 549
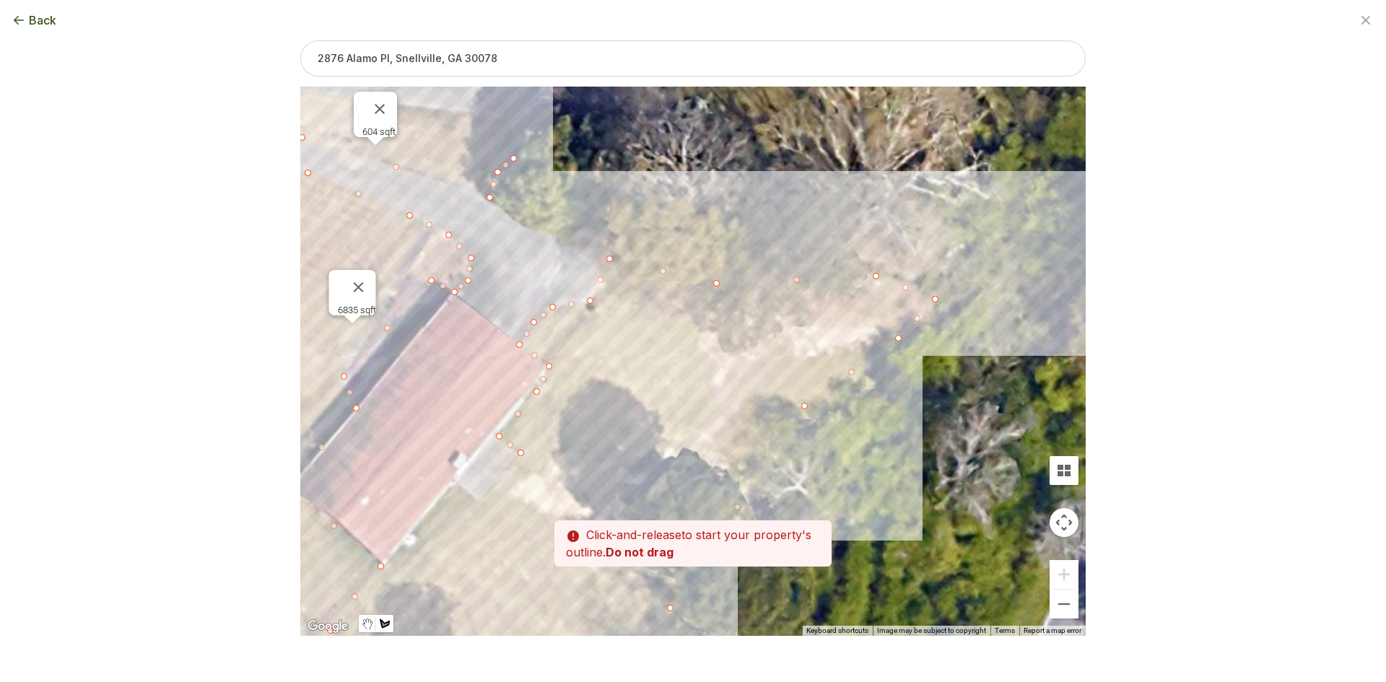
click at [479, 505] on div at bounding box center [692, 361] width 785 height 549
click at [458, 484] on div at bounding box center [692, 361] width 785 height 549
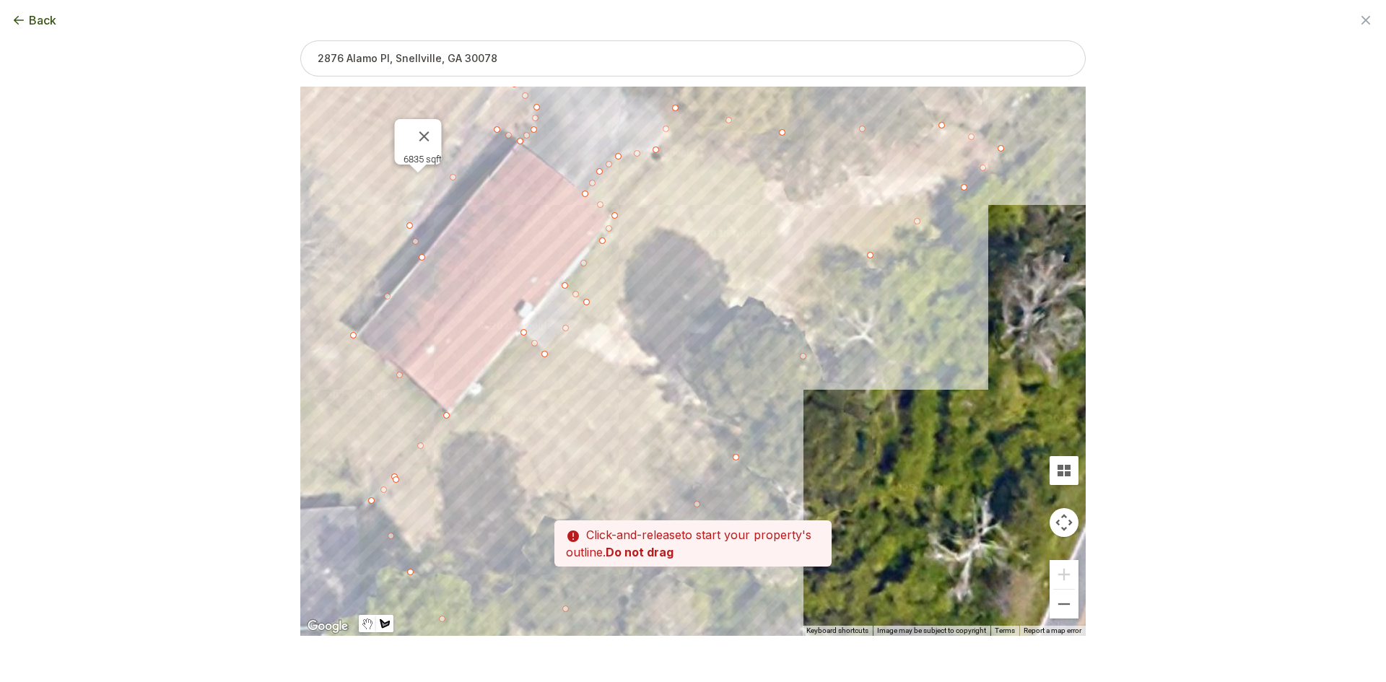
drag, startPoint x: 442, startPoint y: 510, endPoint x: 515, endPoint y: 339, distance: 185.0
click at [515, 339] on div at bounding box center [692, 361] width 785 height 549
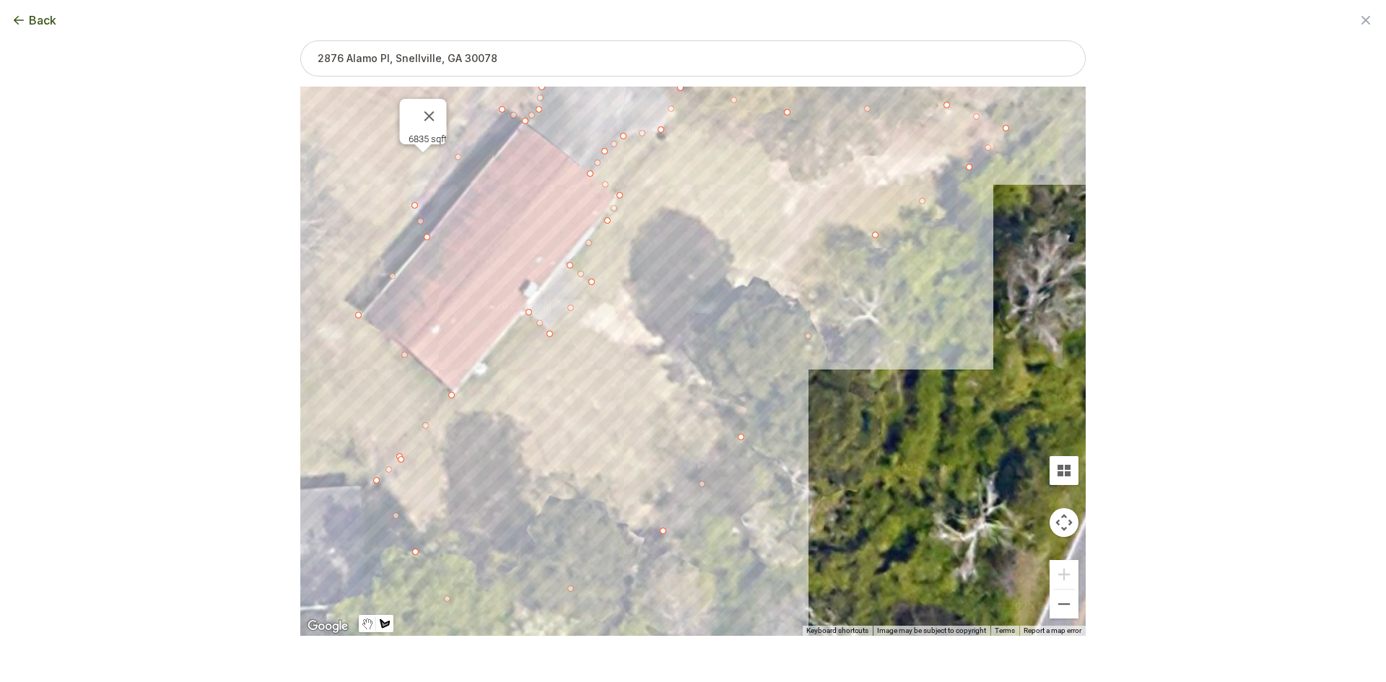
click at [401, 459] on div at bounding box center [692, 361] width 785 height 549
type input "19014"
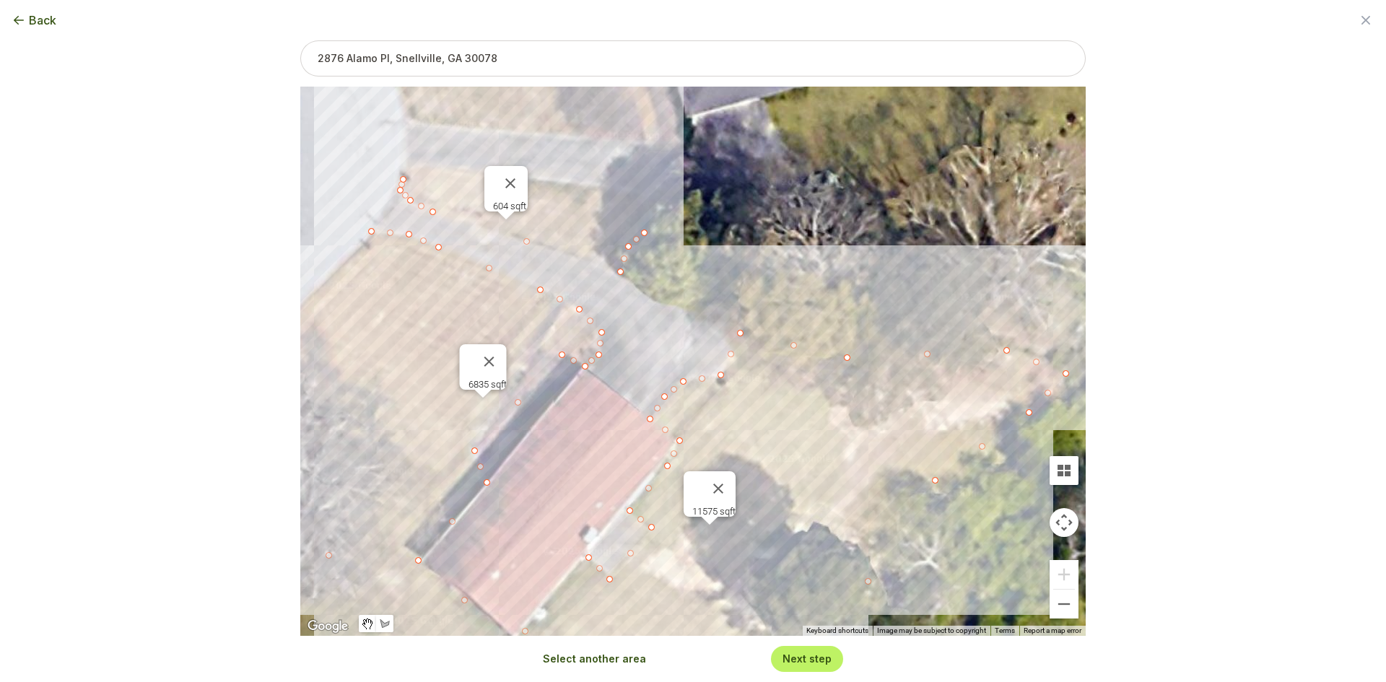
drag, startPoint x: 478, startPoint y: 287, endPoint x: 540, endPoint y: 536, distance: 256.6
click at [540, 536] on div "6835 sqft 604 sqft 11575 sqft" at bounding box center [692, 361] width 785 height 549
